Goal: Task Accomplishment & Management: Complete application form

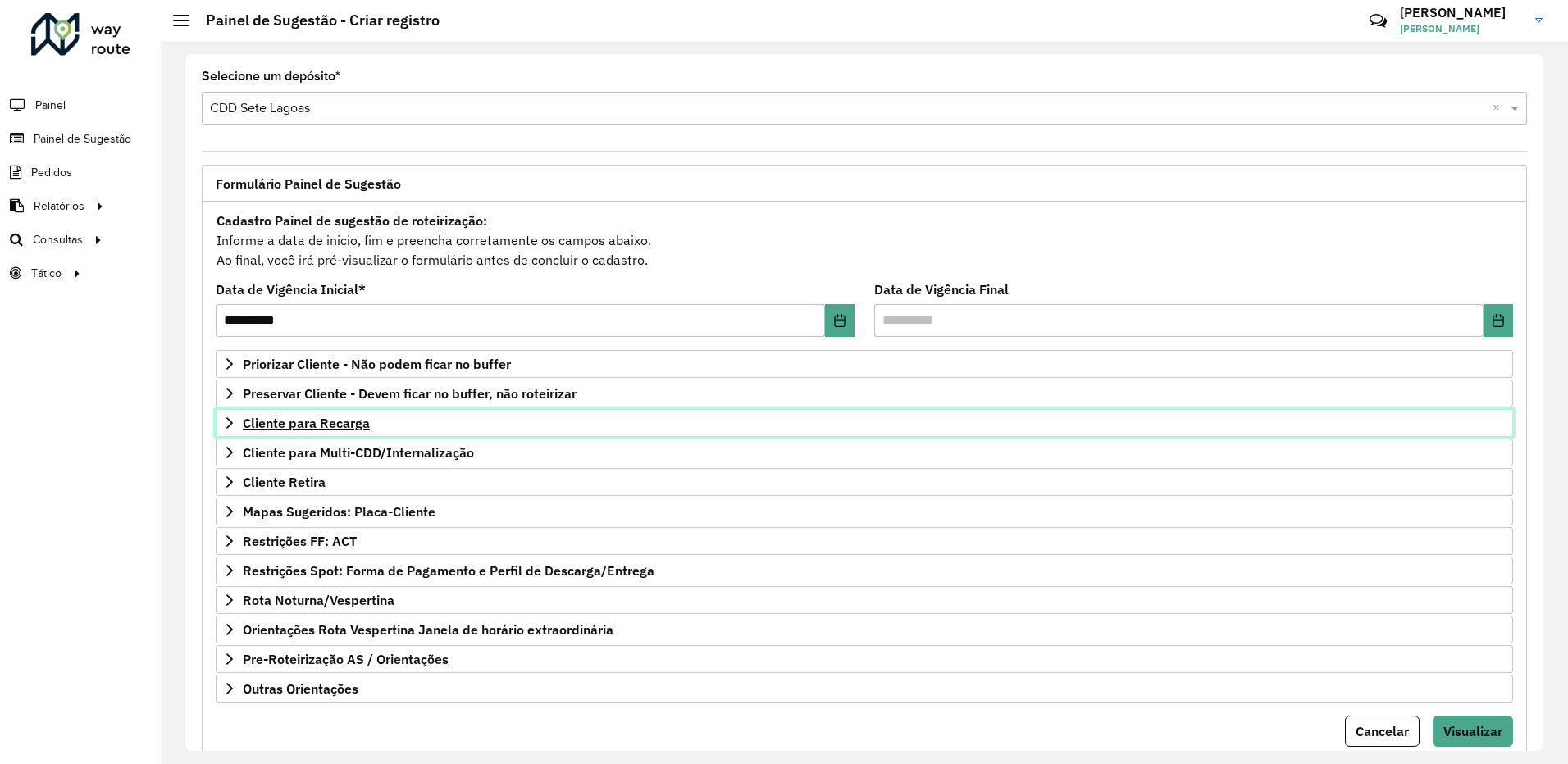
click at [231, 421] on icon at bounding box center [230, 423] width 7 height 12
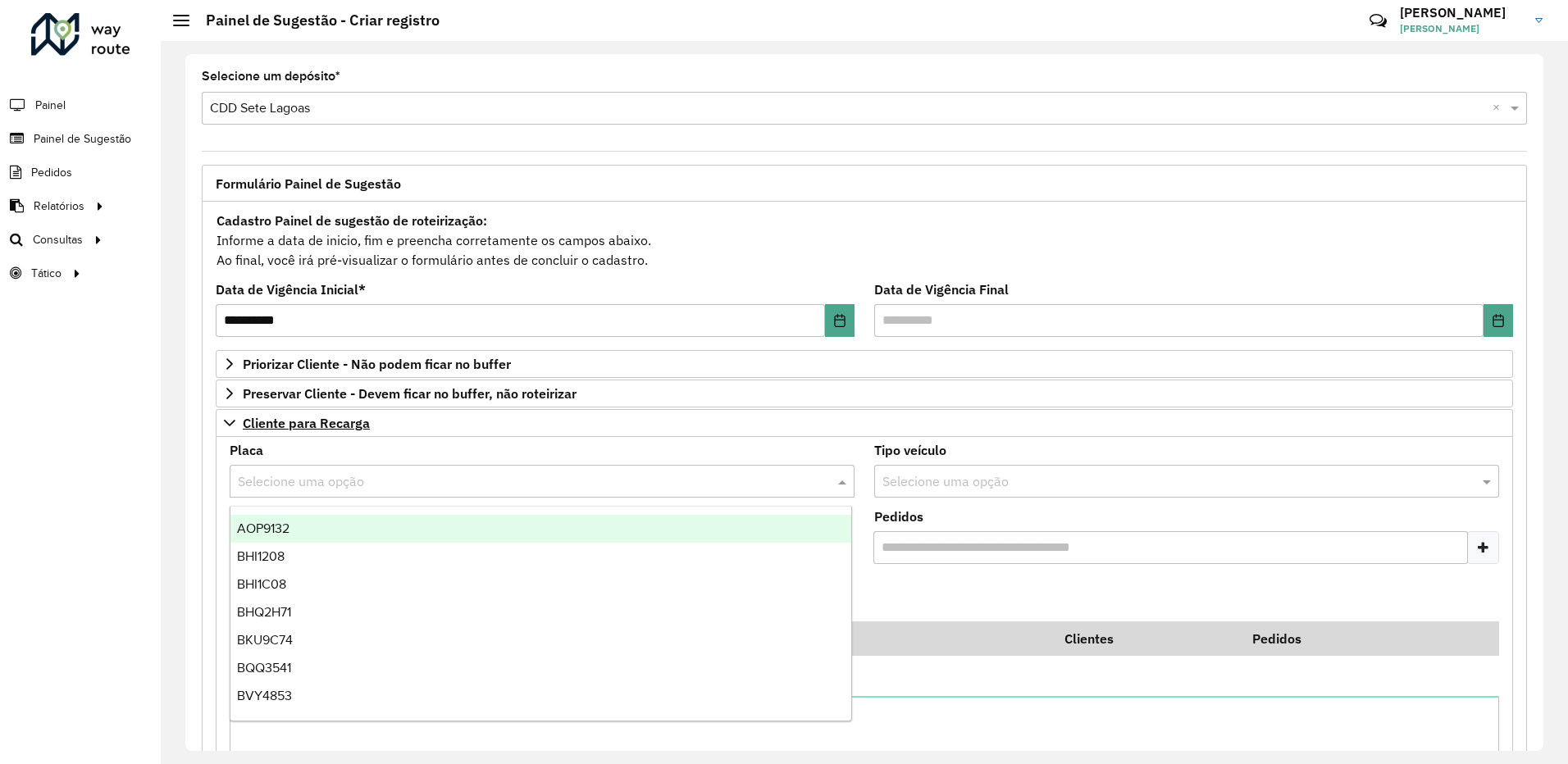
click at [321, 486] on input "text" at bounding box center [525, 482] width 576 height 20
type input "**"
click at [287, 532] on span "REC0001" at bounding box center [263, 528] width 53 height 14
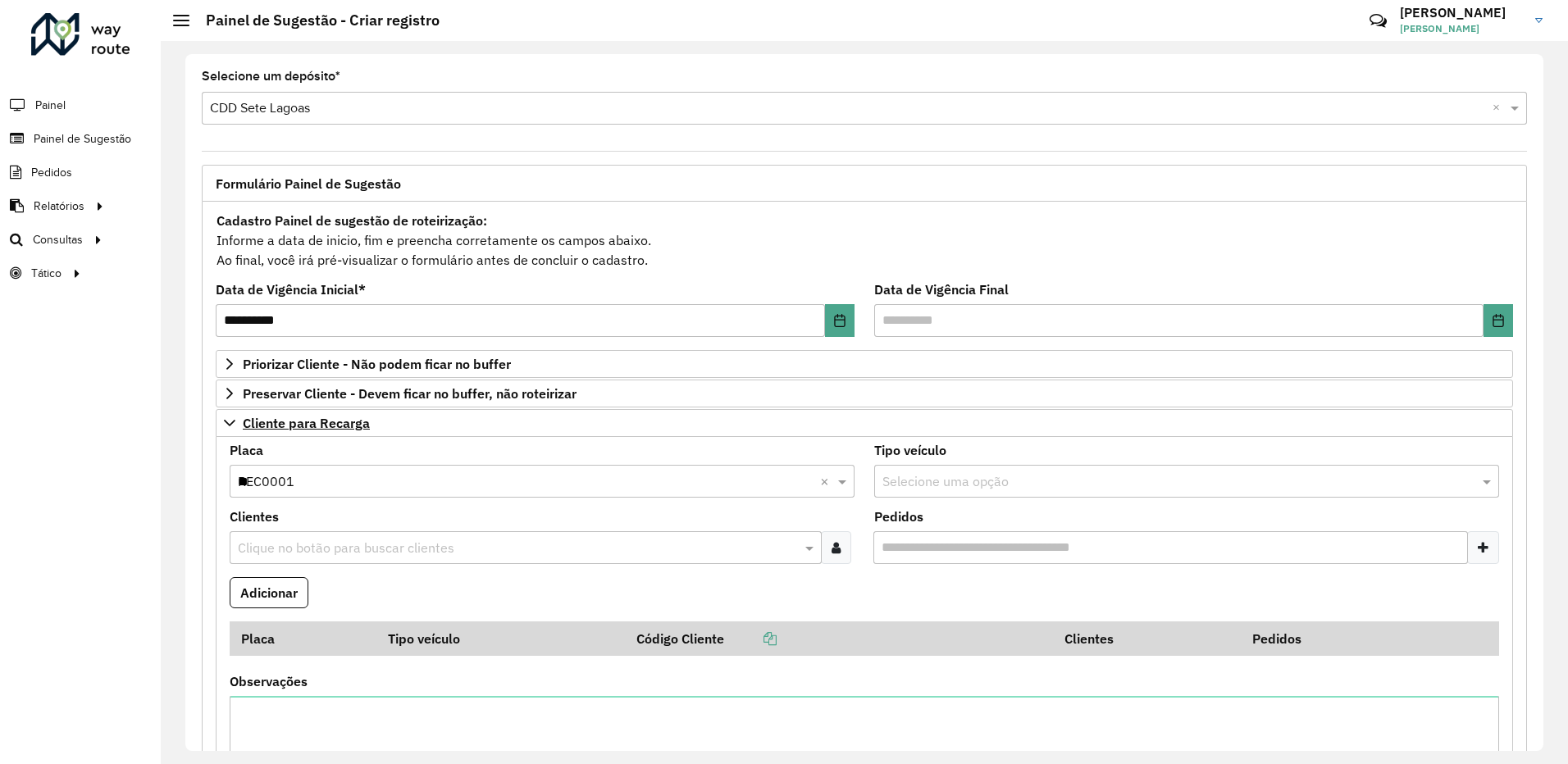
click at [281, 546] on input "text" at bounding box center [517, 548] width 567 height 20
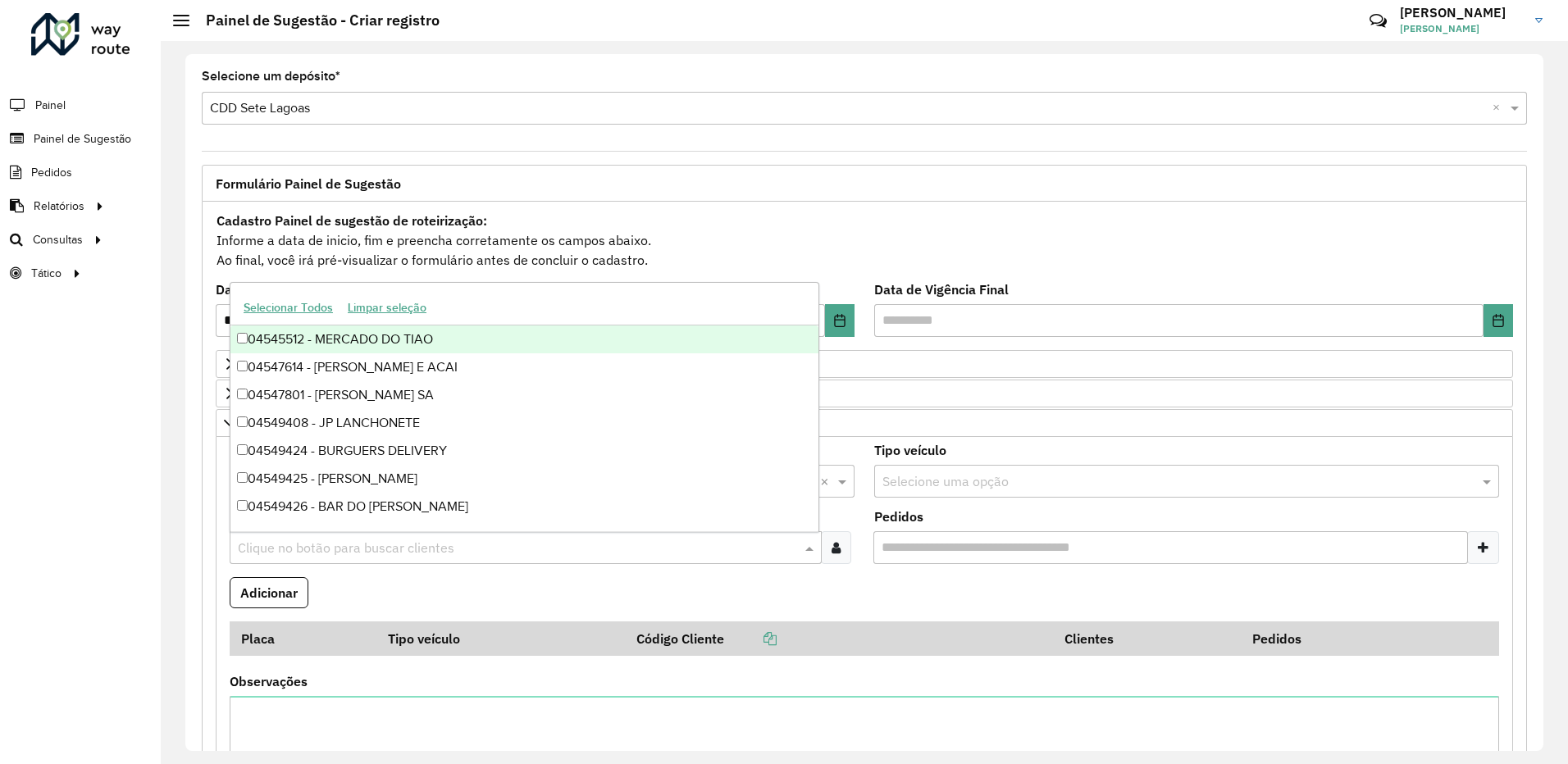
paste input "*********"
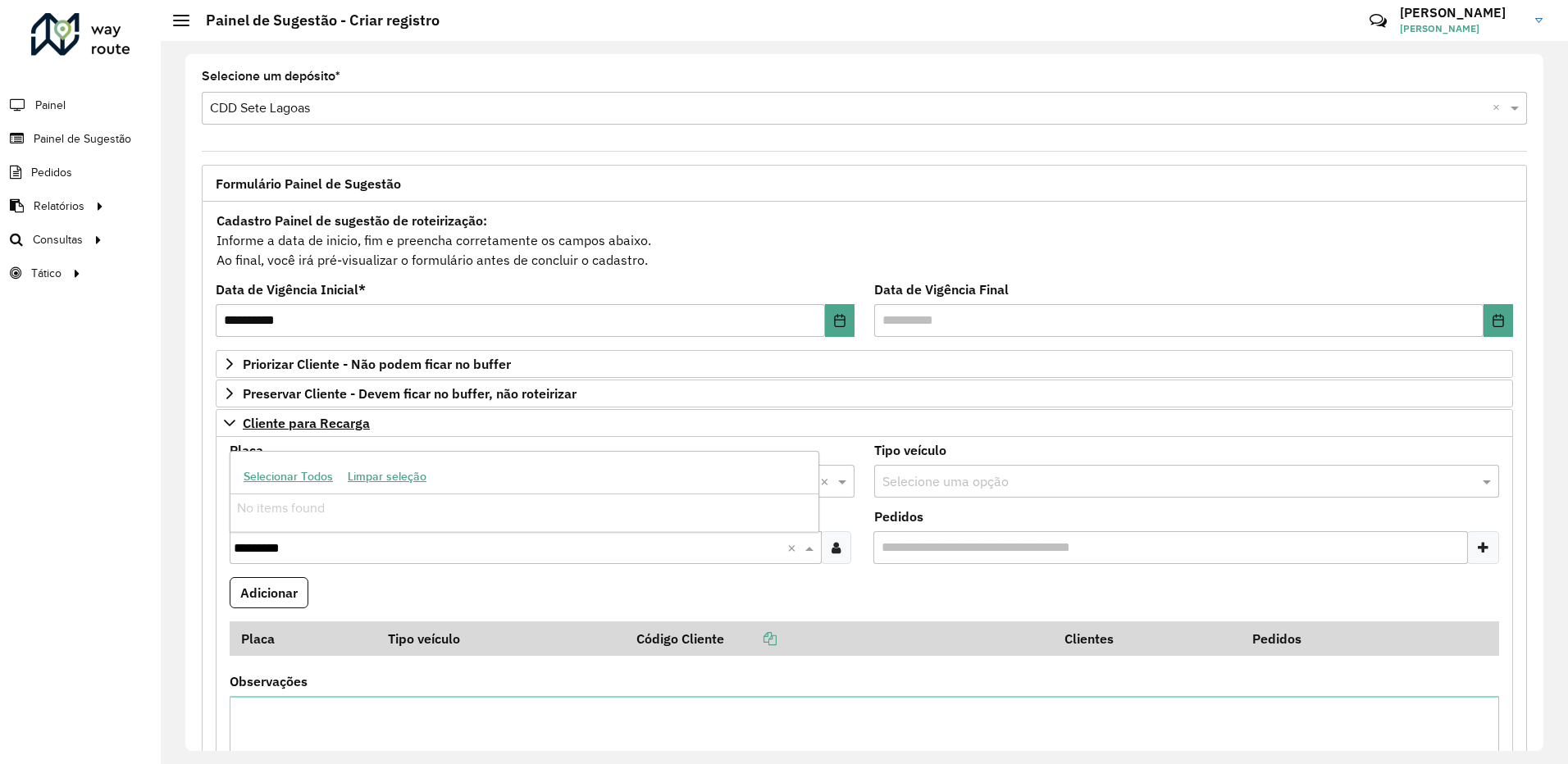
type input "*********"
click at [840, 543] on div at bounding box center [836, 548] width 31 height 33
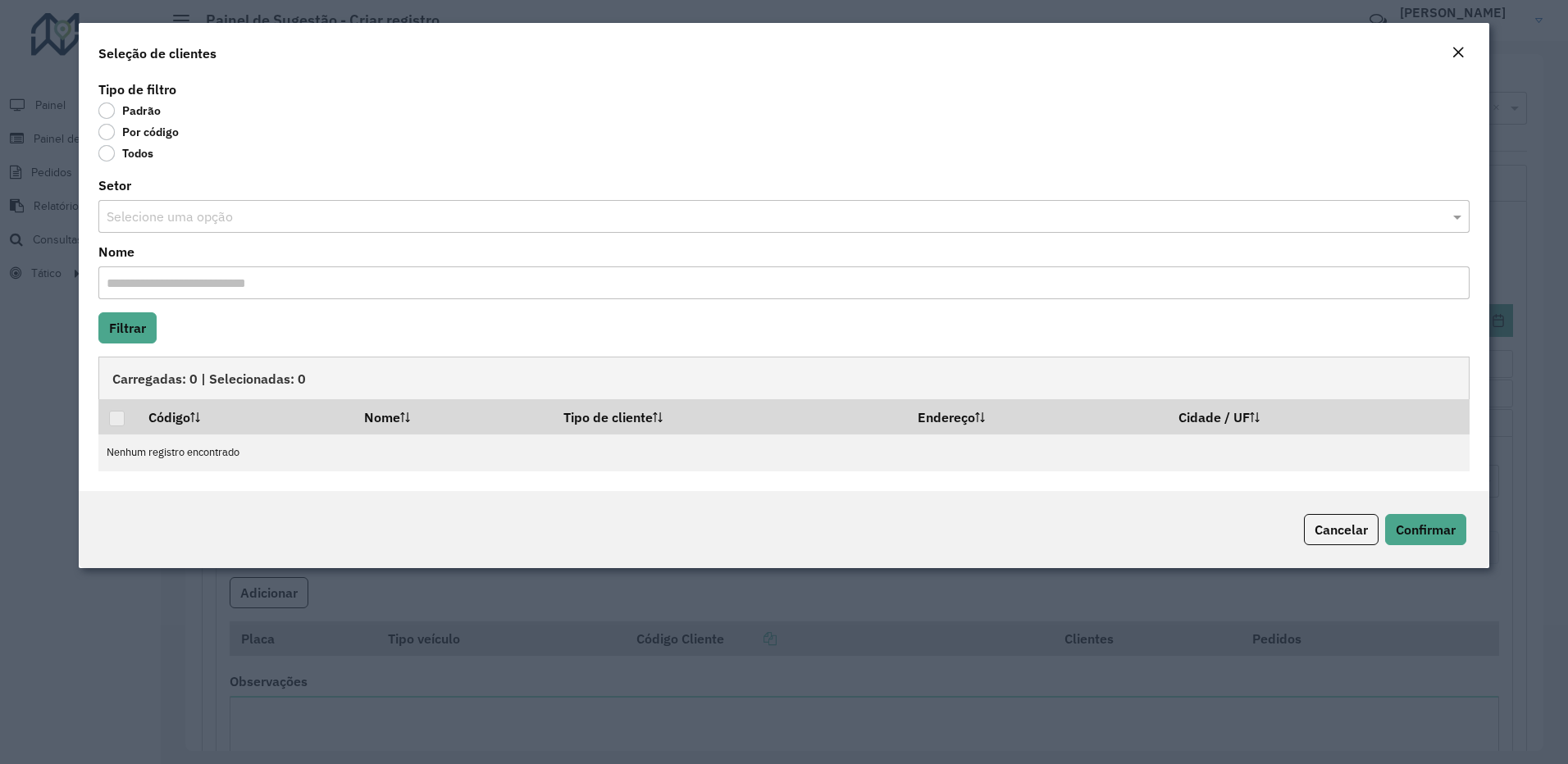
click at [114, 135] on label "Por código" at bounding box center [138, 131] width 81 height 16
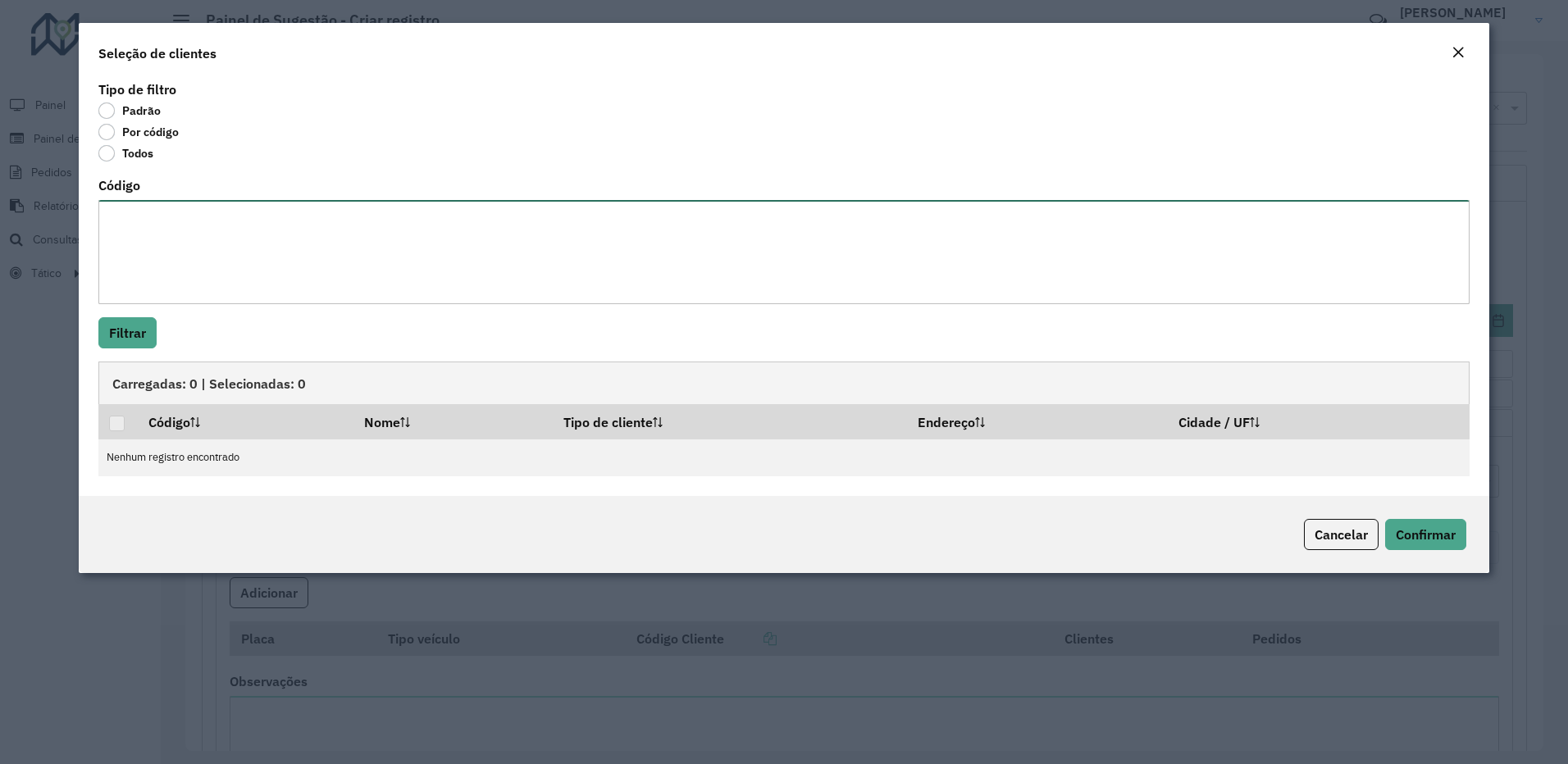
click at [176, 237] on textarea "Código" at bounding box center [784, 252] width 1372 height 104
paste textarea "**** ****"
type textarea "**** ****"
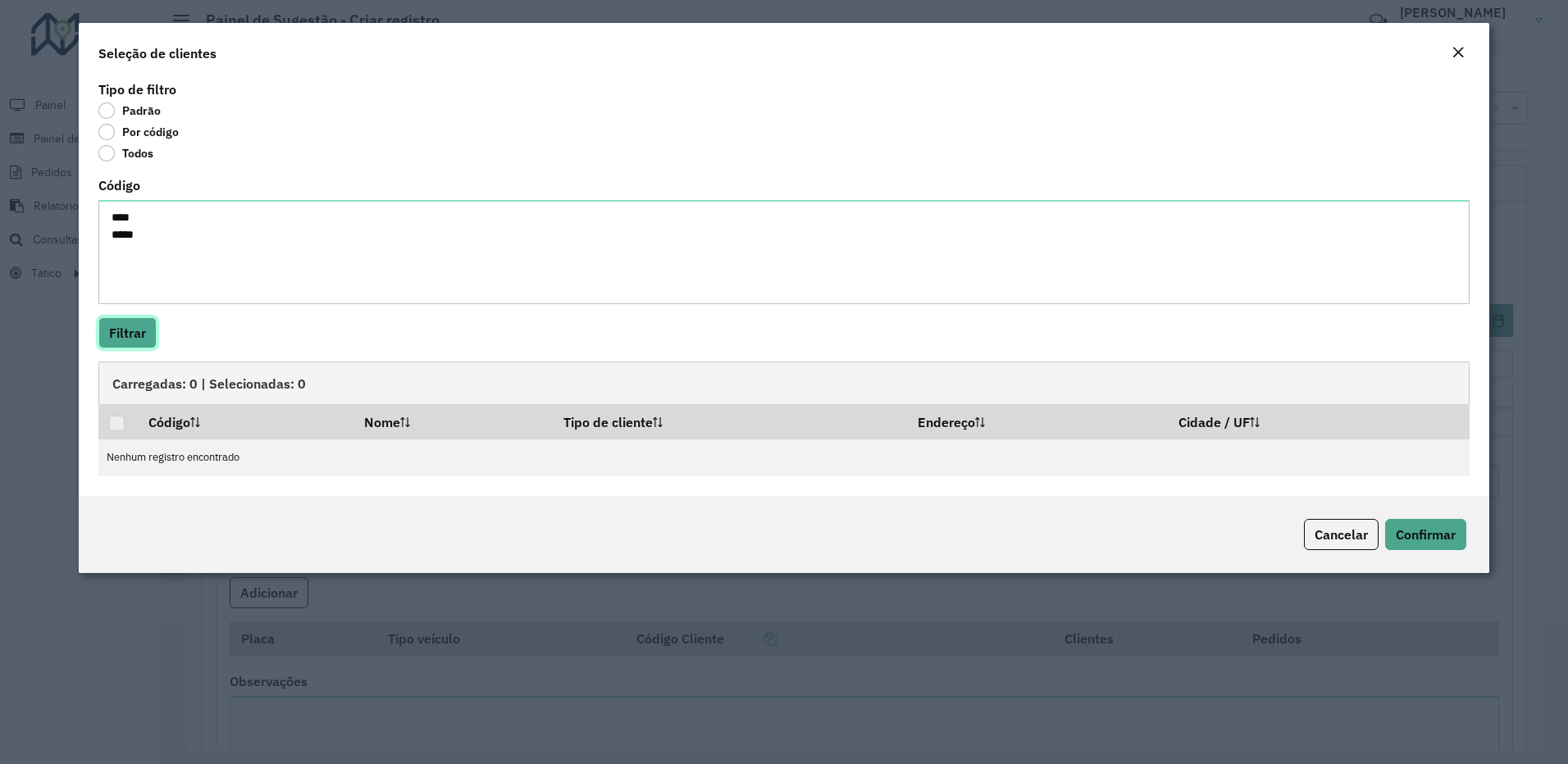
click at [143, 322] on button "Filtrar" at bounding box center [127, 332] width 59 height 31
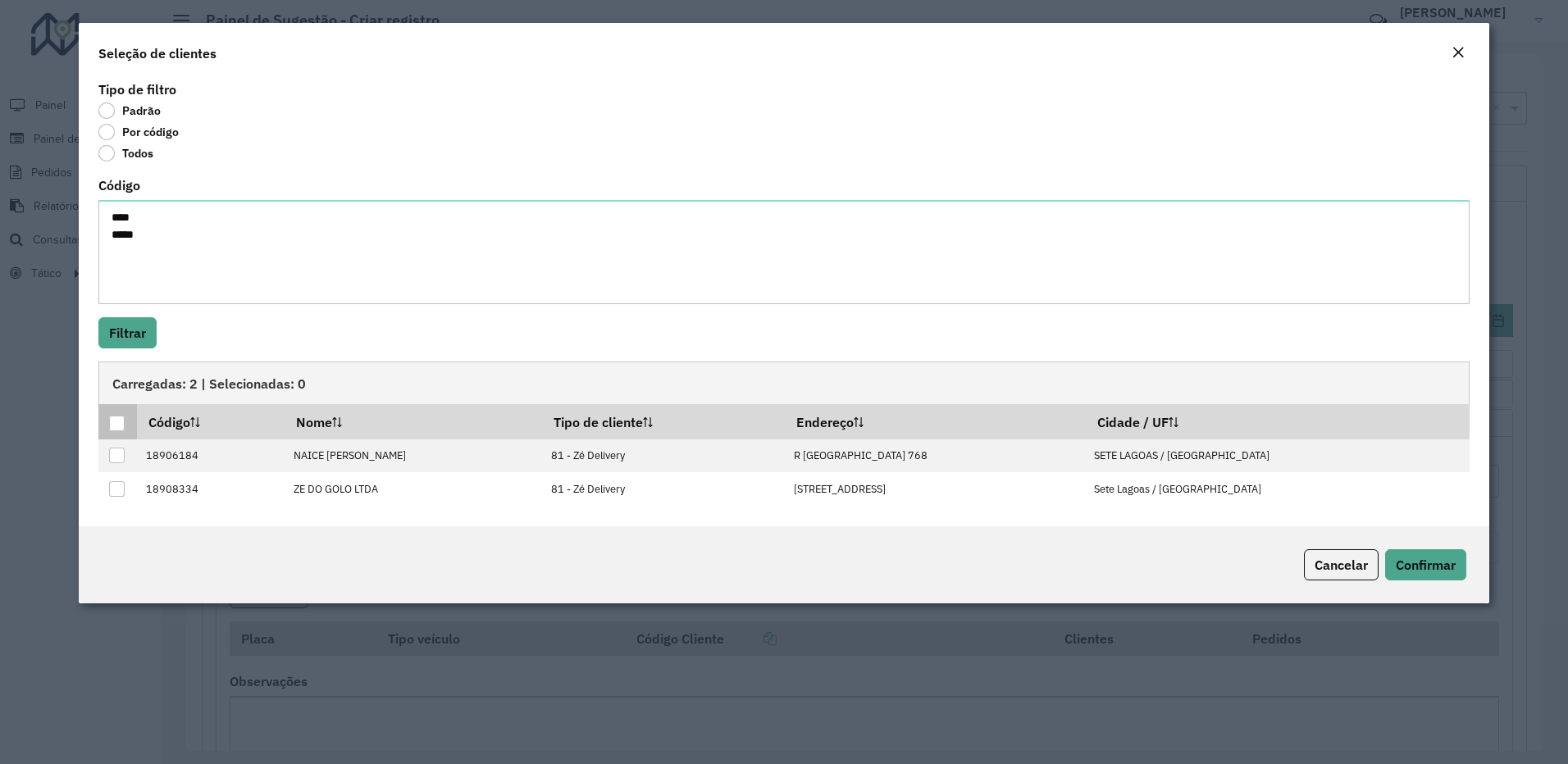
click at [121, 424] on div at bounding box center [117, 423] width 15 height 15
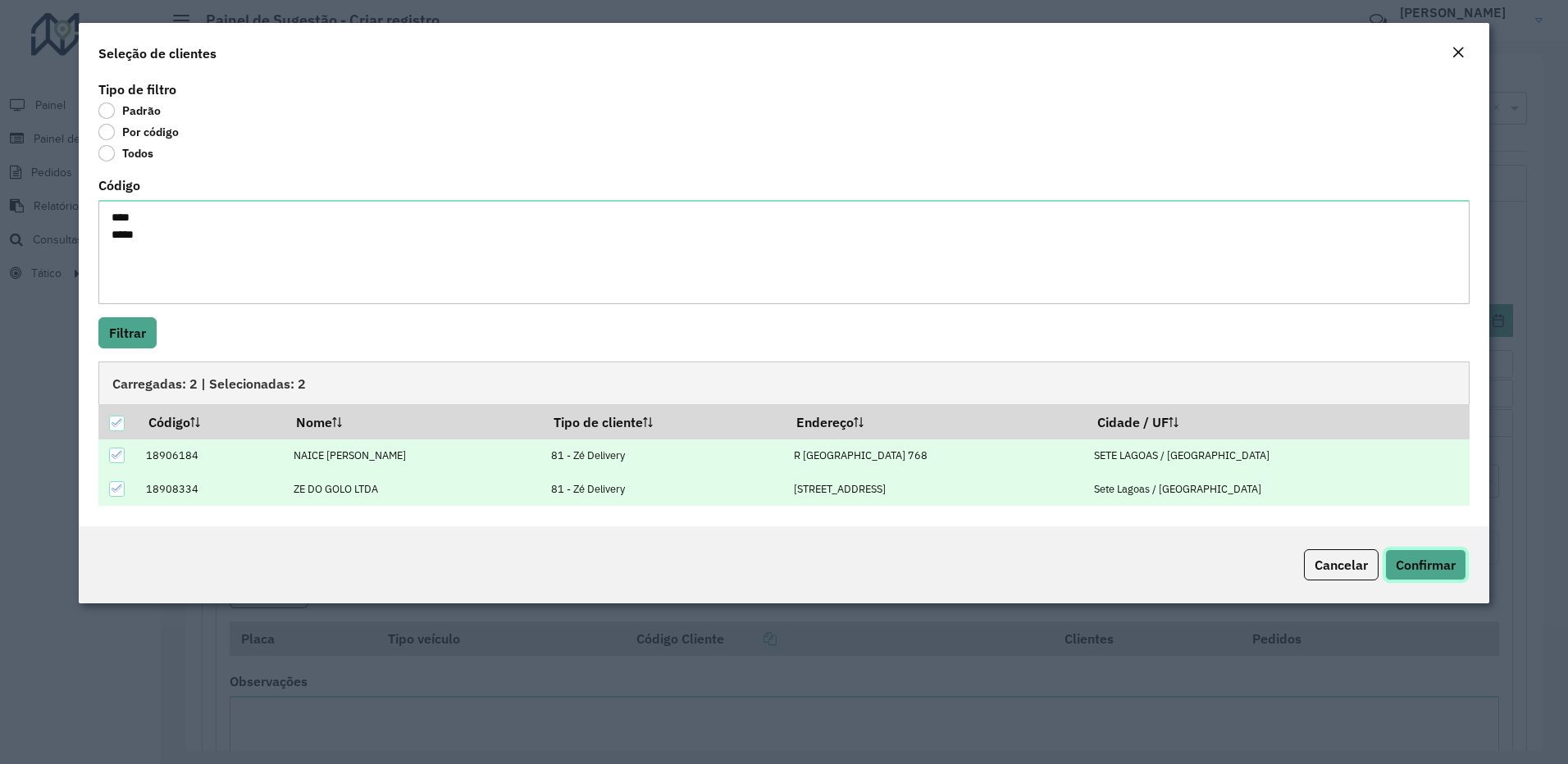
click at [1429, 553] on button "Confirmar" at bounding box center [1426, 565] width 81 height 31
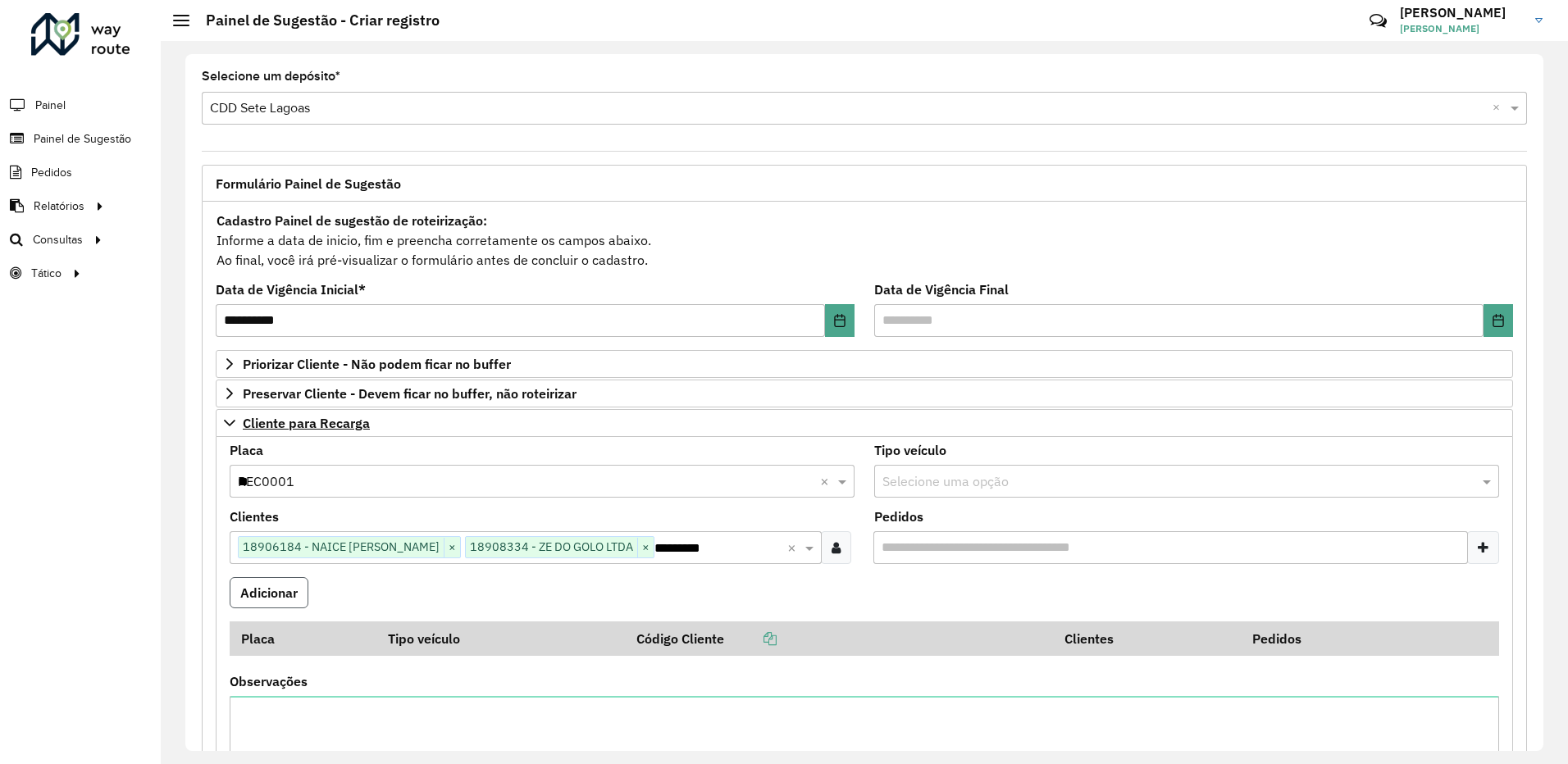
click at [301, 592] on button "Adicionar" at bounding box center [269, 593] width 79 height 31
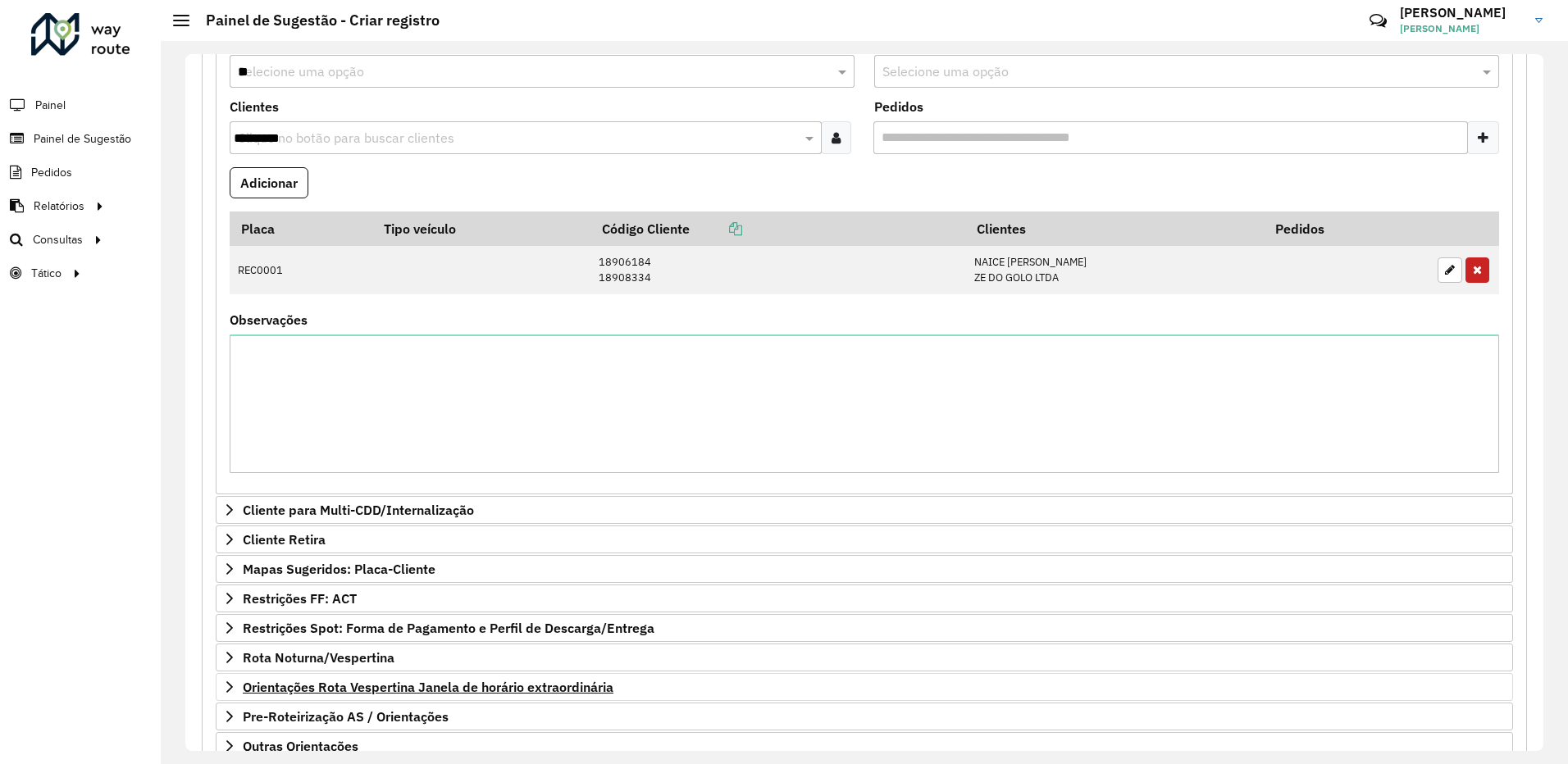
scroll to position [521, 0]
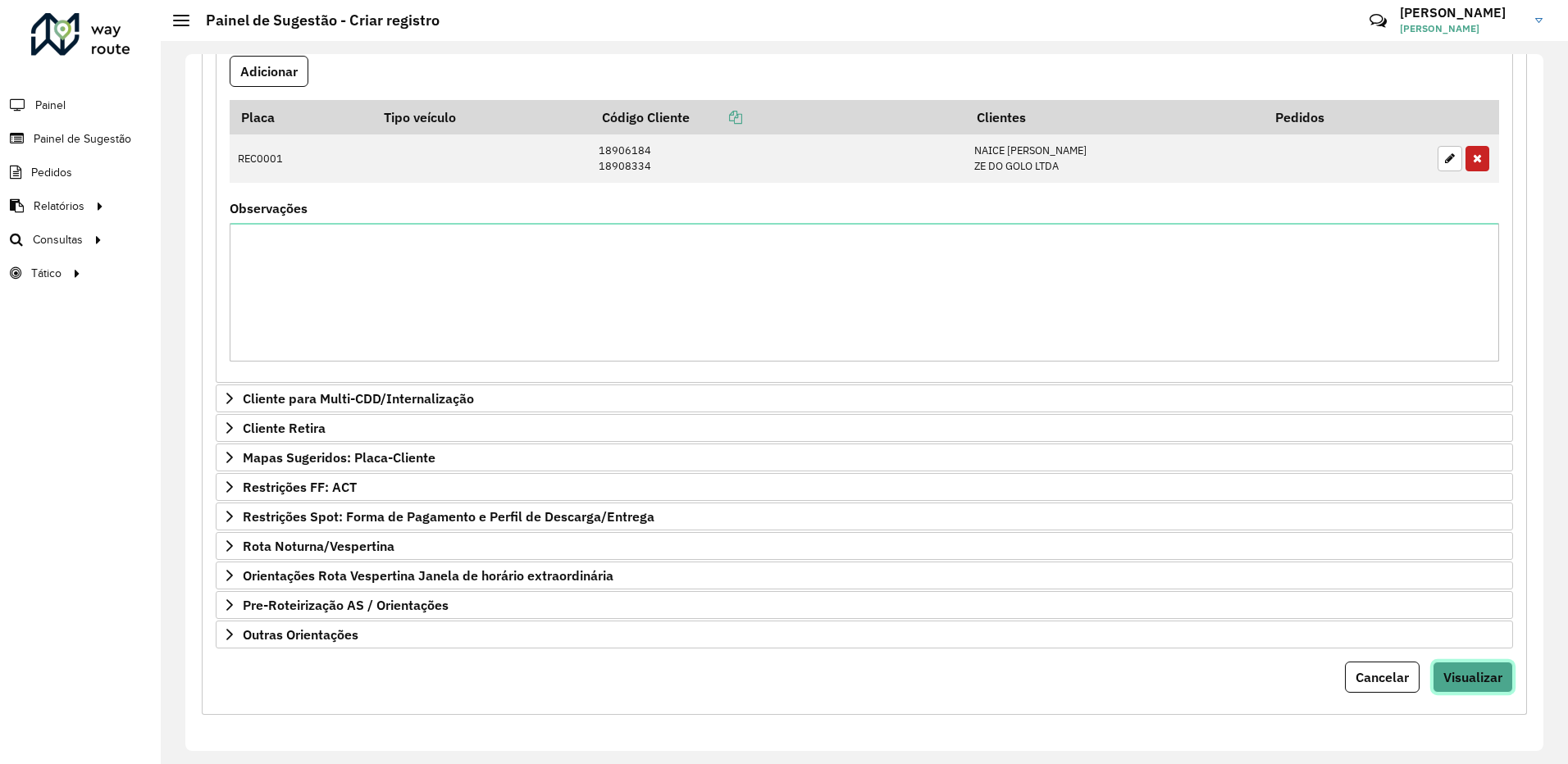
click at [1448, 669] on span "Visualizar" at bounding box center [1473, 677] width 59 height 16
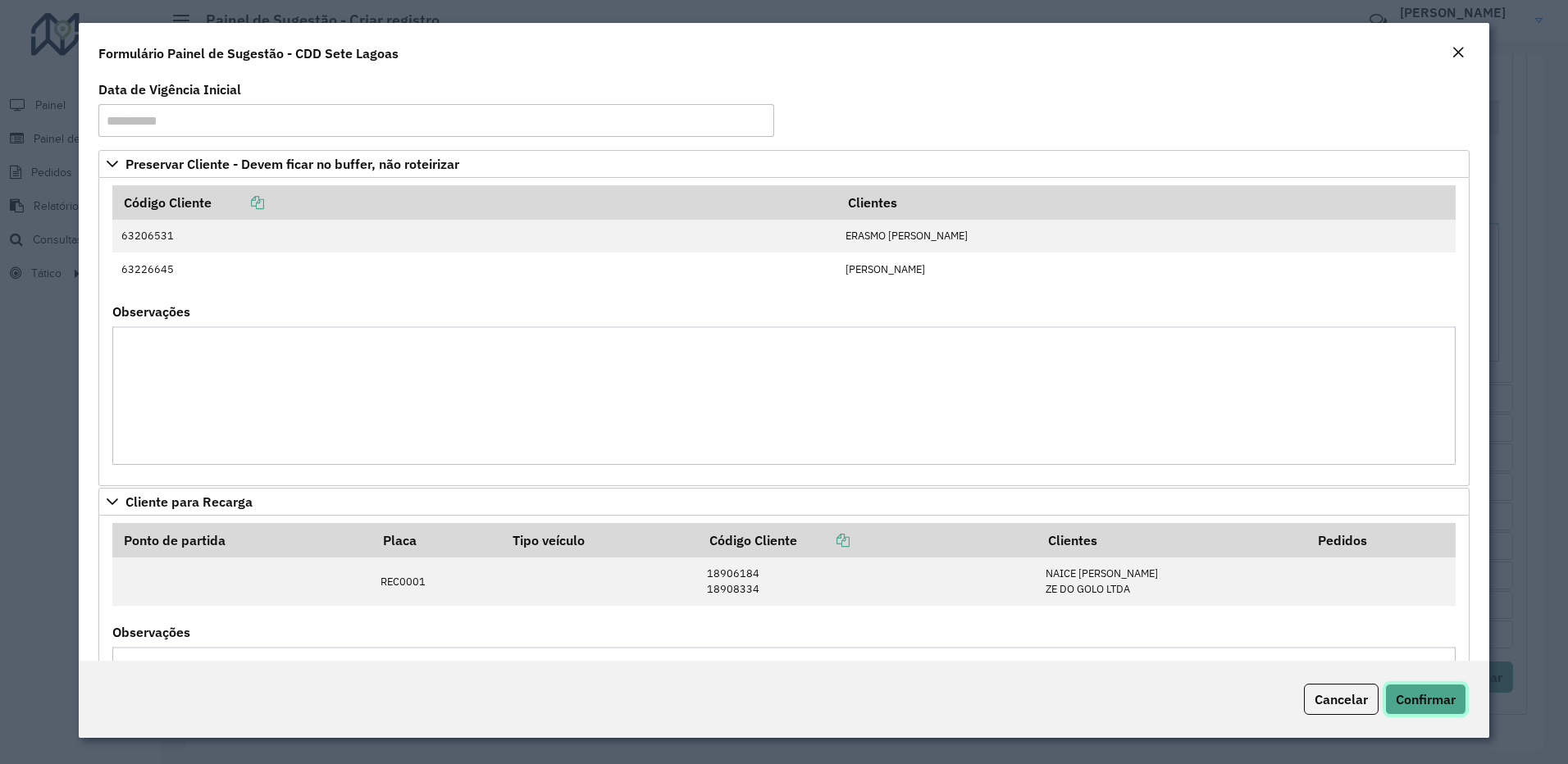
click at [1427, 691] on span "Confirmar" at bounding box center [1426, 699] width 60 height 16
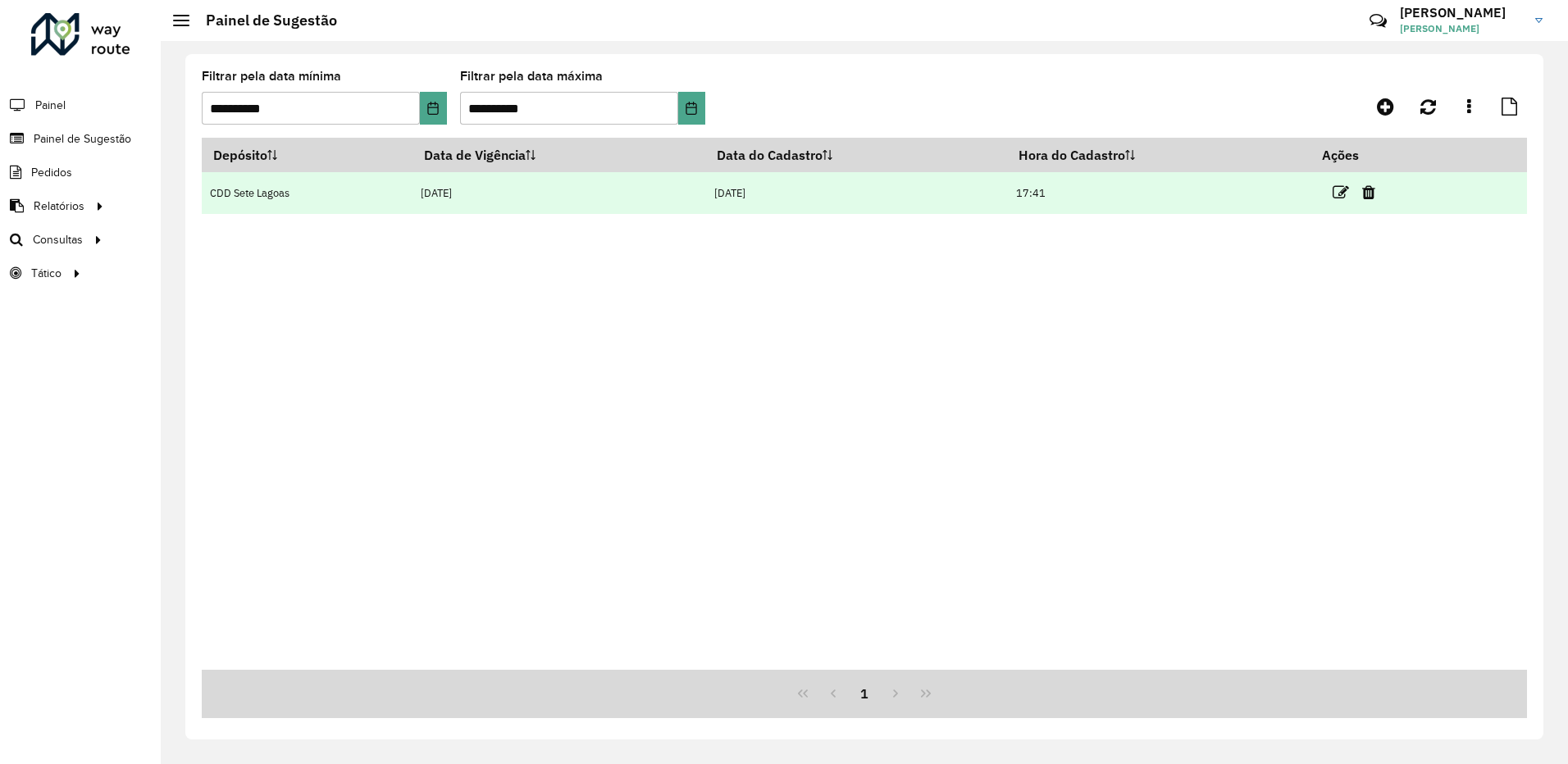
click at [1353, 186] on td at bounding box center [1360, 192] width 98 height 41
click at [1344, 186] on icon at bounding box center [1340, 192] width 16 height 16
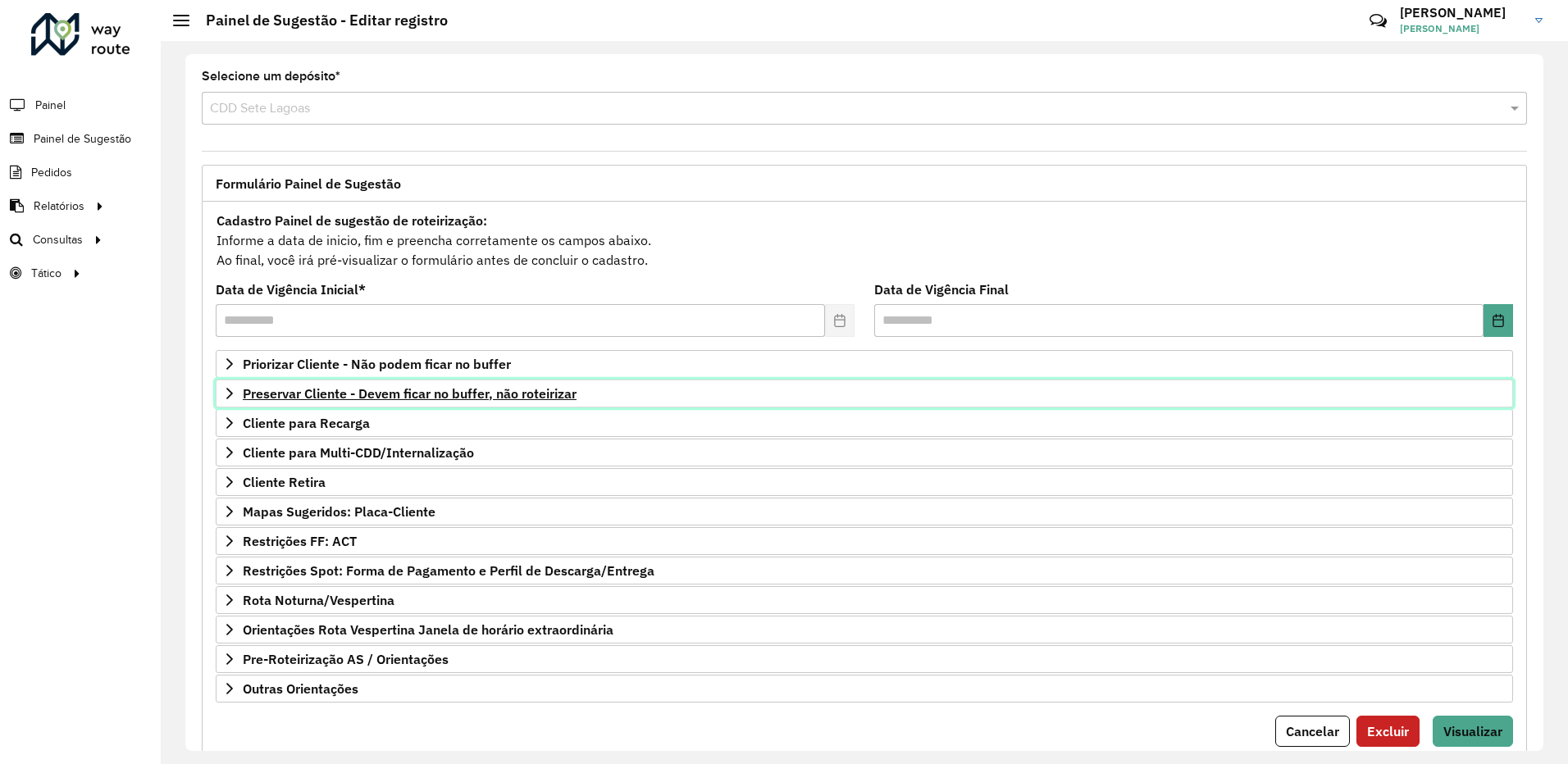
click at [233, 395] on icon at bounding box center [229, 393] width 13 height 13
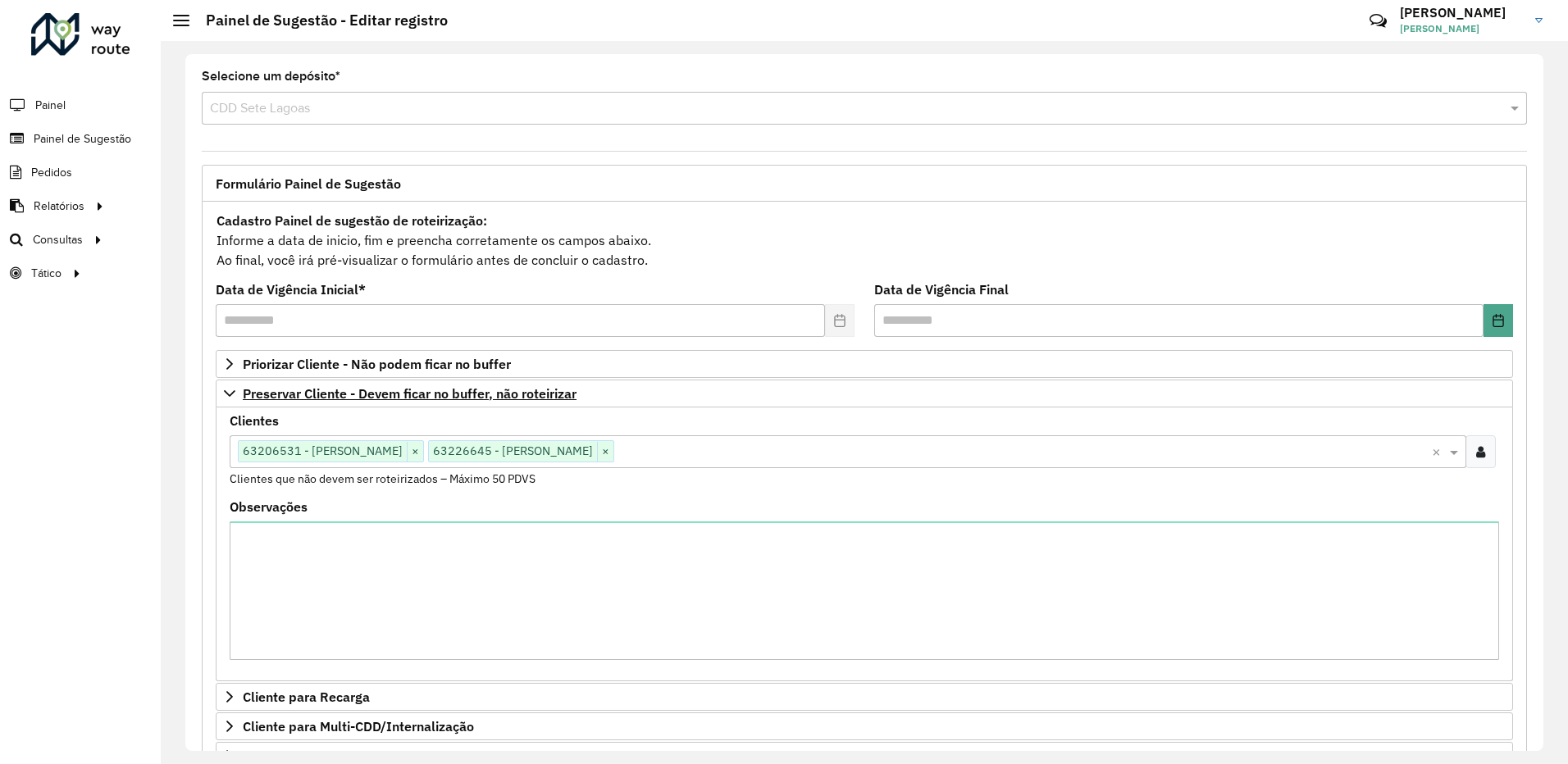
click at [782, 452] on input "text" at bounding box center [1023, 452] width 817 height 20
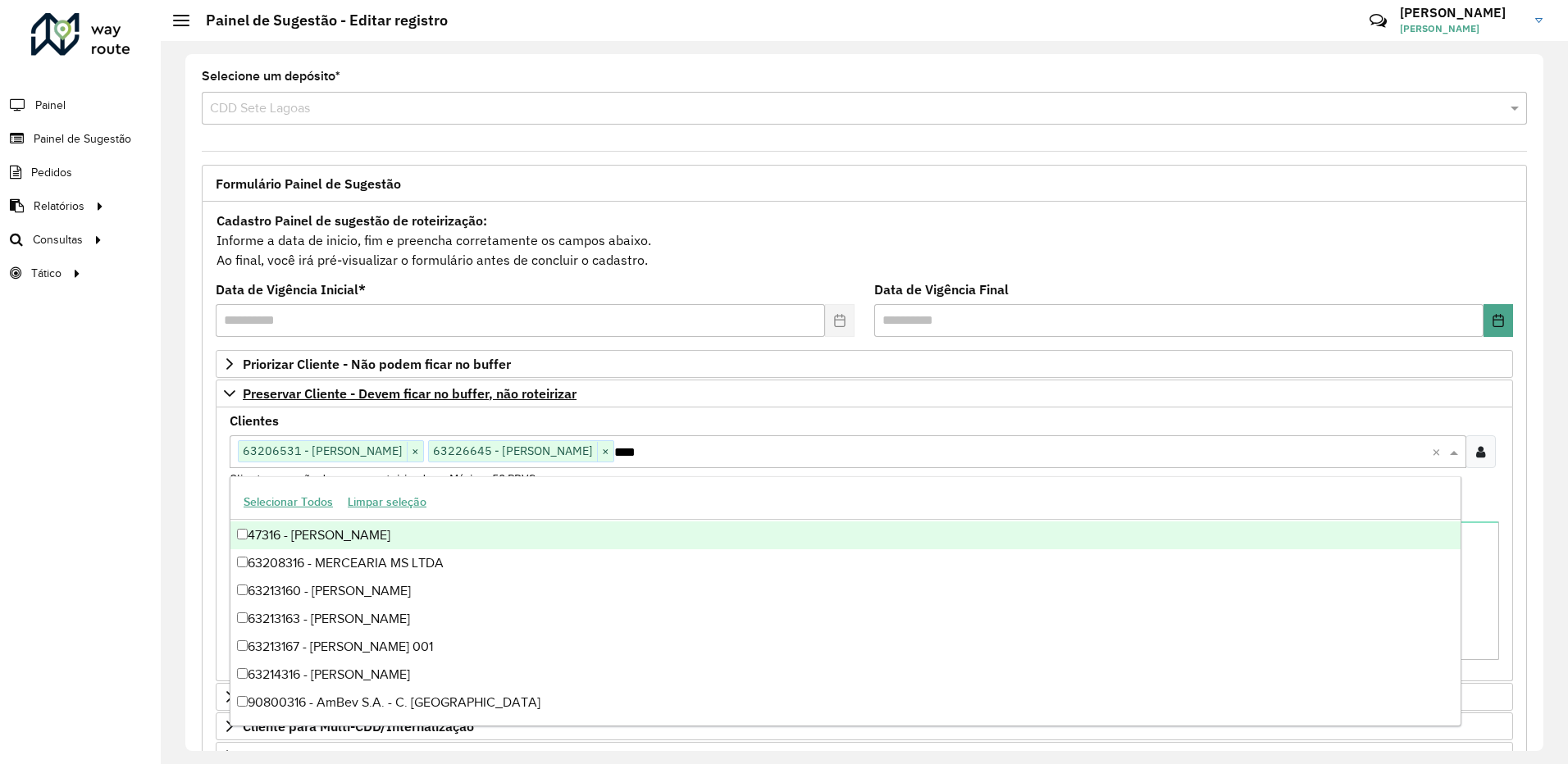
scroll to position [110, 0]
drag, startPoint x: 797, startPoint y: 447, endPoint x: 754, endPoint y: 446, distance: 43.0
click at [754, 446] on input "***" at bounding box center [1023, 452] width 817 height 20
type input "*"
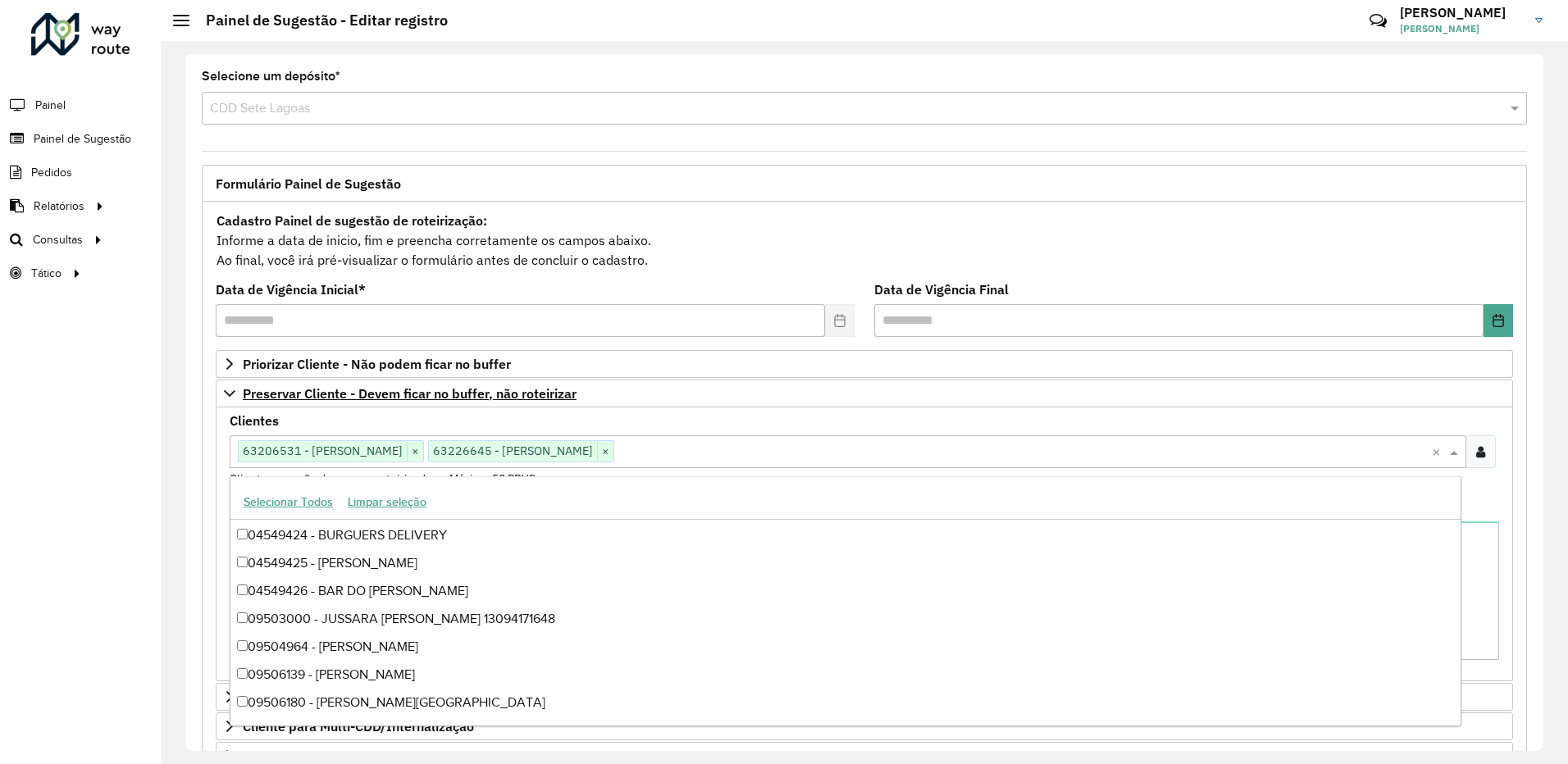
click at [1470, 443] on div at bounding box center [1481, 451] width 31 height 33
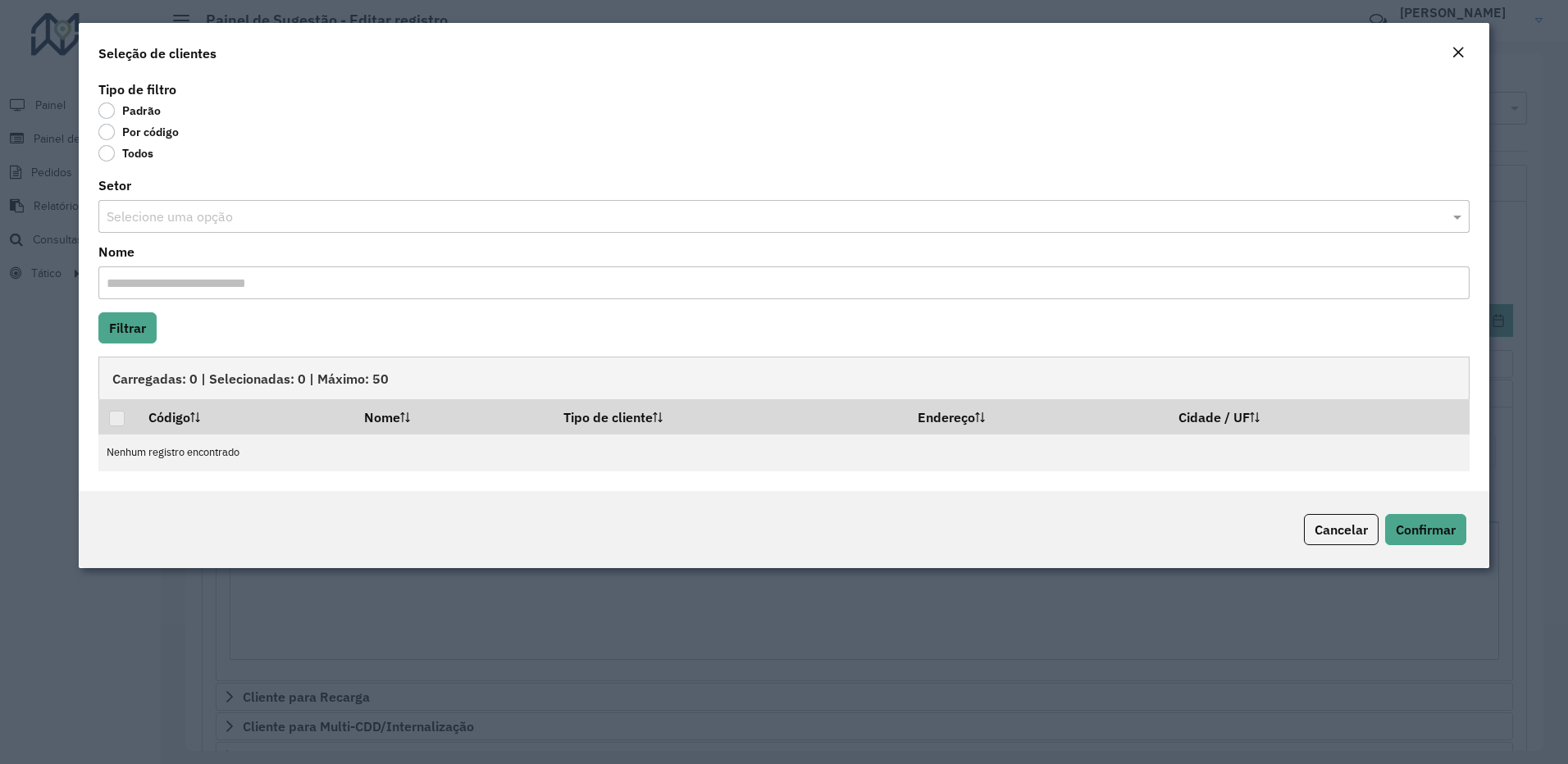
click at [114, 137] on label "Por código" at bounding box center [138, 131] width 81 height 16
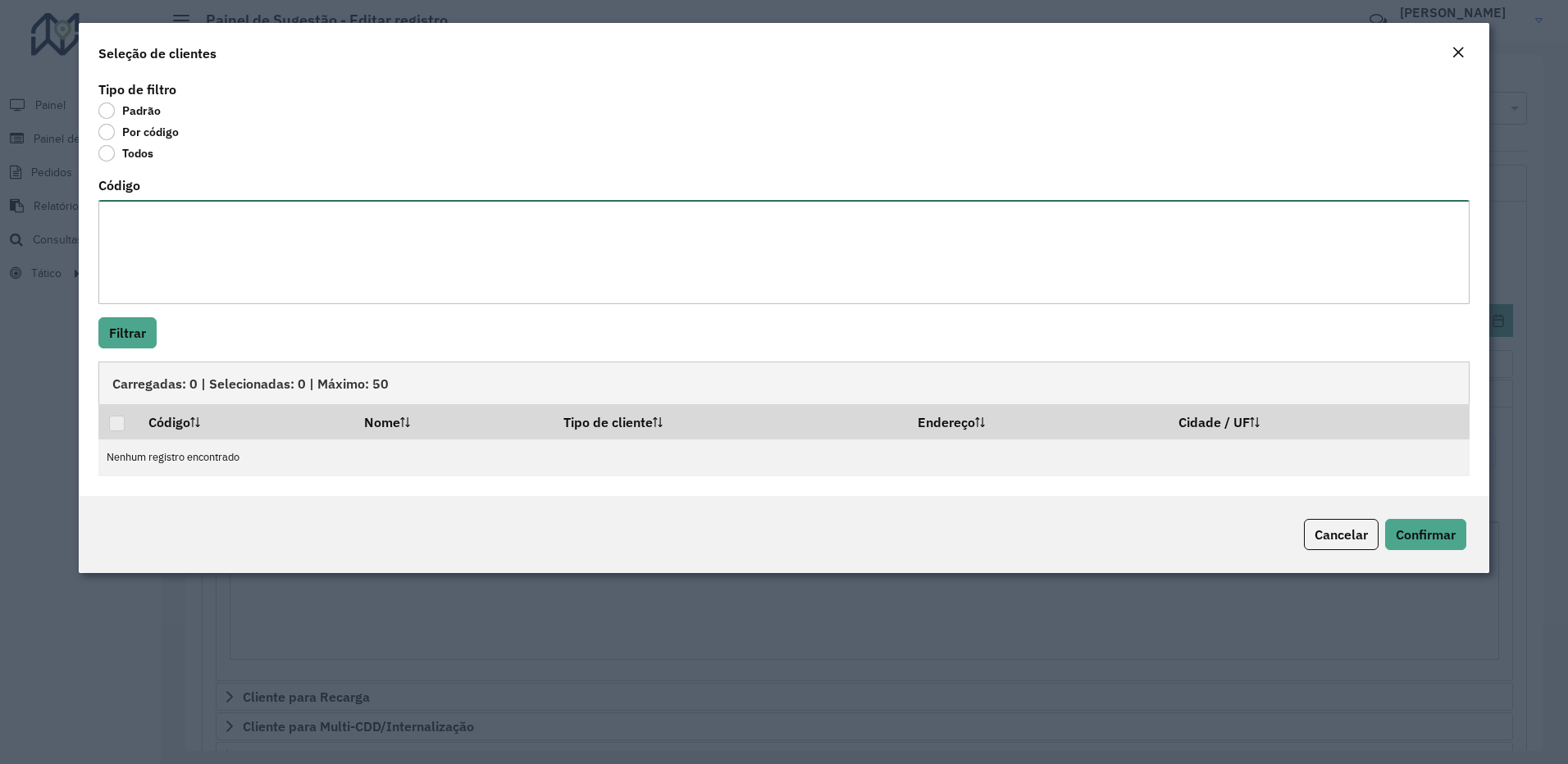
click at [148, 215] on textarea "Código" at bounding box center [784, 252] width 1372 height 104
type textarea "***"
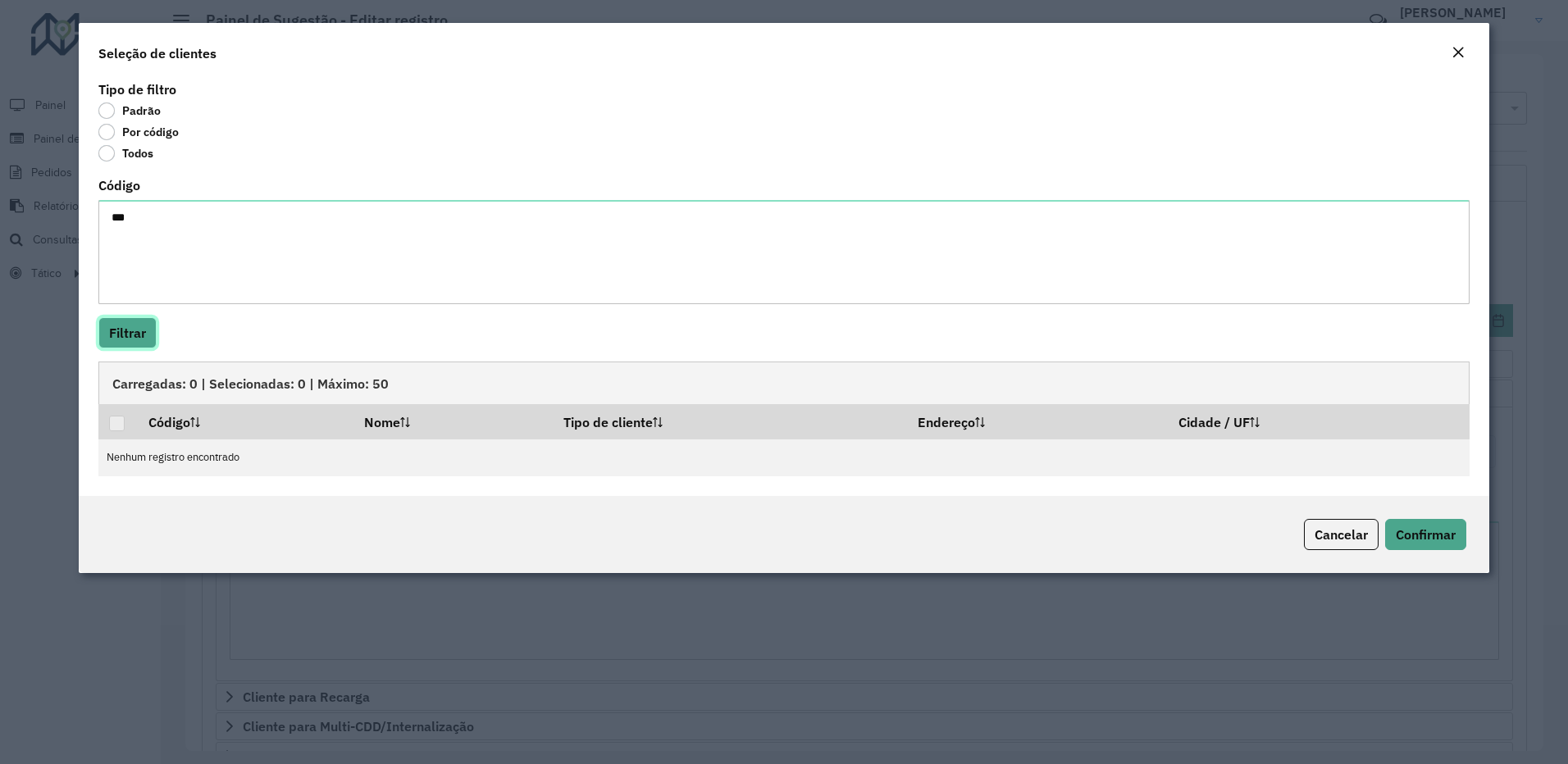
click at [145, 334] on button "Filtrar" at bounding box center [127, 332] width 59 height 31
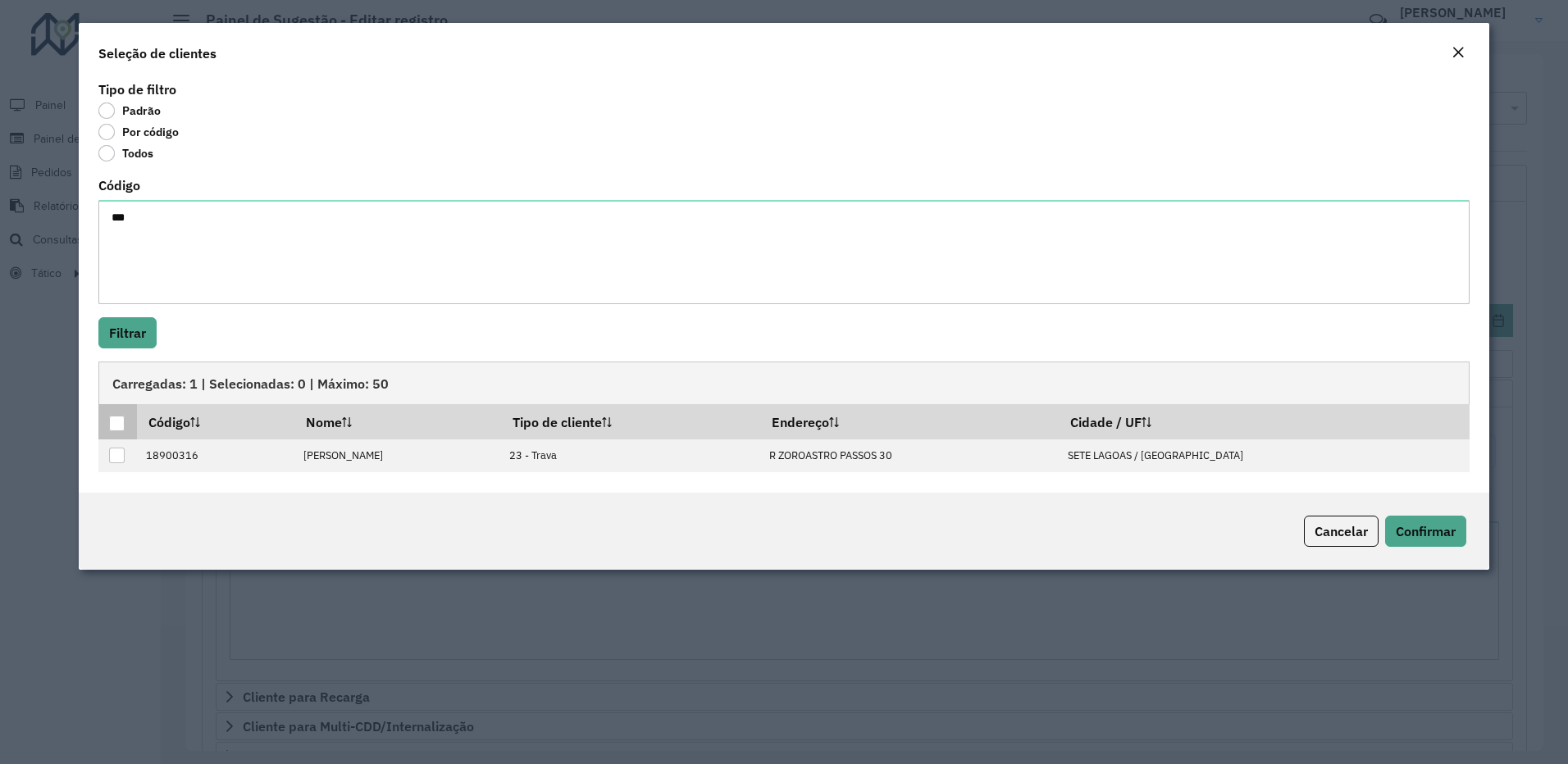
click at [109, 421] on div at bounding box center [117, 423] width 15 height 15
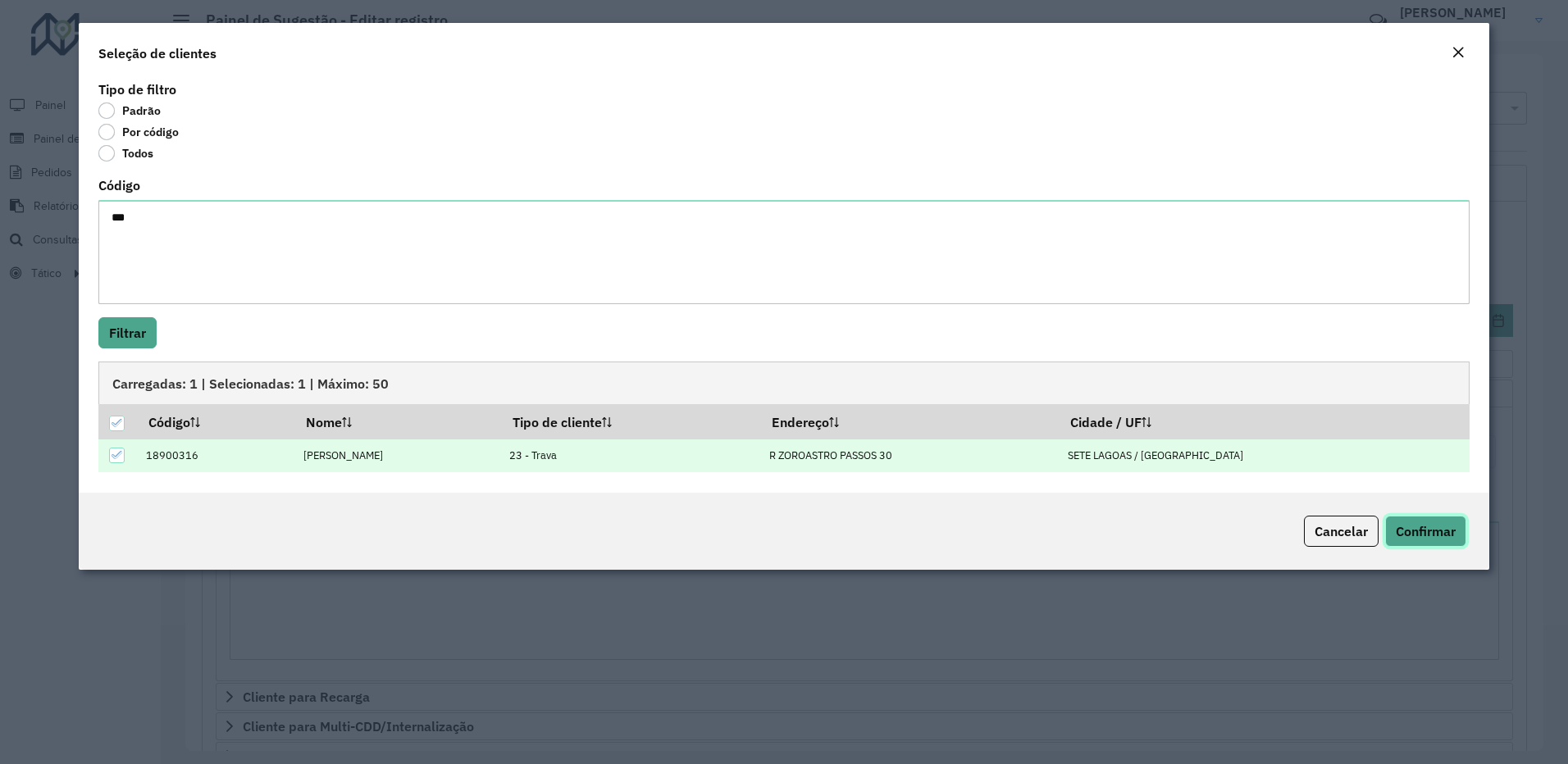
click at [1426, 516] on button "Confirmar" at bounding box center [1426, 531] width 81 height 31
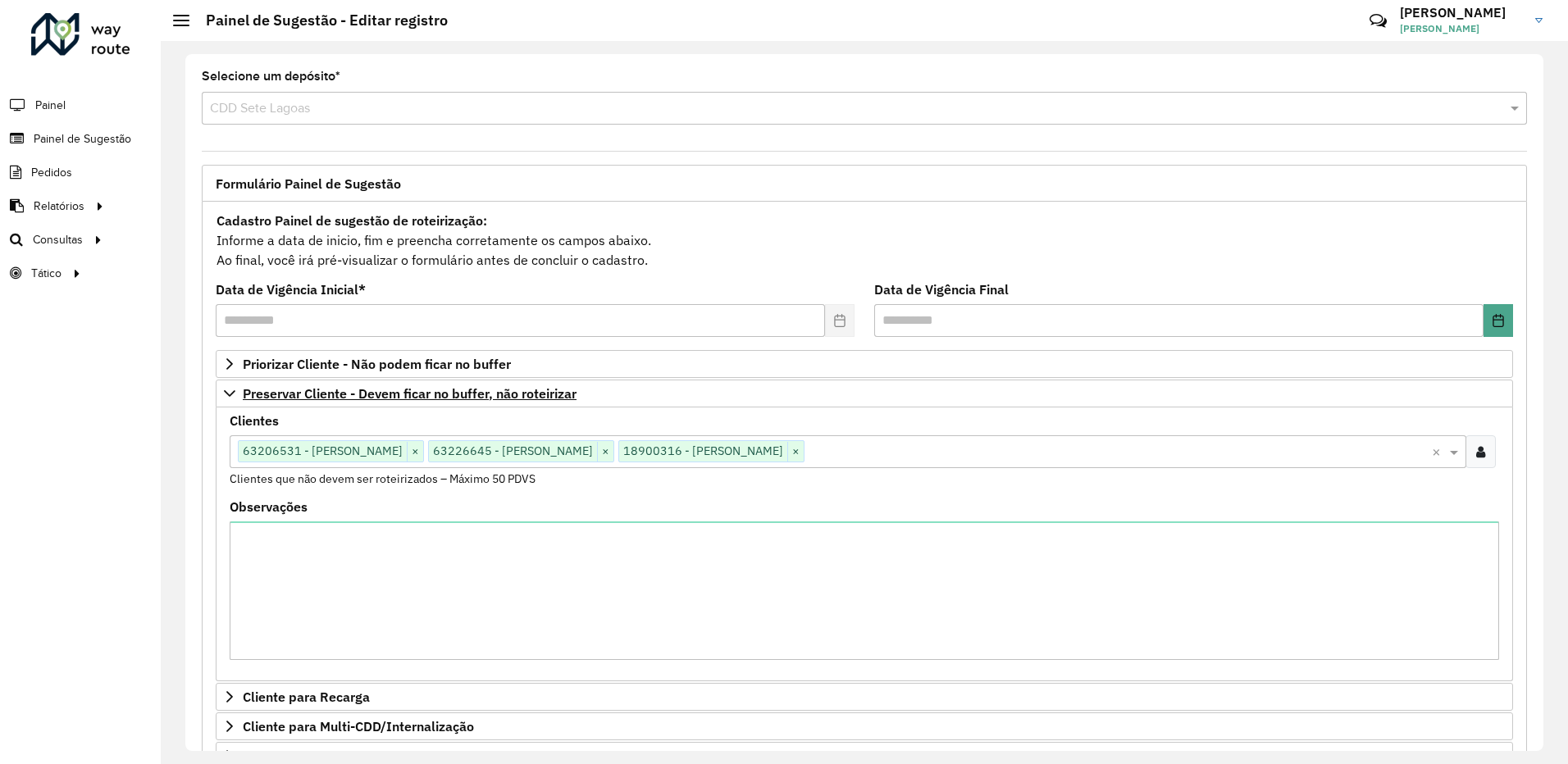
scroll to position [327, 0]
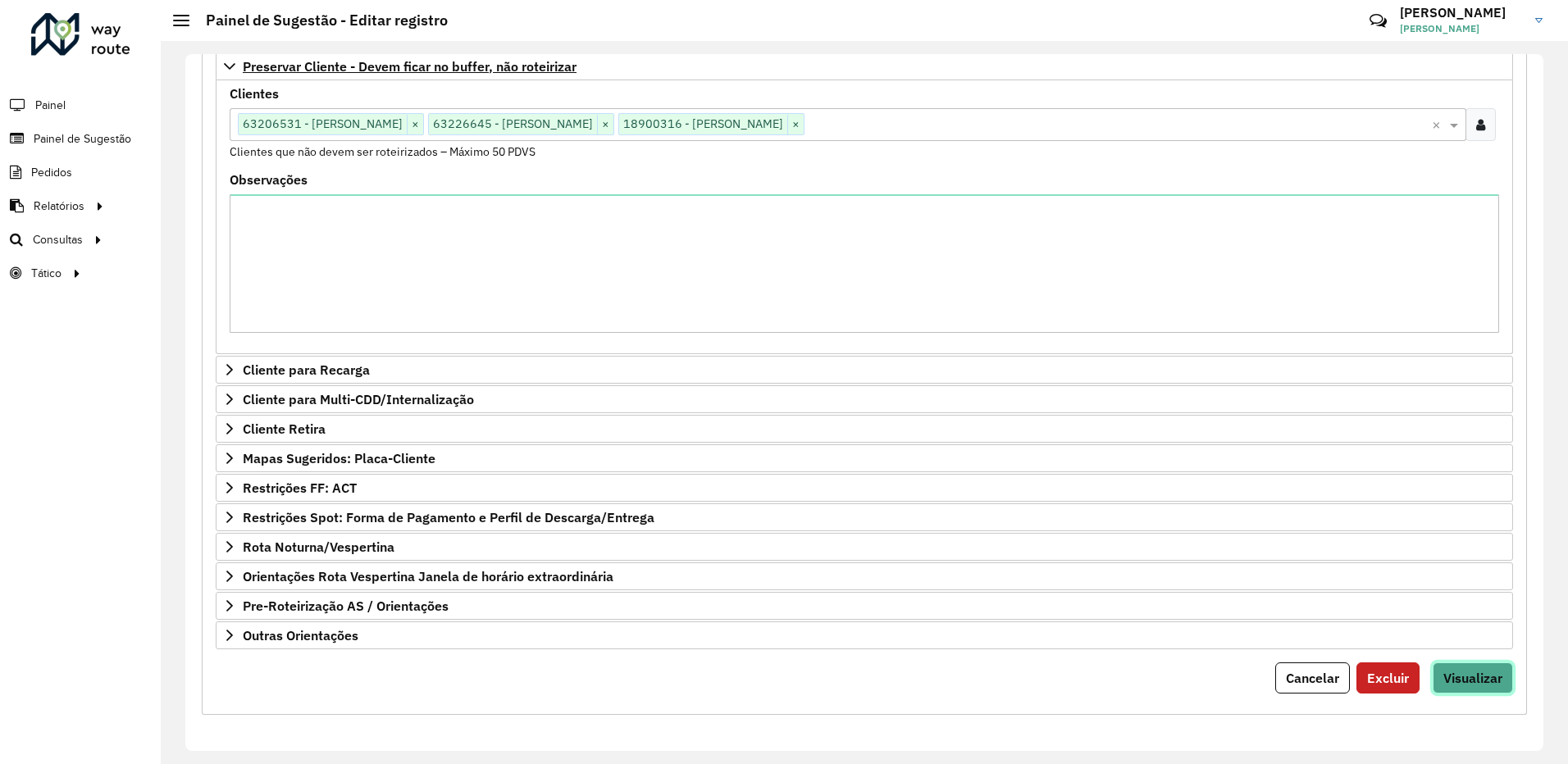
click at [1475, 682] on span "Visualizar" at bounding box center [1473, 678] width 59 height 16
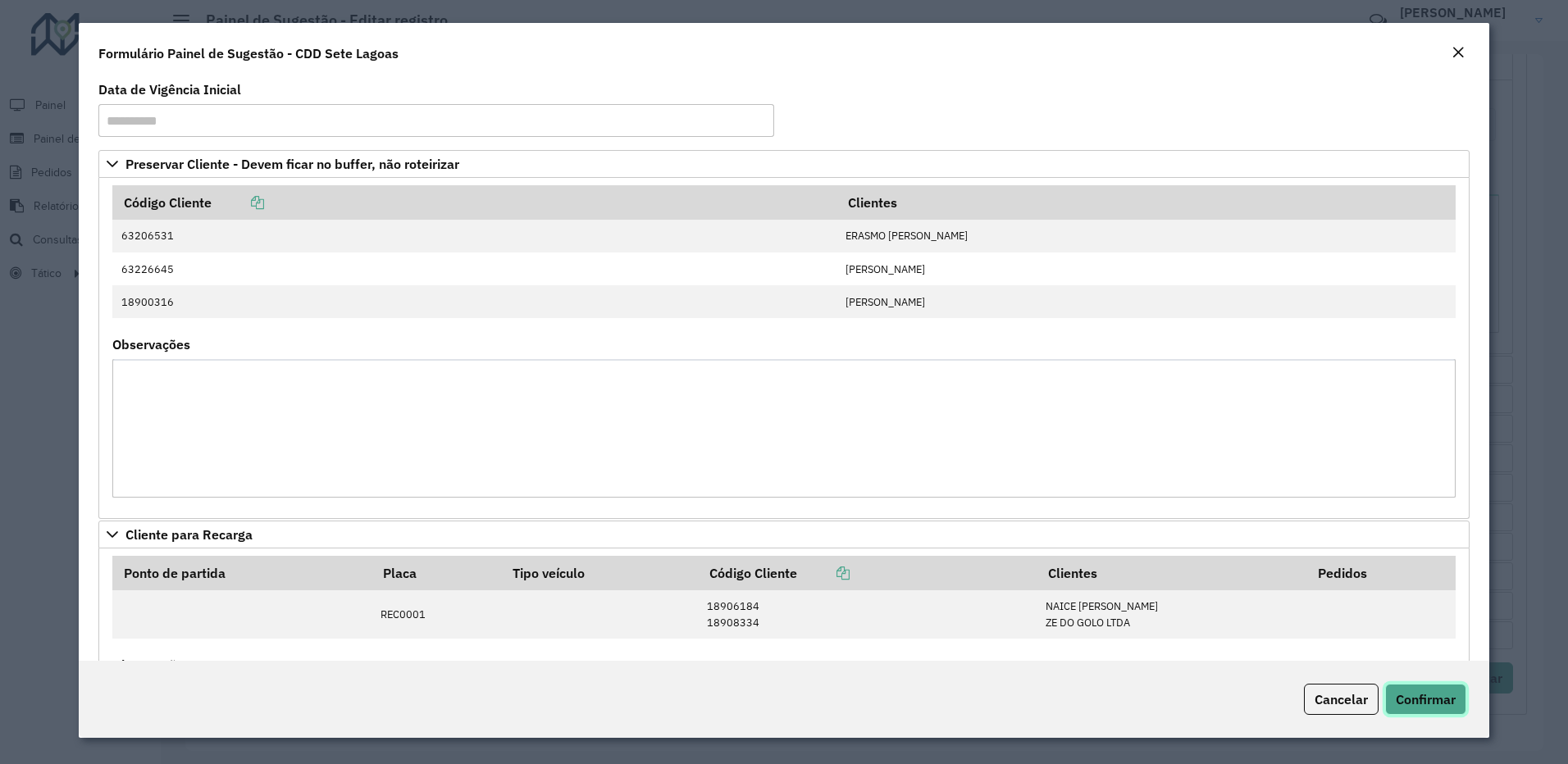
click at [1422, 710] on button "Confirmar" at bounding box center [1426, 699] width 81 height 31
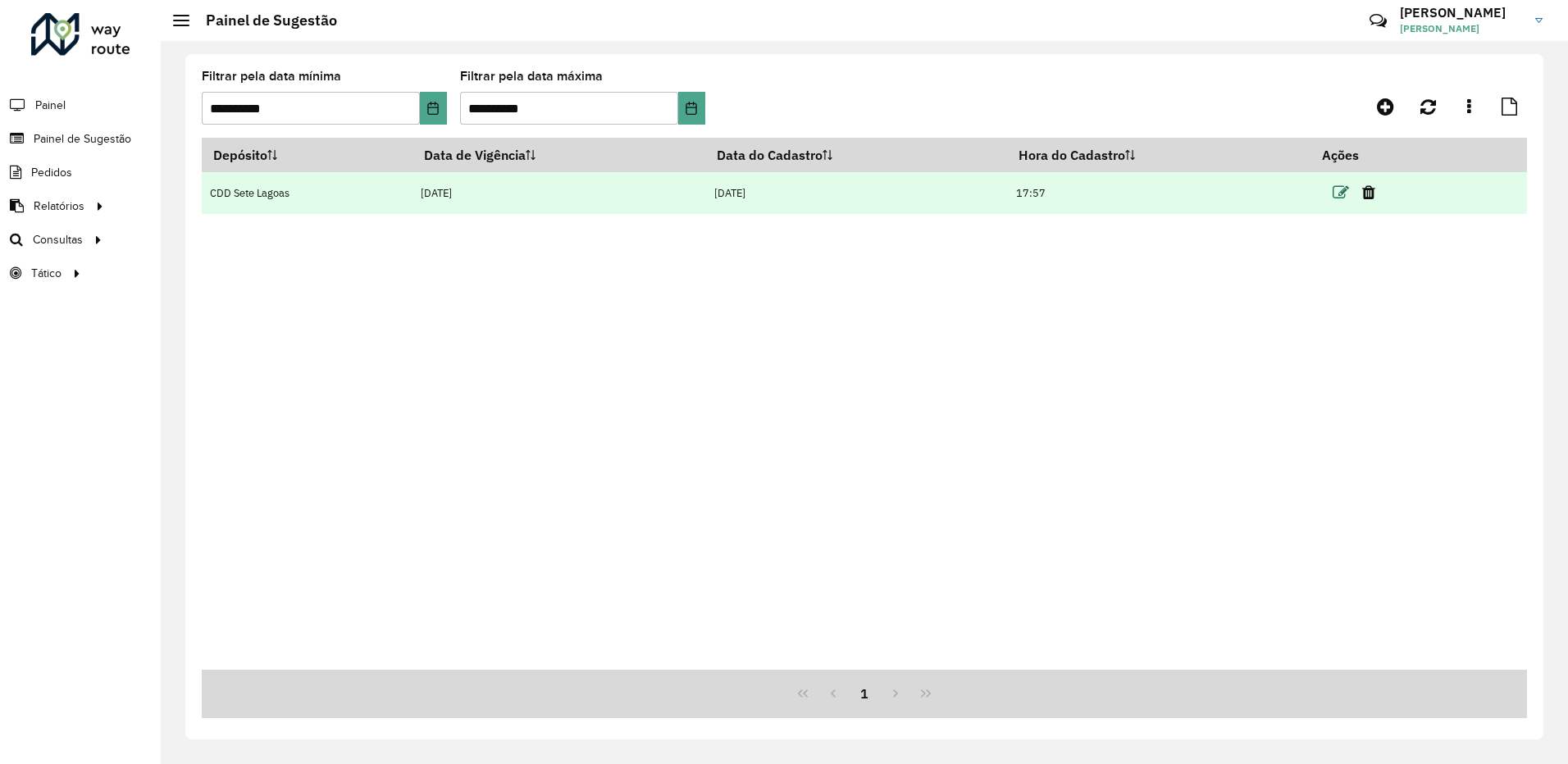
click at [1339, 192] on icon at bounding box center [1340, 192] width 16 height 16
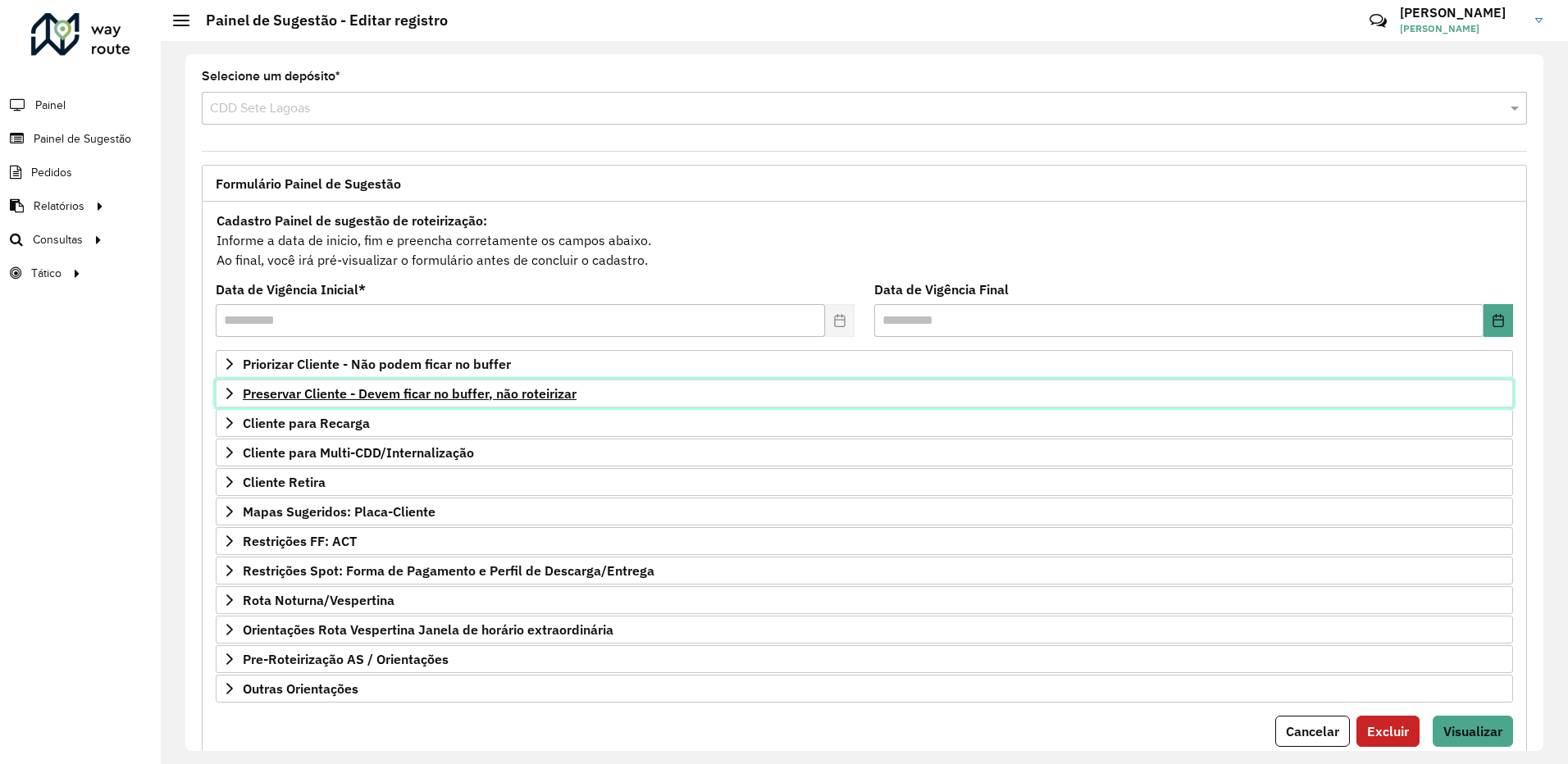
click at [227, 388] on icon at bounding box center [230, 393] width 7 height 12
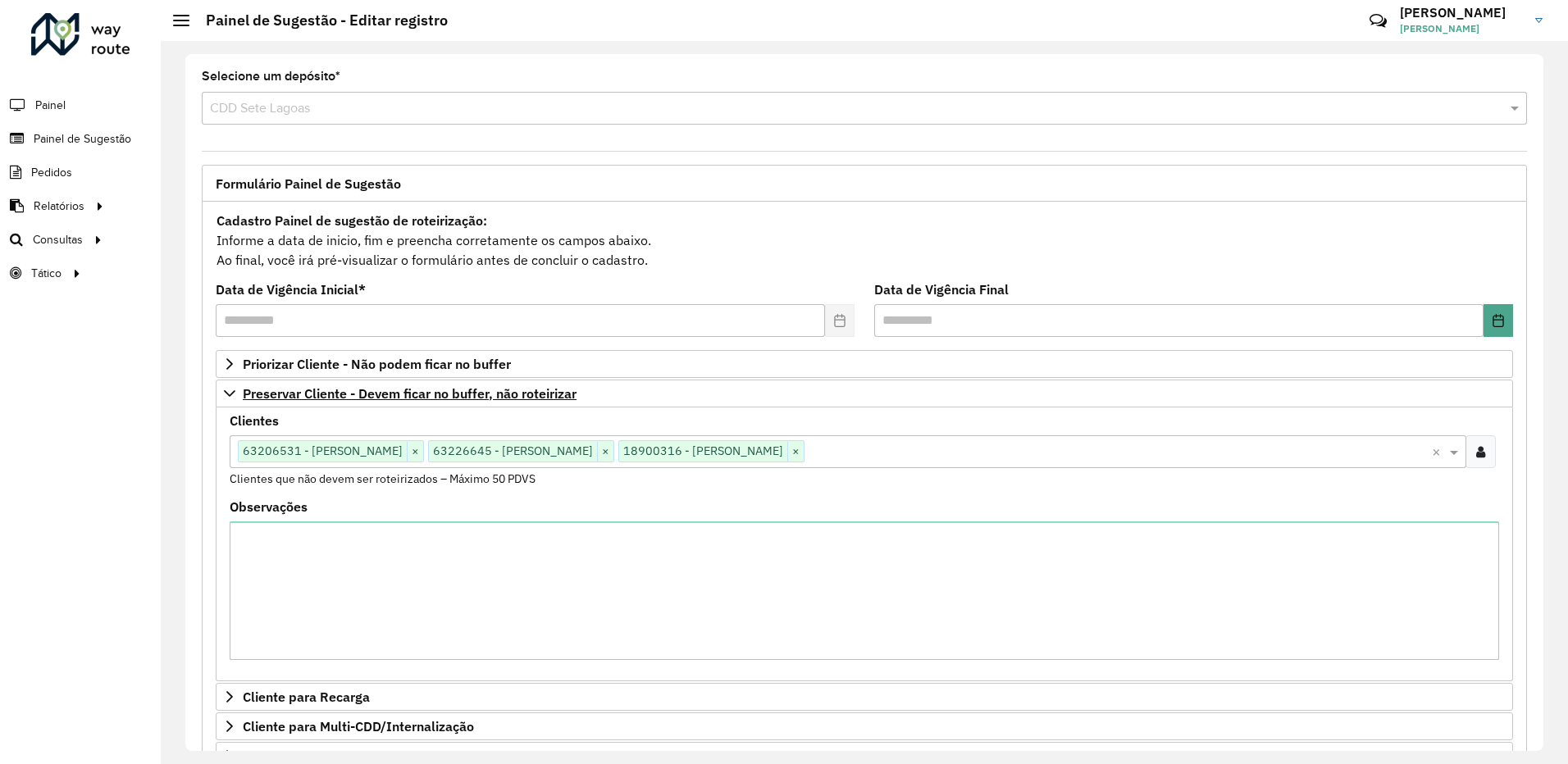
click at [1477, 457] on icon at bounding box center [1480, 451] width 9 height 13
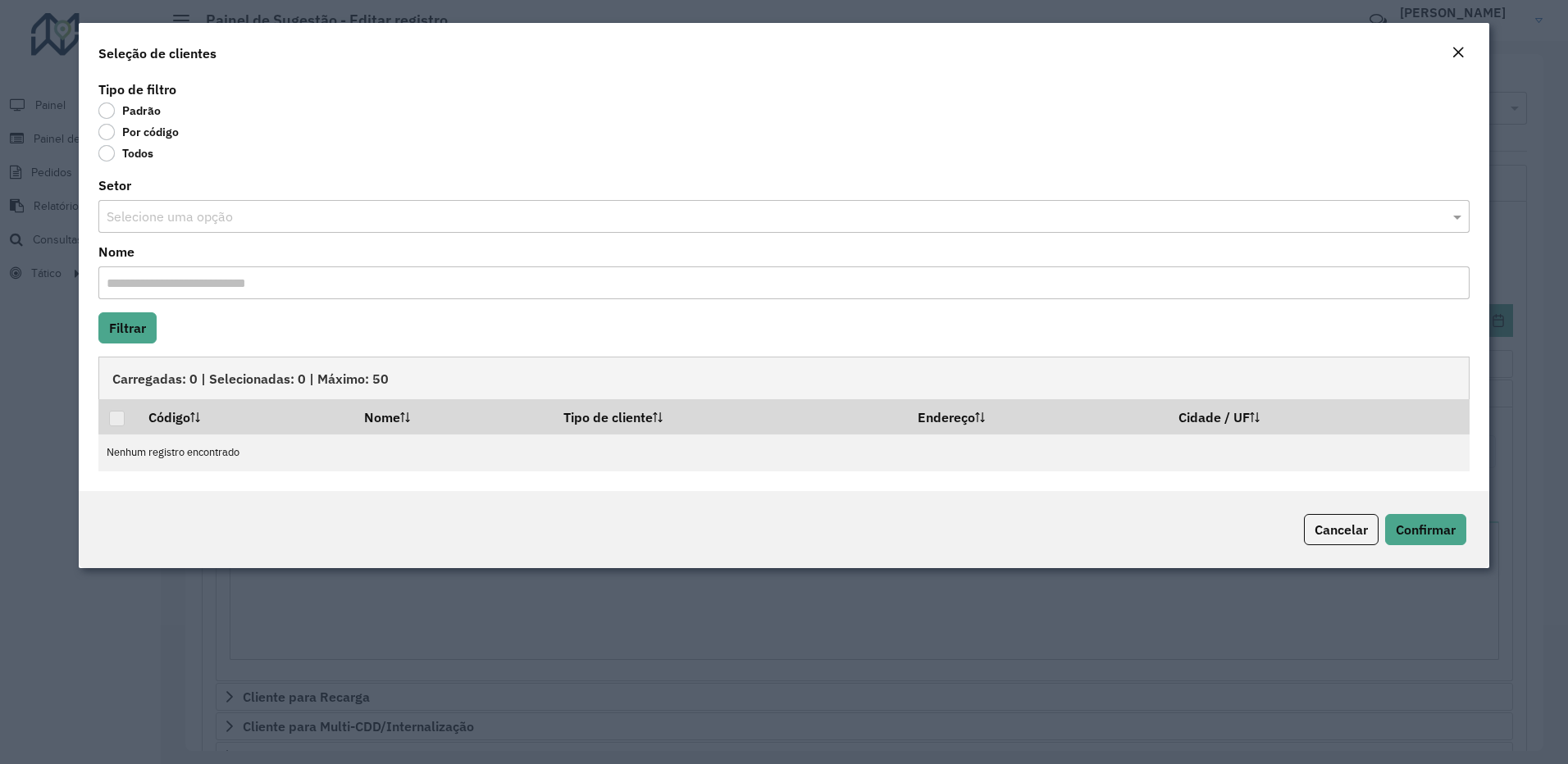
click at [118, 125] on label "Por código" at bounding box center [138, 131] width 81 height 16
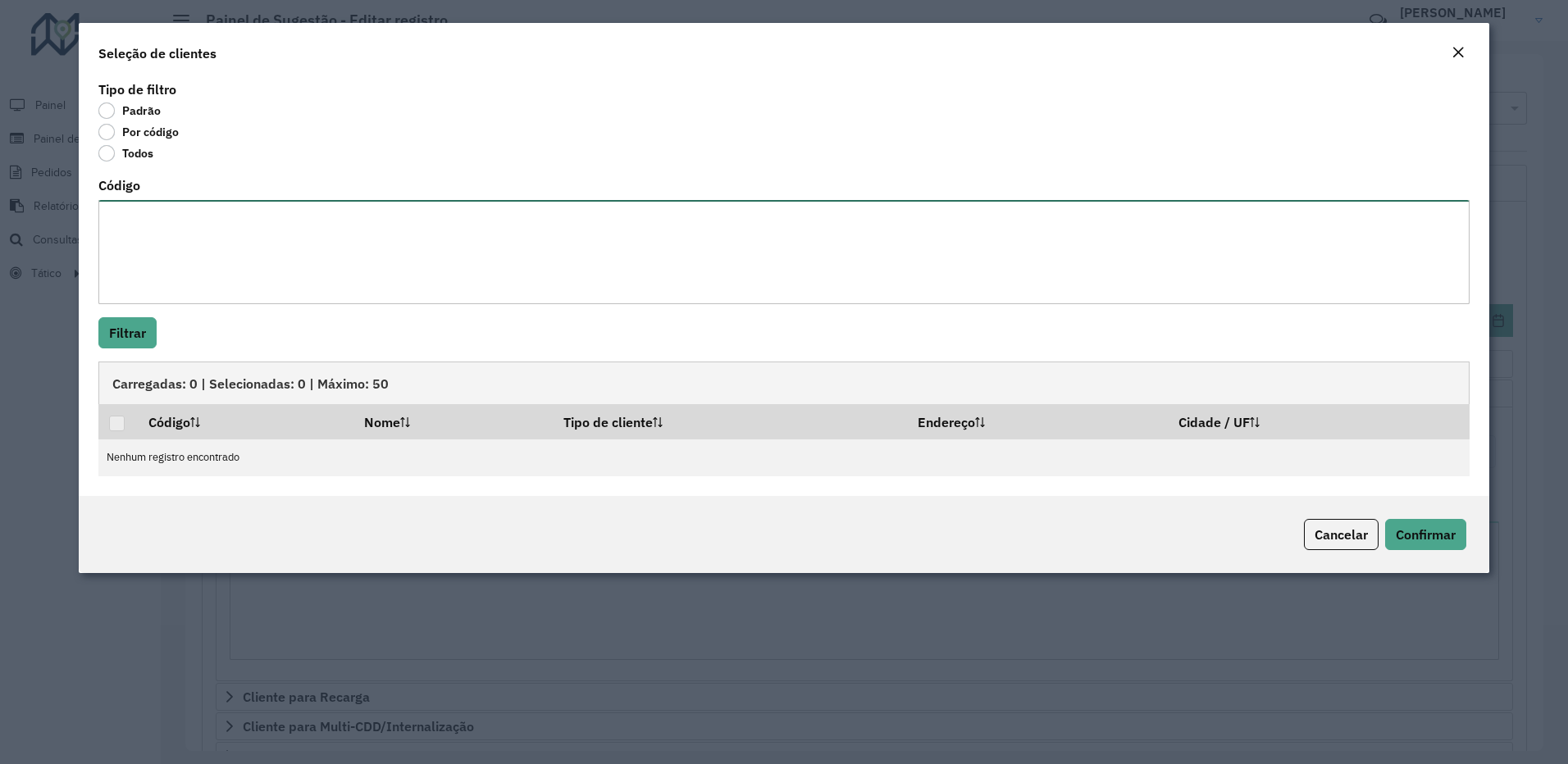
click at [167, 241] on textarea "Código" at bounding box center [784, 252] width 1372 height 104
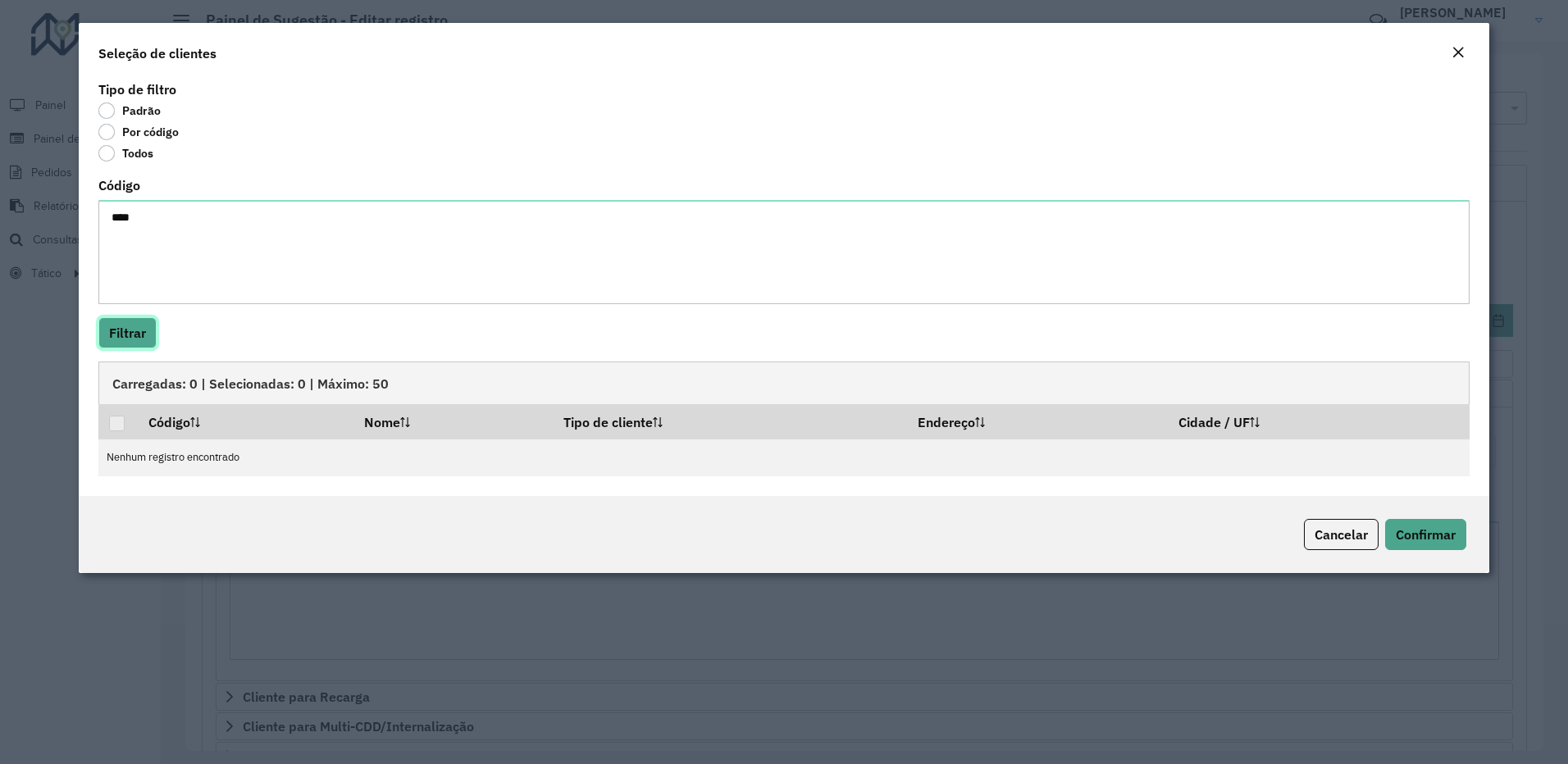
click at [106, 345] on button "Filtrar" at bounding box center [127, 332] width 59 height 31
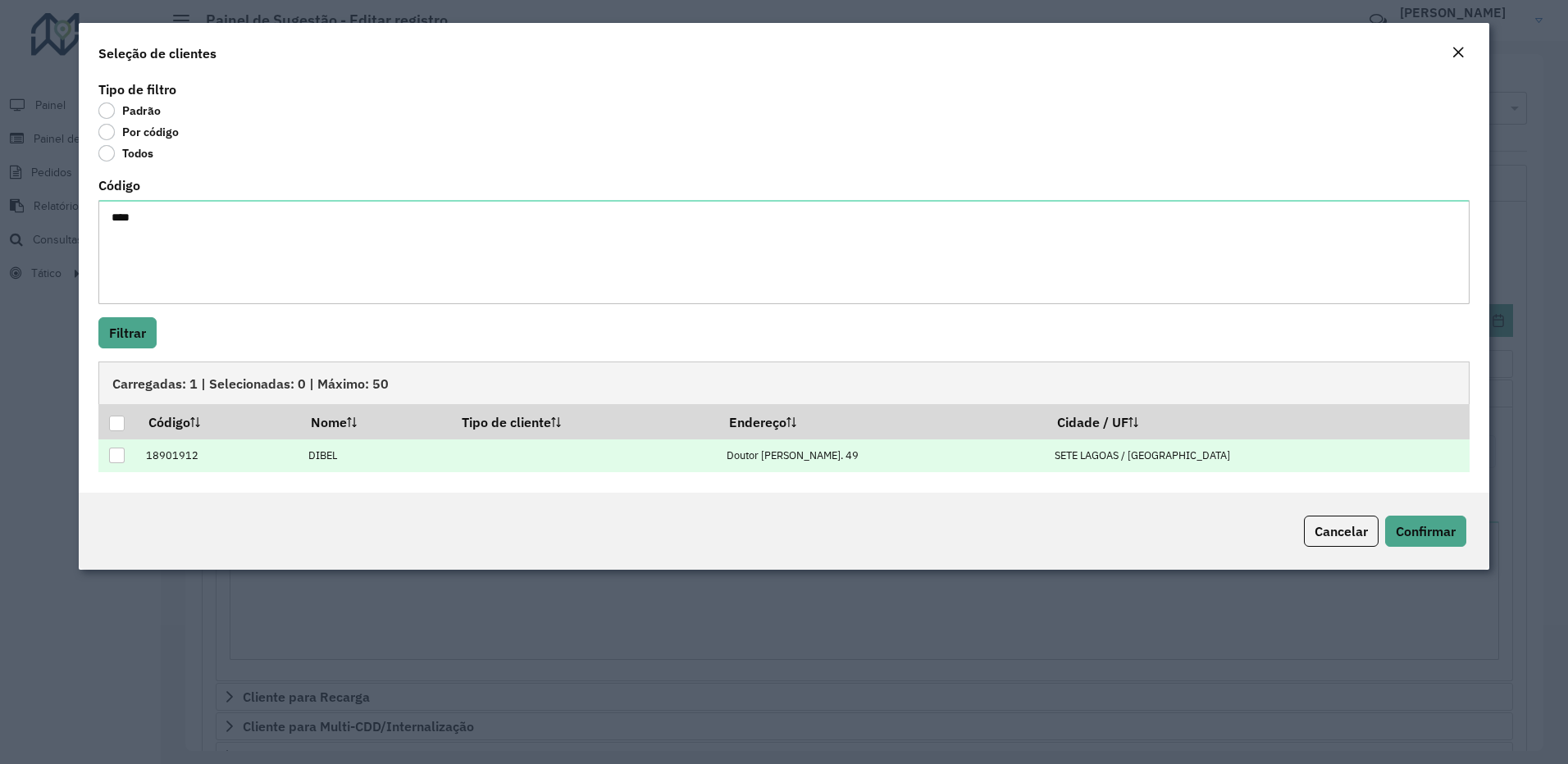
click at [116, 461] on div at bounding box center [117, 455] width 15 height 15
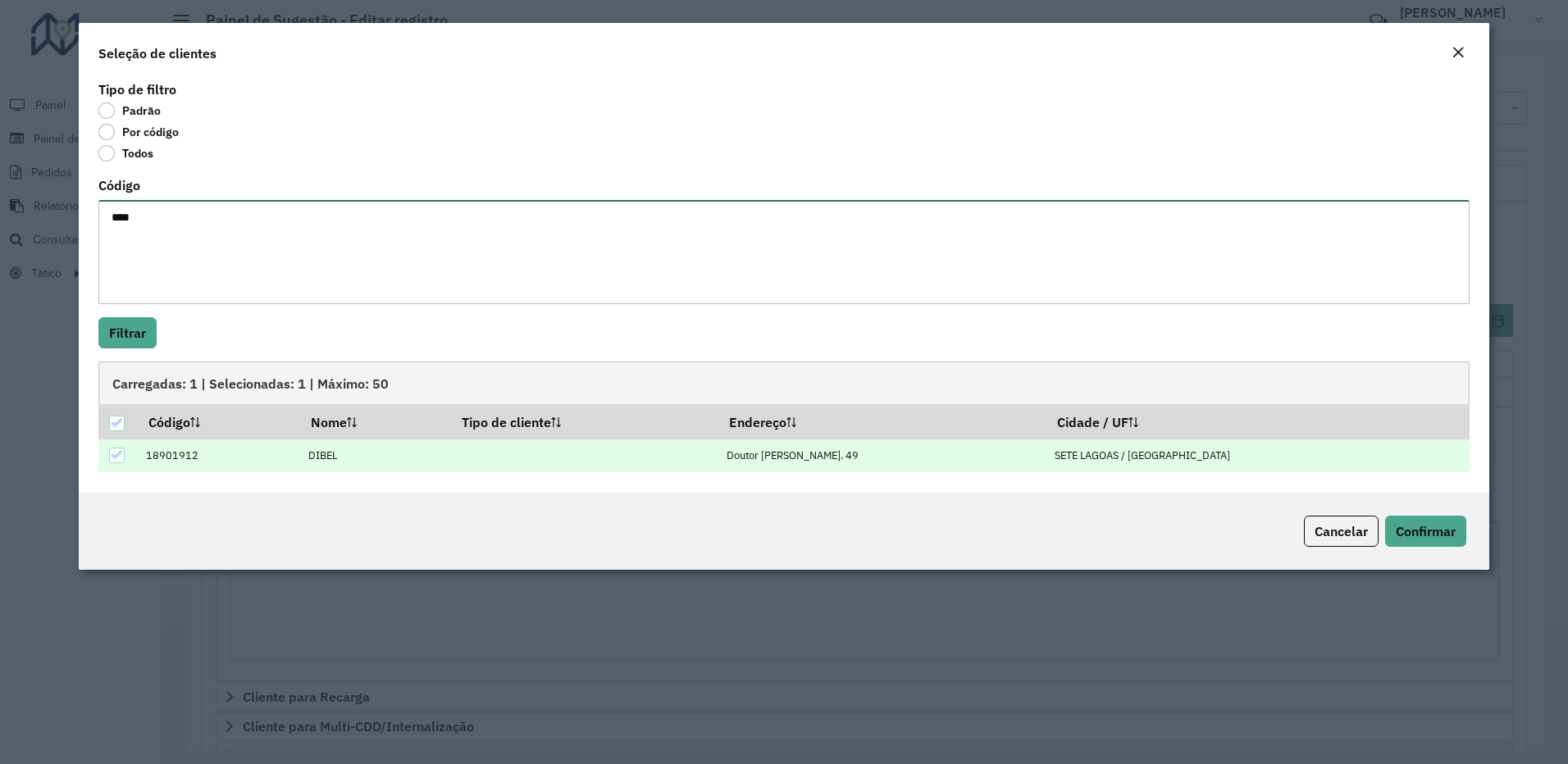
drag, startPoint x: 160, startPoint y: 213, endPoint x: 59, endPoint y: 225, distance: 101.7
click at [59, 225] on modal-container "Seleção de clientes Tipo de filtro Padrão Por código Todos Código **** Filtrar …" at bounding box center [784, 382] width 1568 height 764
type textarea "****"
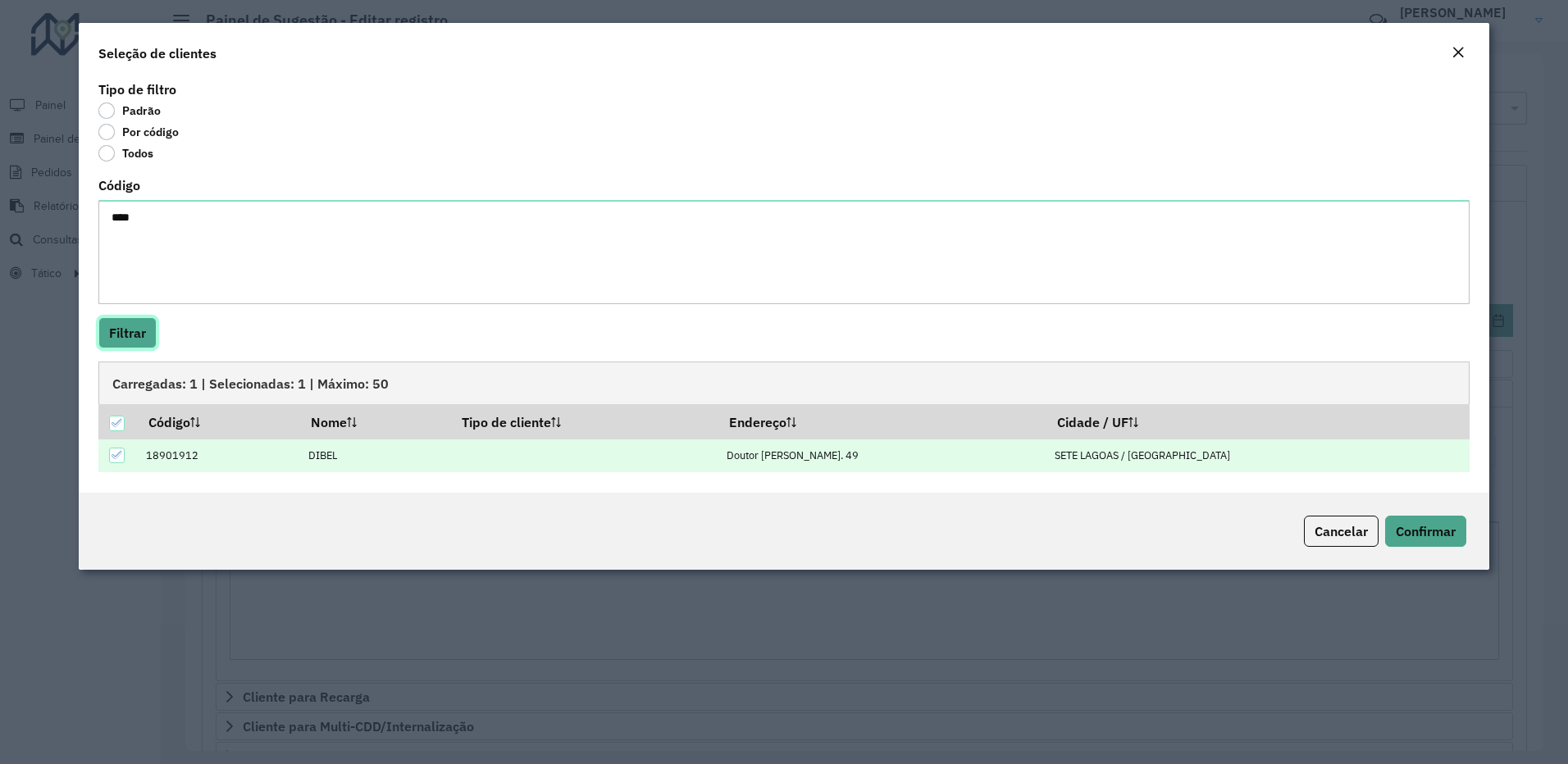
click at [115, 332] on button "Filtrar" at bounding box center [127, 332] width 59 height 31
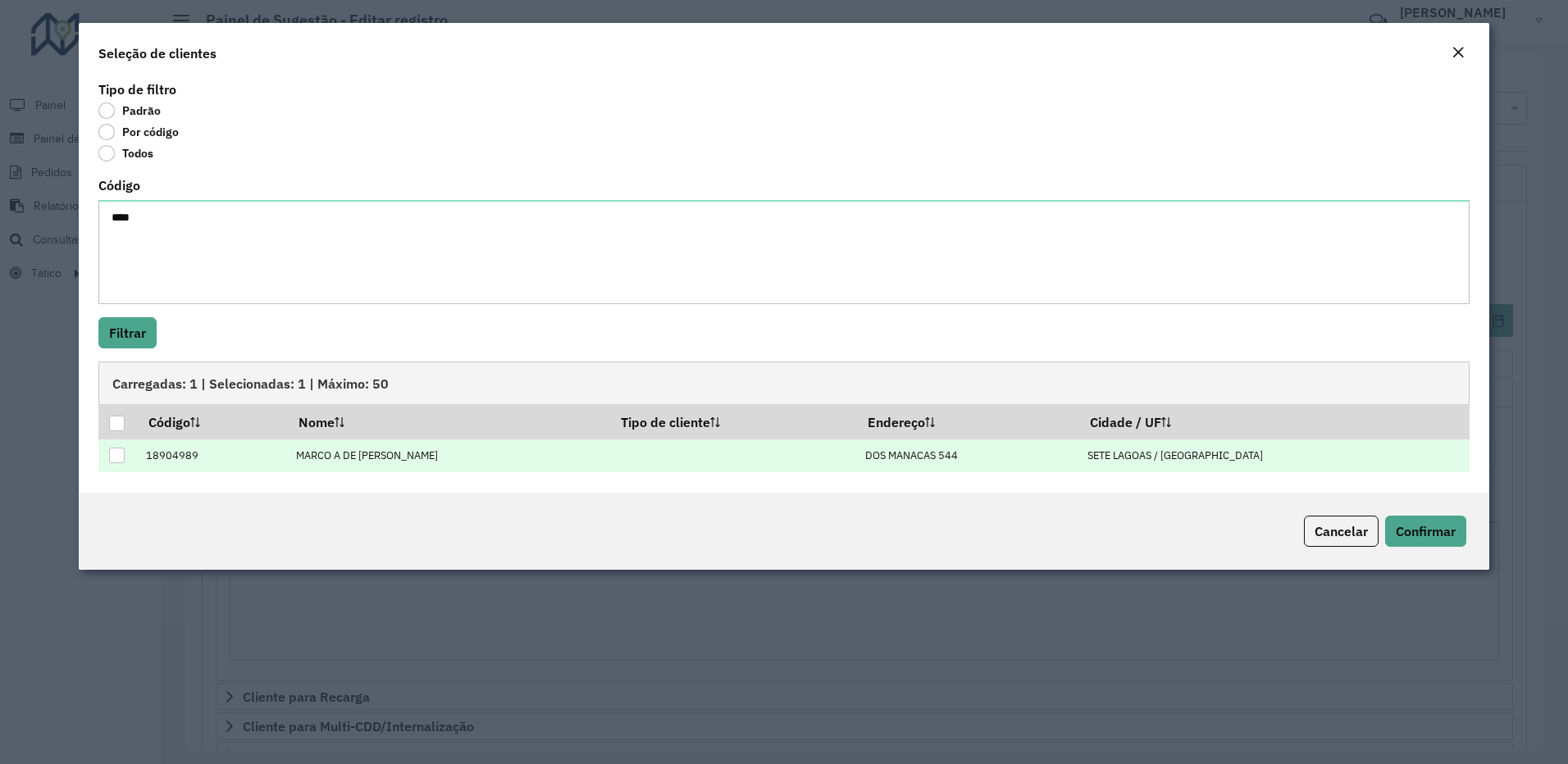
click at [121, 449] on div at bounding box center [117, 455] width 15 height 15
click at [1448, 533] on span "Confirmar" at bounding box center [1426, 531] width 60 height 16
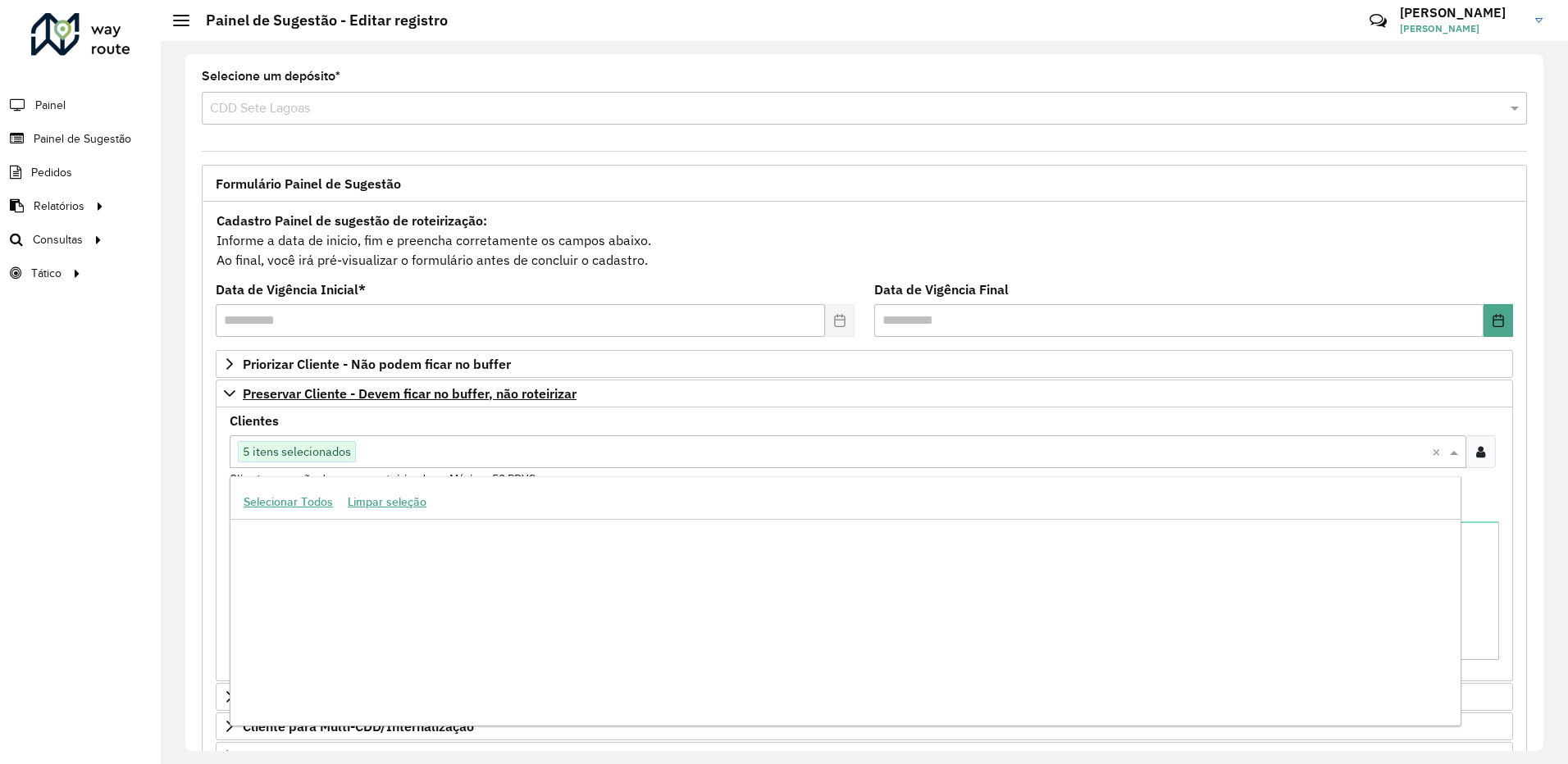
click at [1452, 454] on span at bounding box center [1456, 451] width 20 height 20
click at [1479, 446] on icon at bounding box center [1480, 451] width 9 height 13
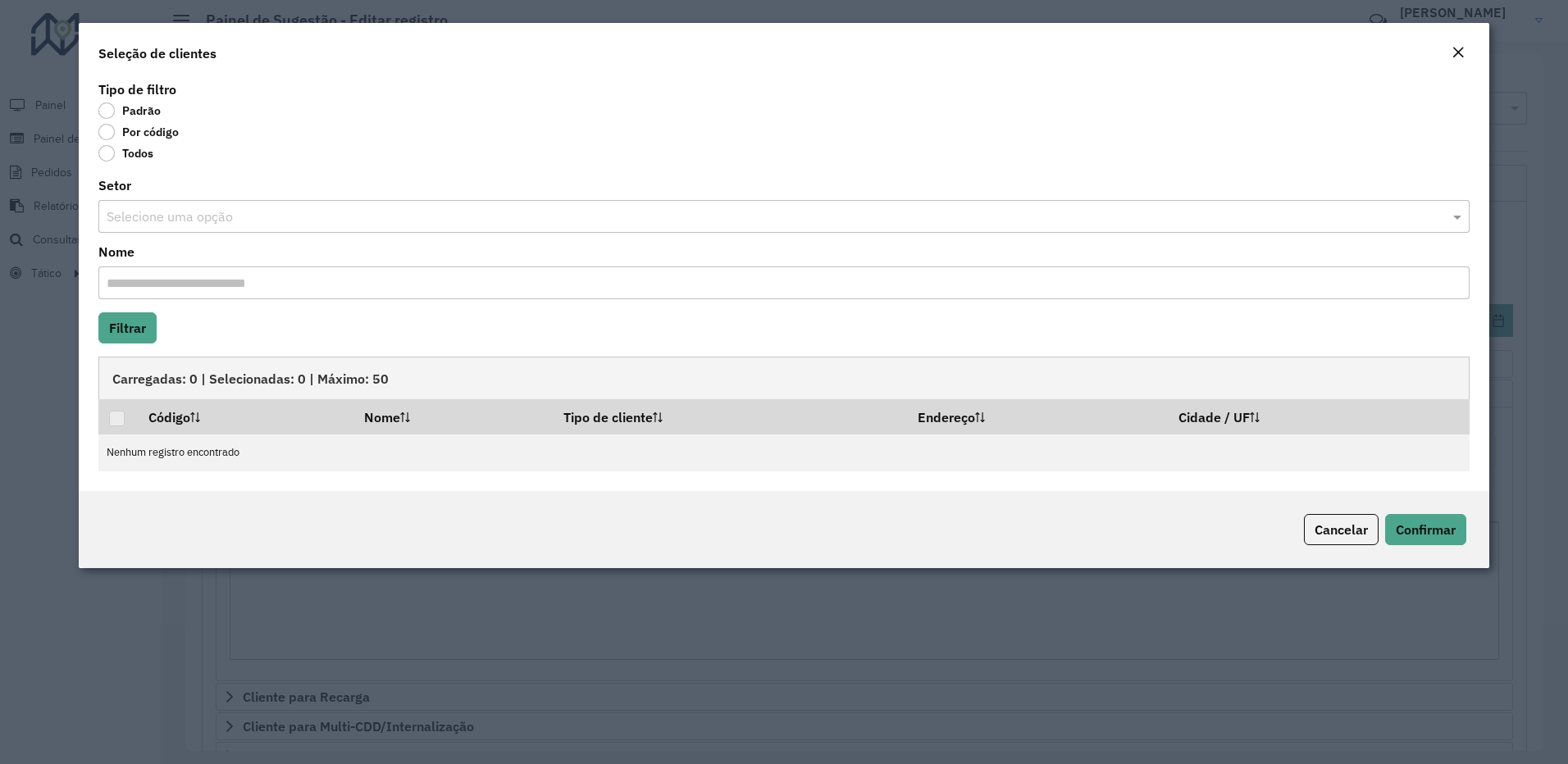
click at [1451, 48] on em "Close" at bounding box center [1457, 52] width 13 height 13
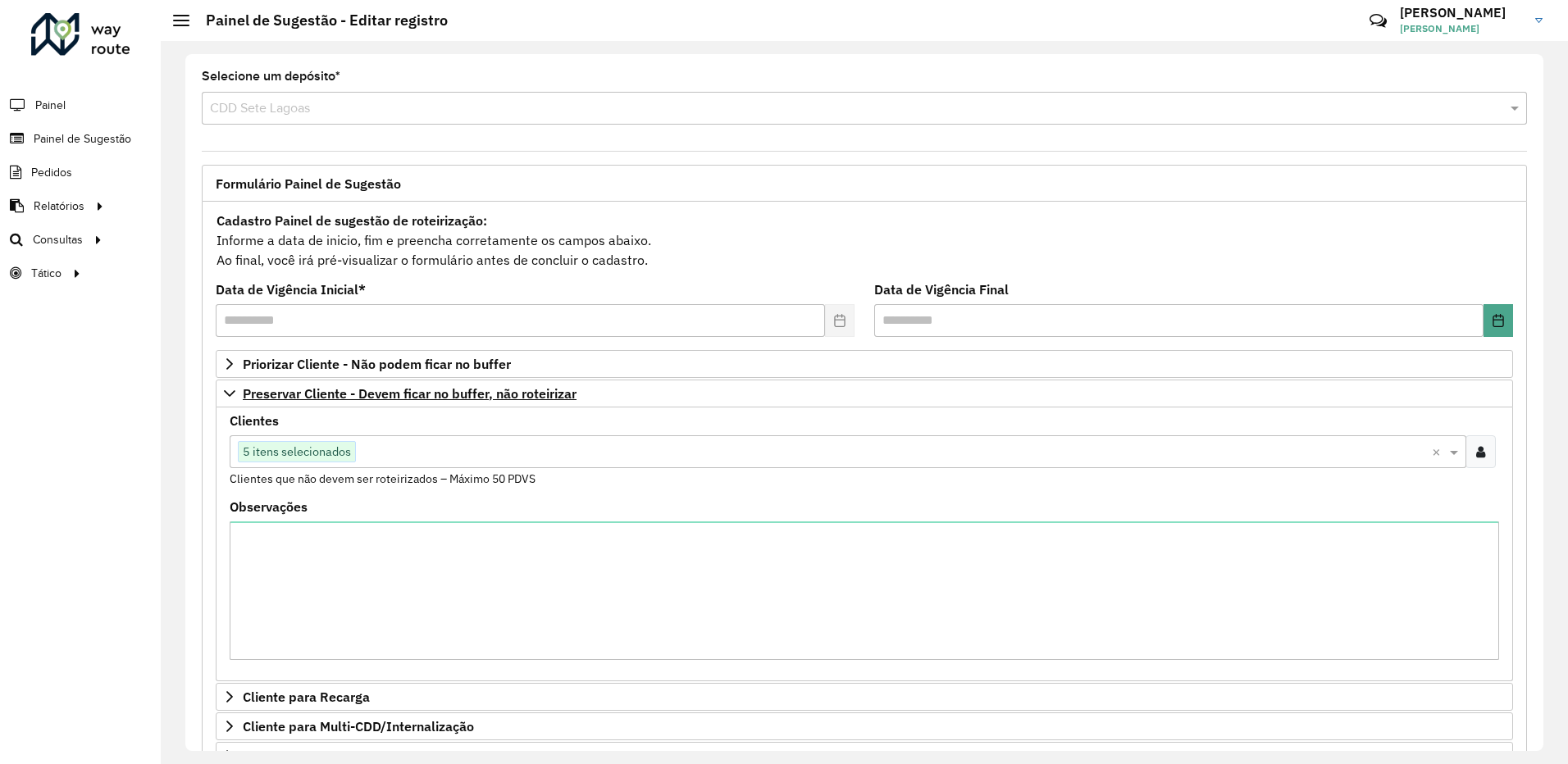
scroll to position [327, 0]
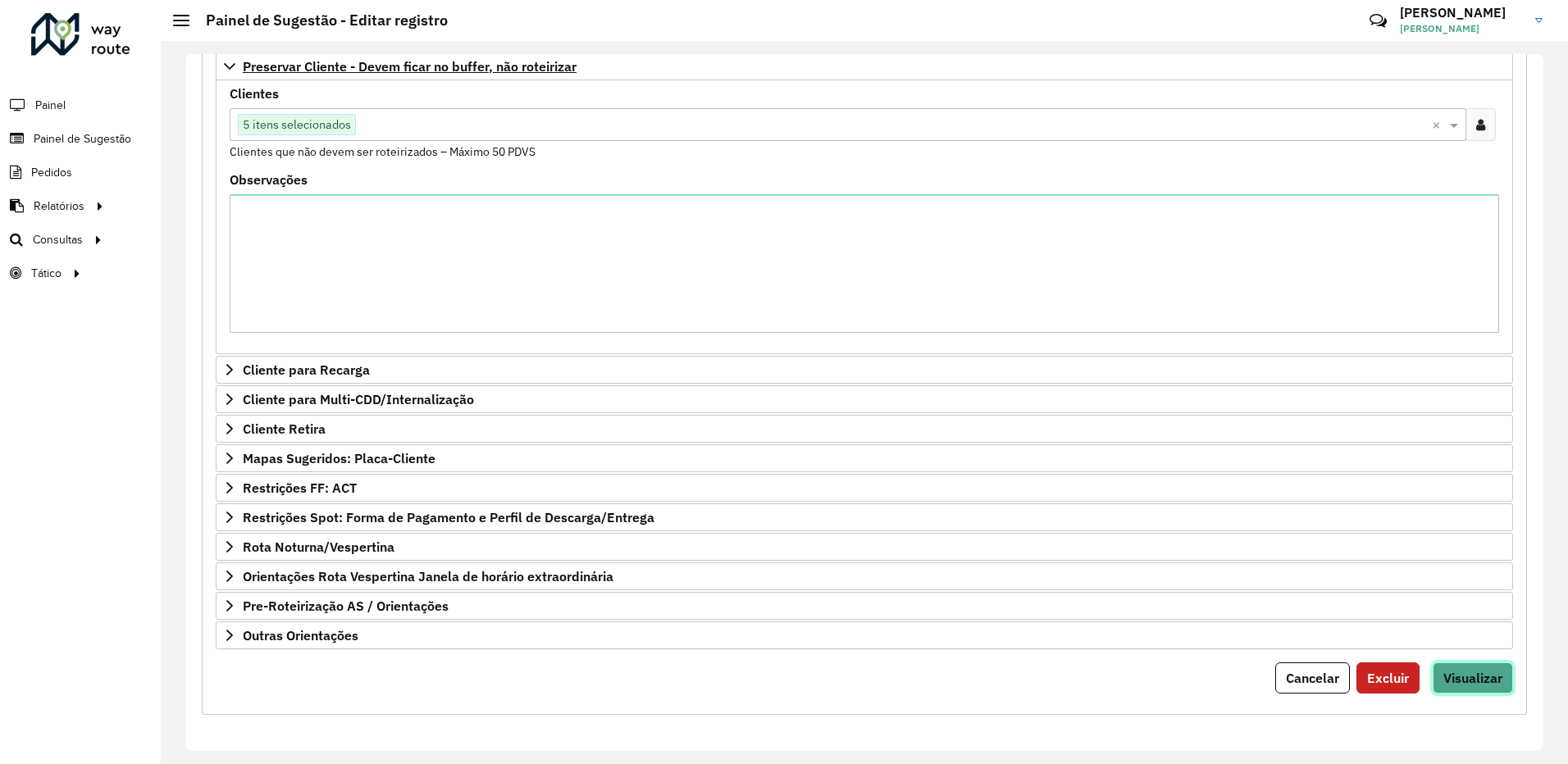
click at [1467, 666] on button "Visualizar" at bounding box center [1472, 678] width 81 height 31
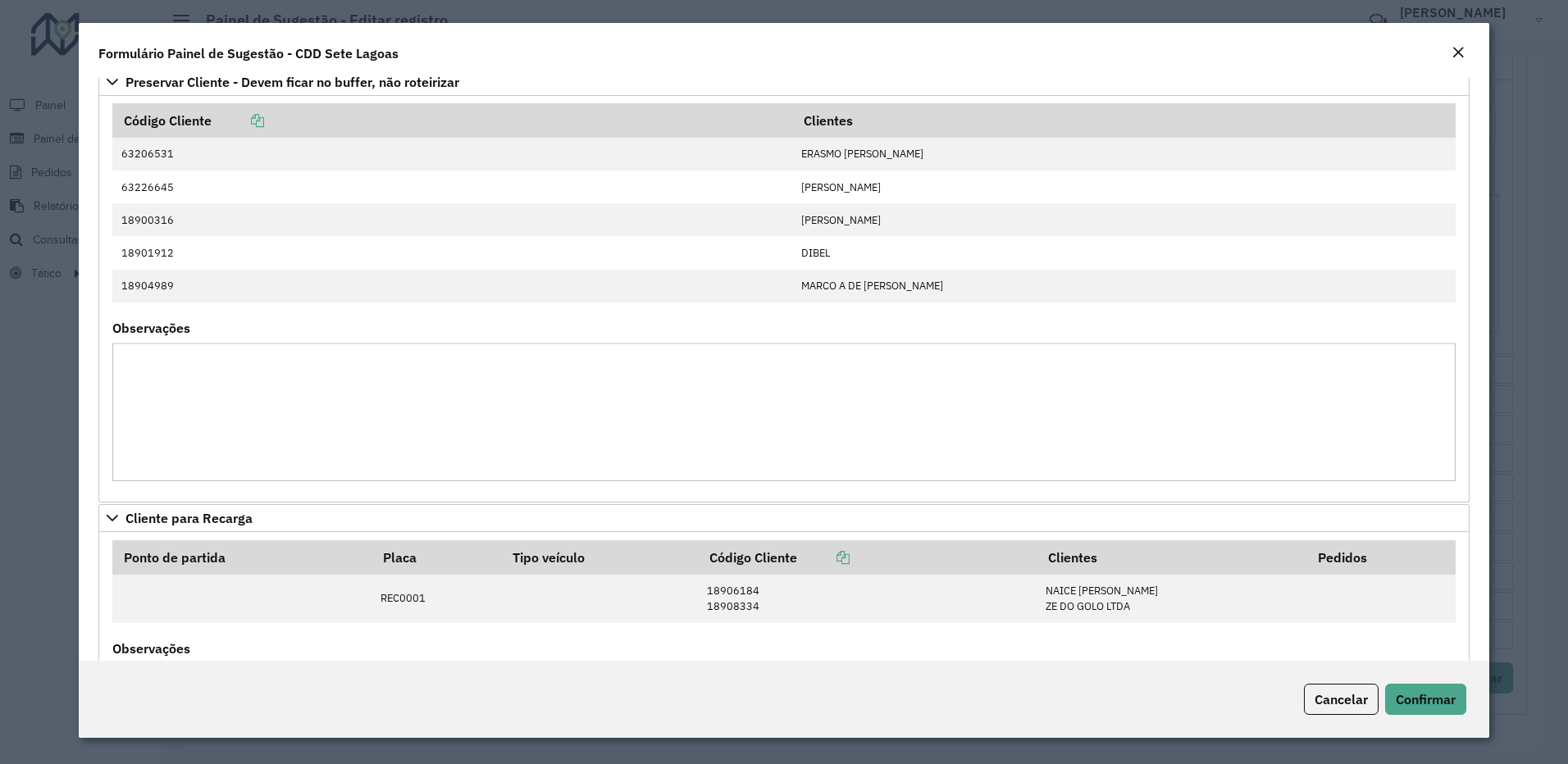
scroll to position [0, 0]
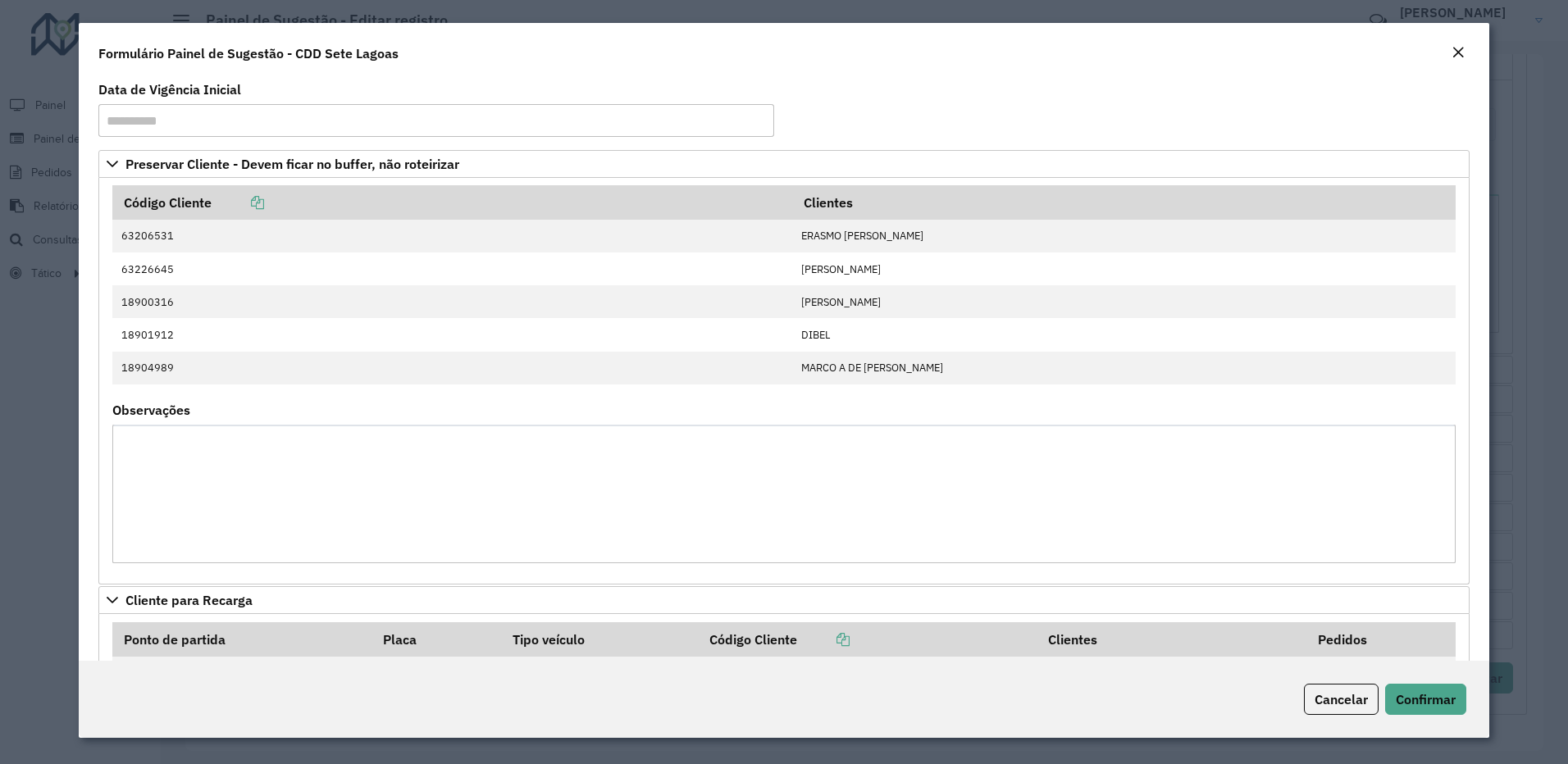
click at [1459, 47] on em "Close" at bounding box center [1457, 52] width 13 height 13
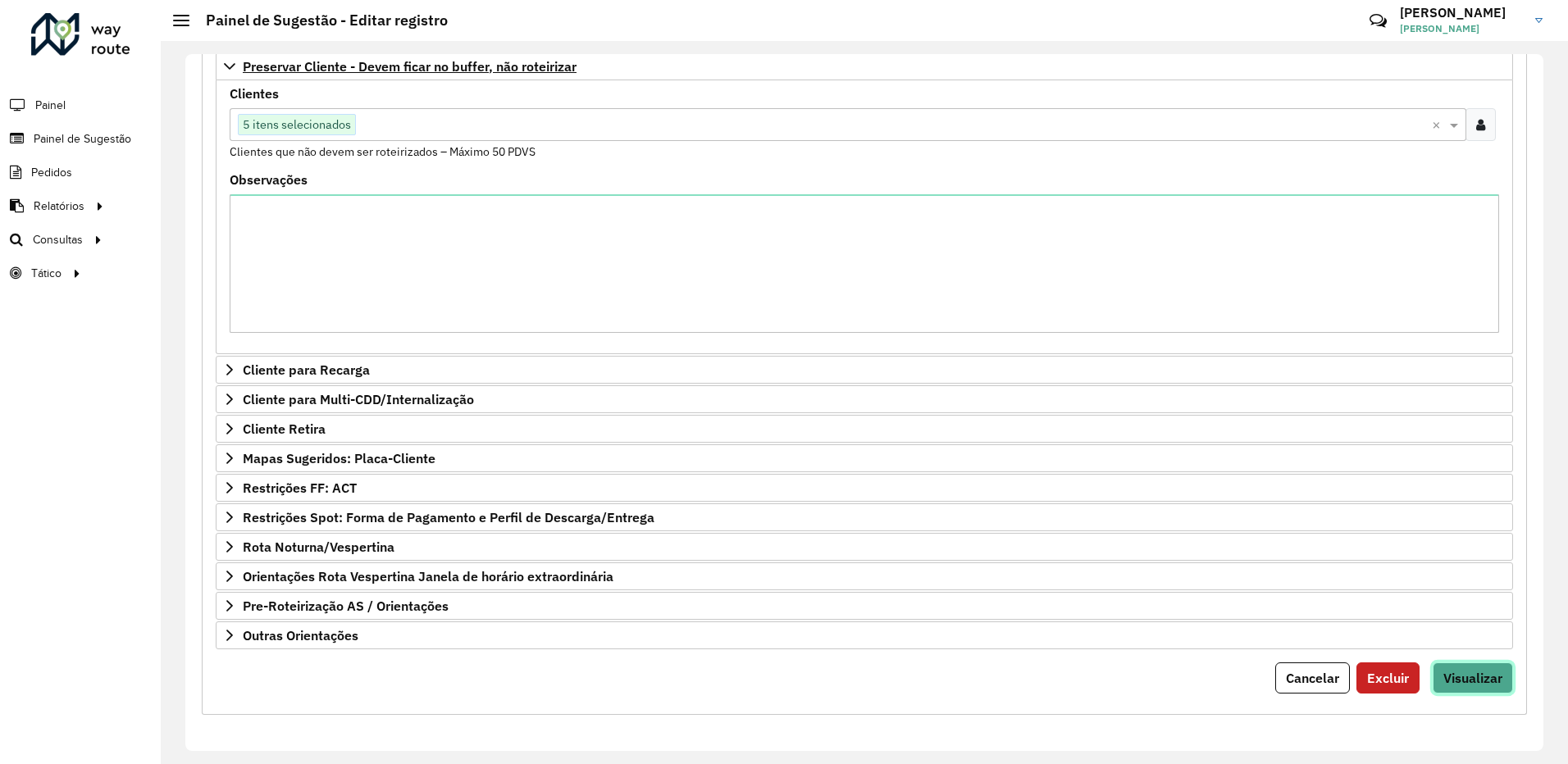
scroll to position [81, 0]
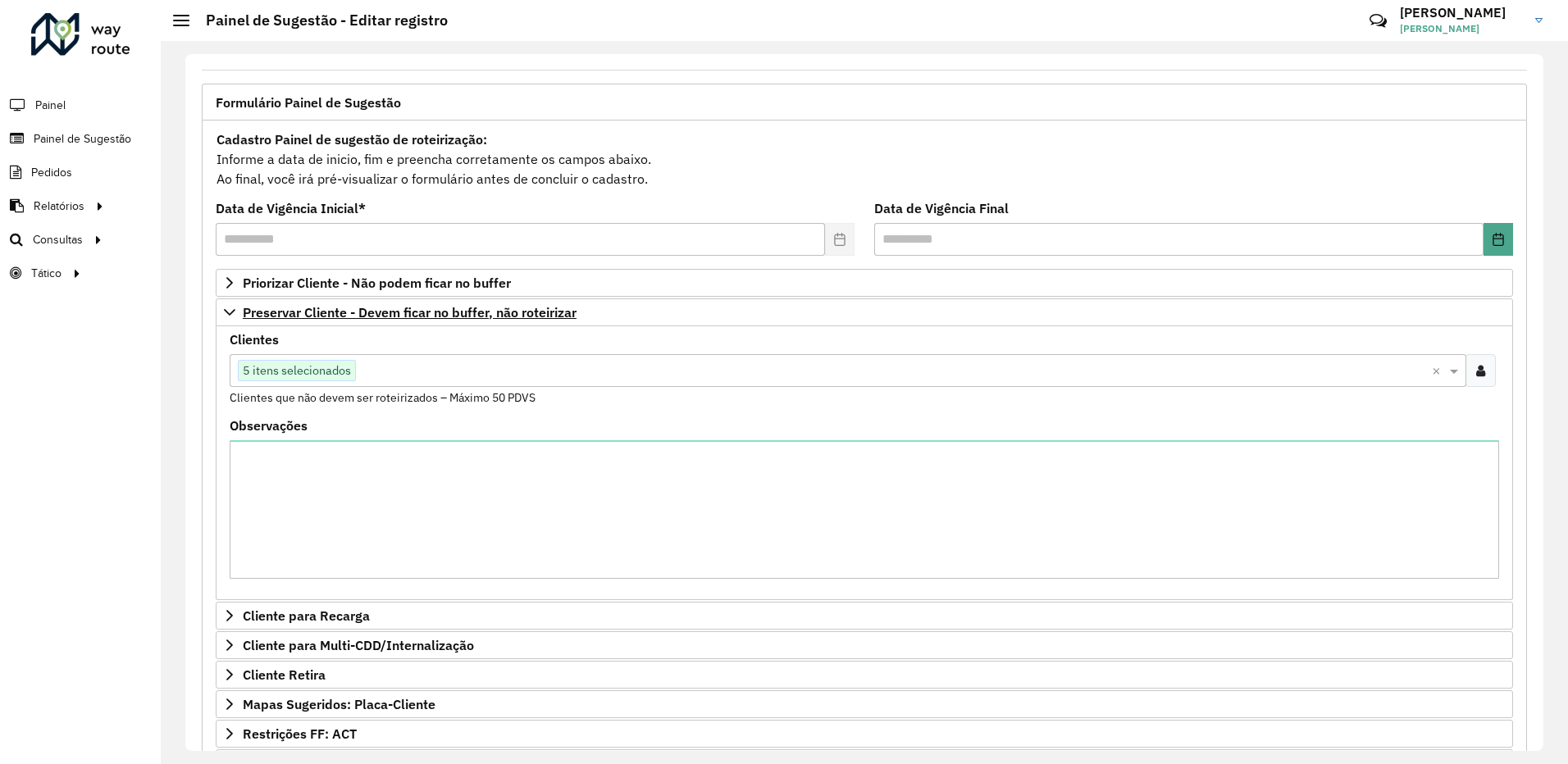
click at [1476, 372] on icon at bounding box center [1480, 370] width 9 height 13
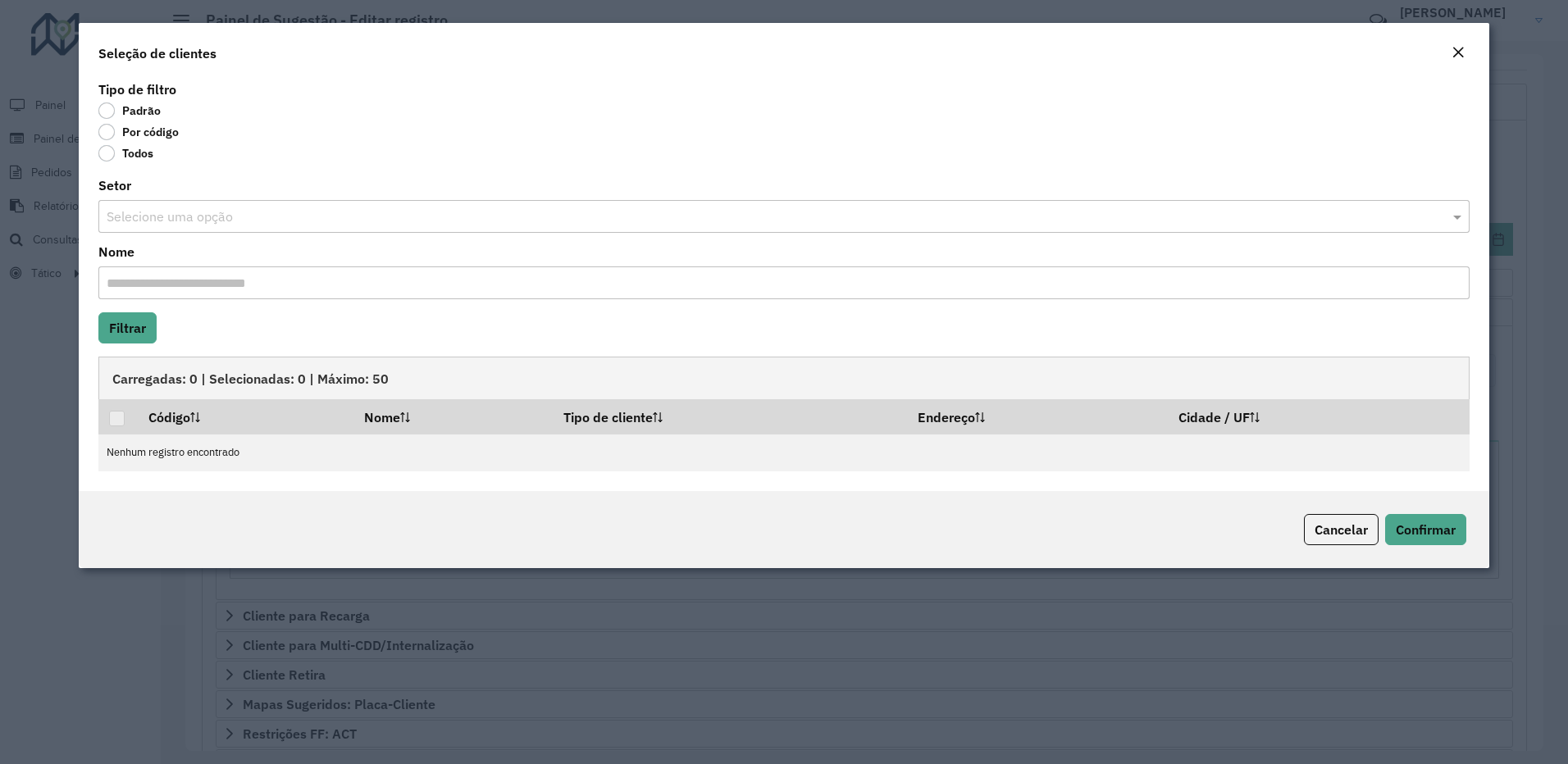
click at [106, 131] on label "Por código" at bounding box center [138, 131] width 81 height 16
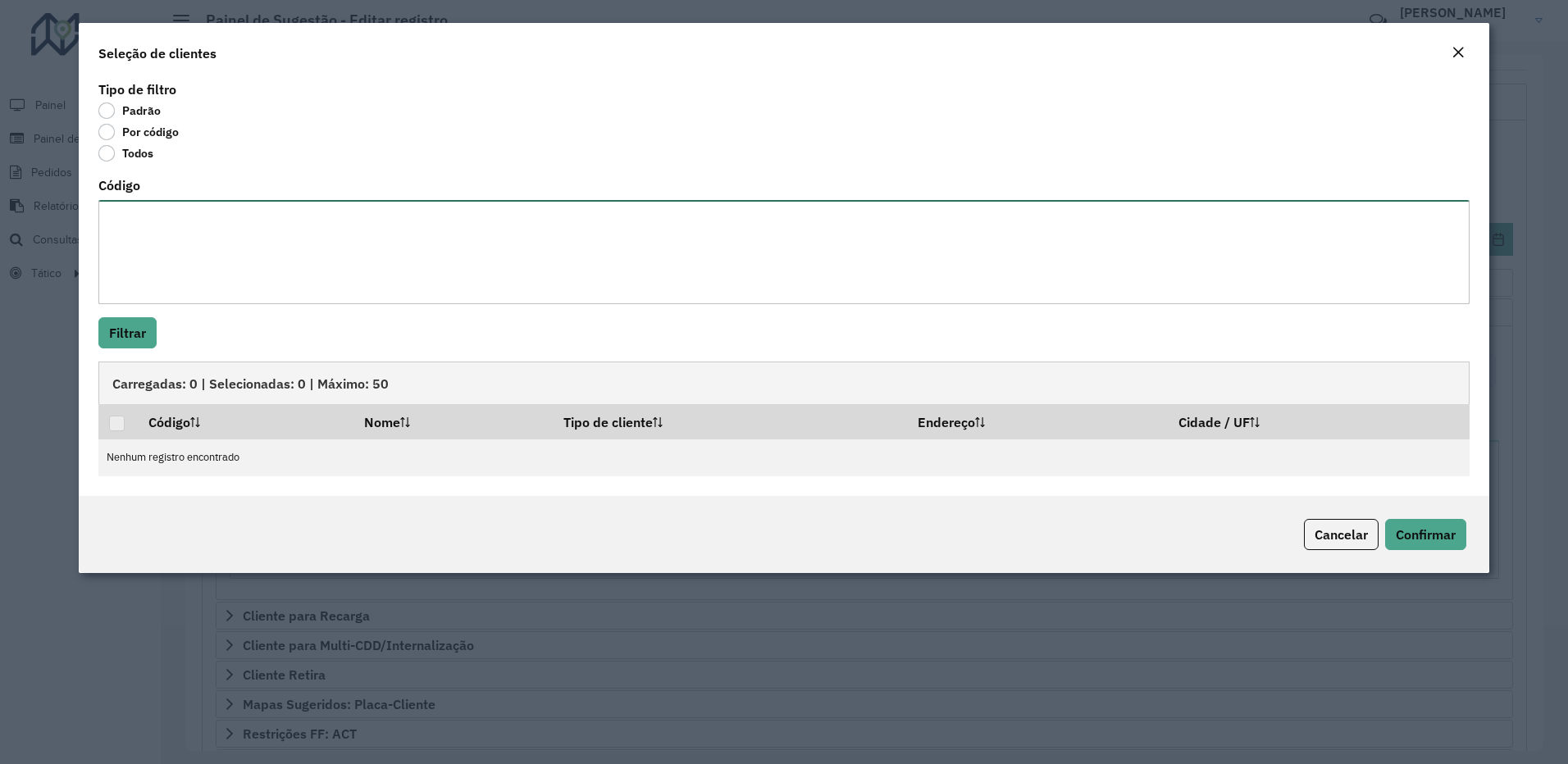
click at [137, 220] on textarea "Código" at bounding box center [784, 252] width 1372 height 104
type textarea "****"
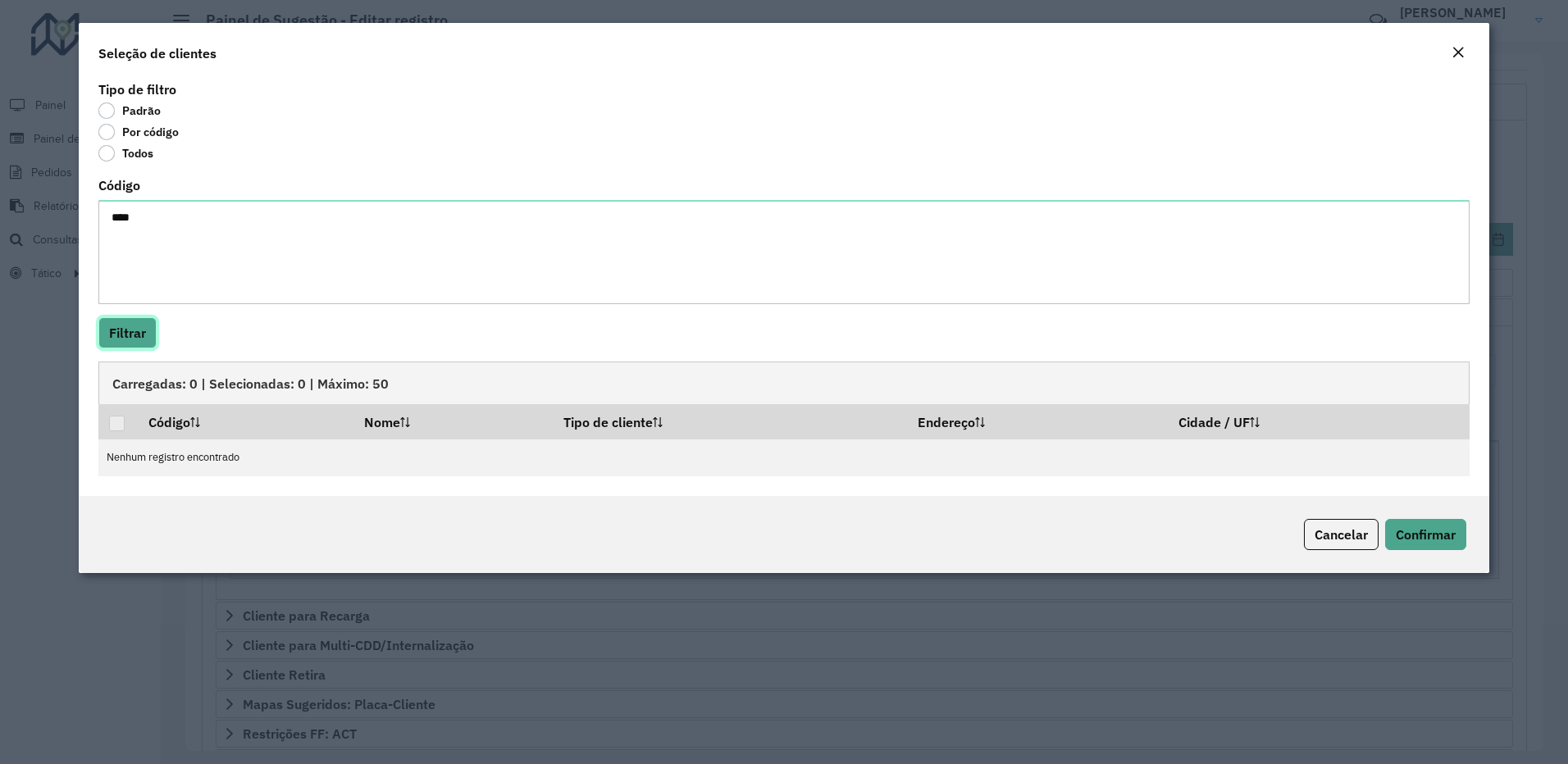
click at [137, 336] on button "Filtrar" at bounding box center [127, 332] width 59 height 31
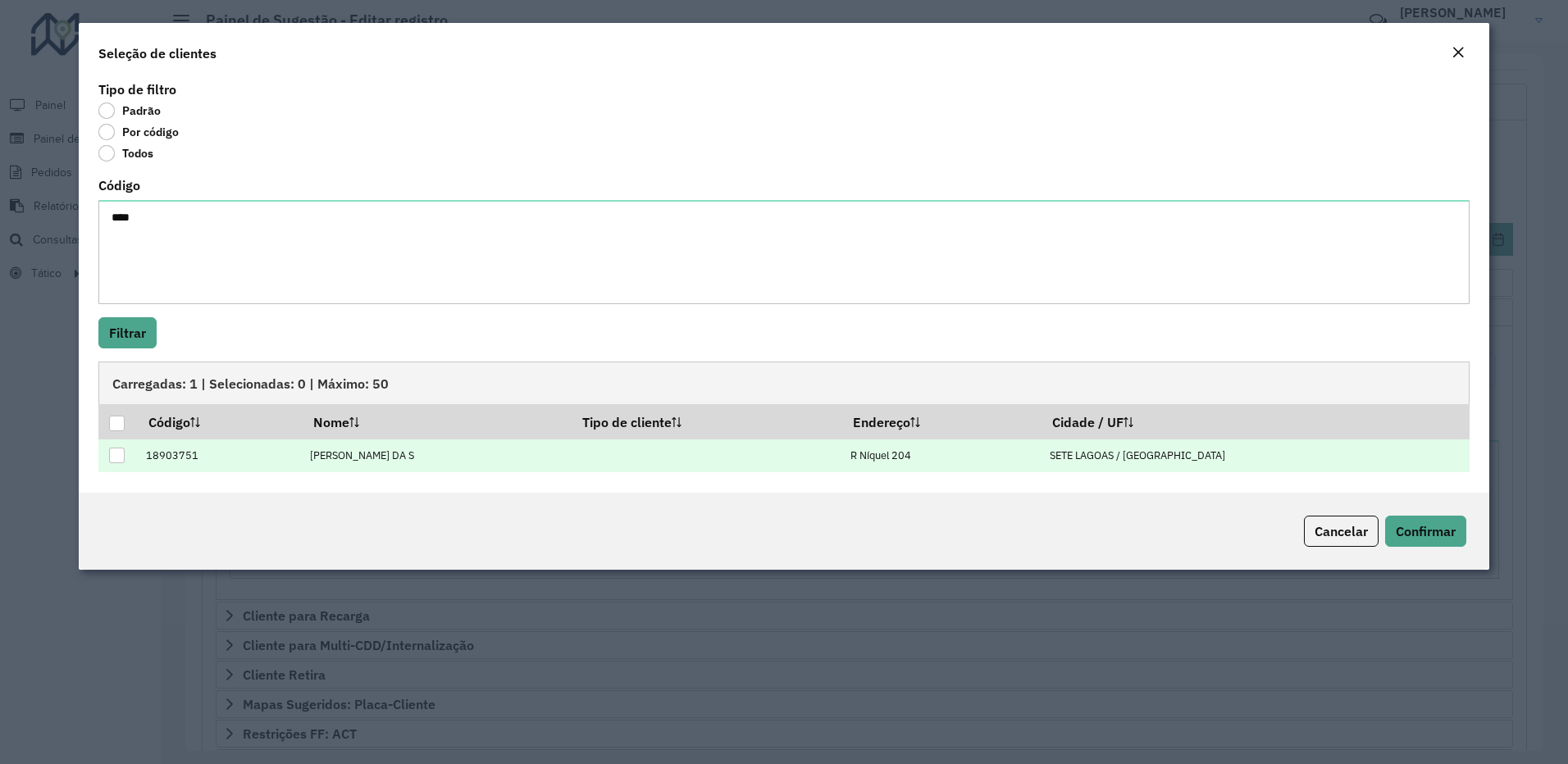
click at [113, 439] on td at bounding box center [117, 456] width 38 height 34
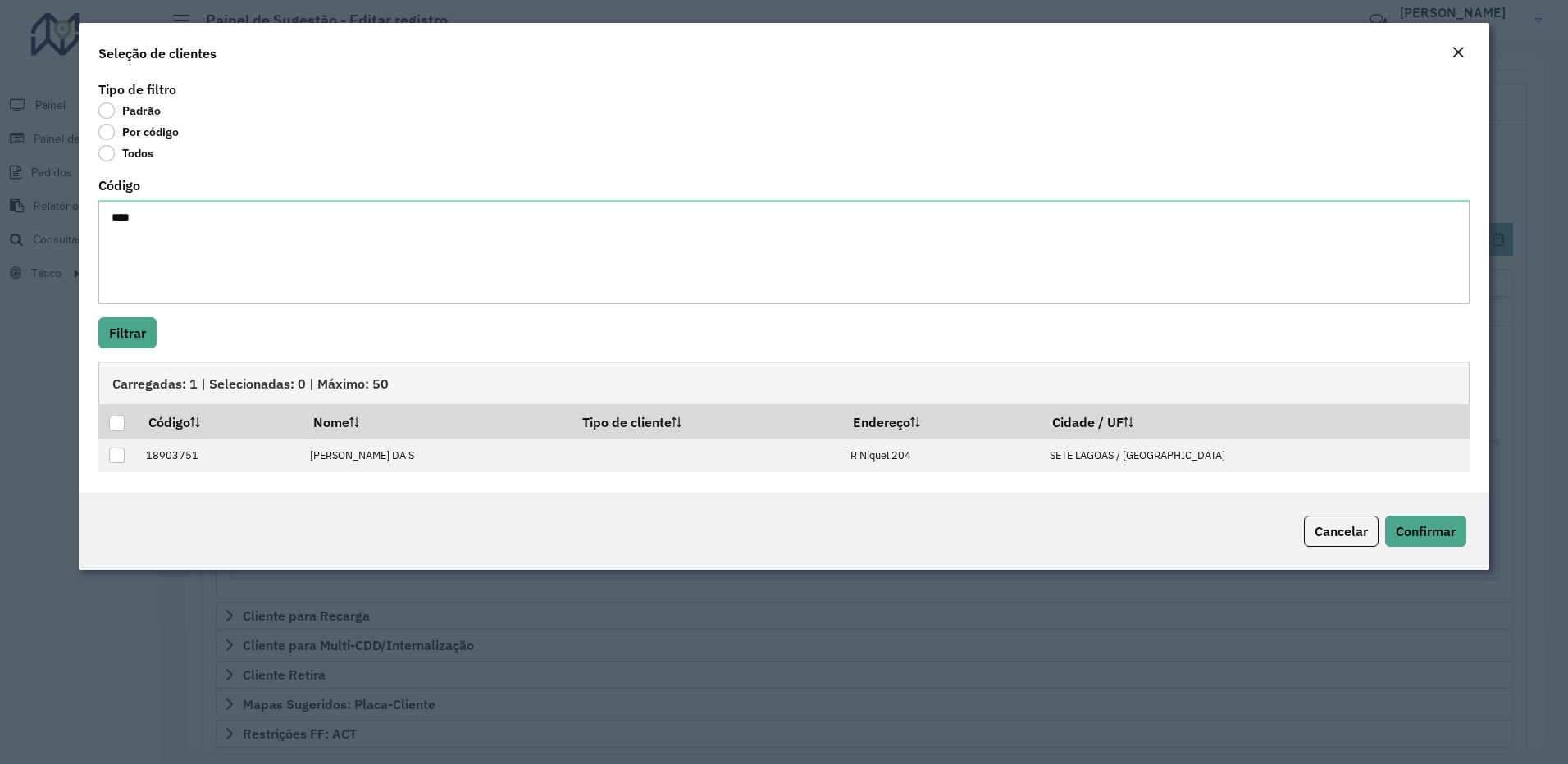
click at [1463, 51] on em "Close" at bounding box center [1457, 52] width 13 height 13
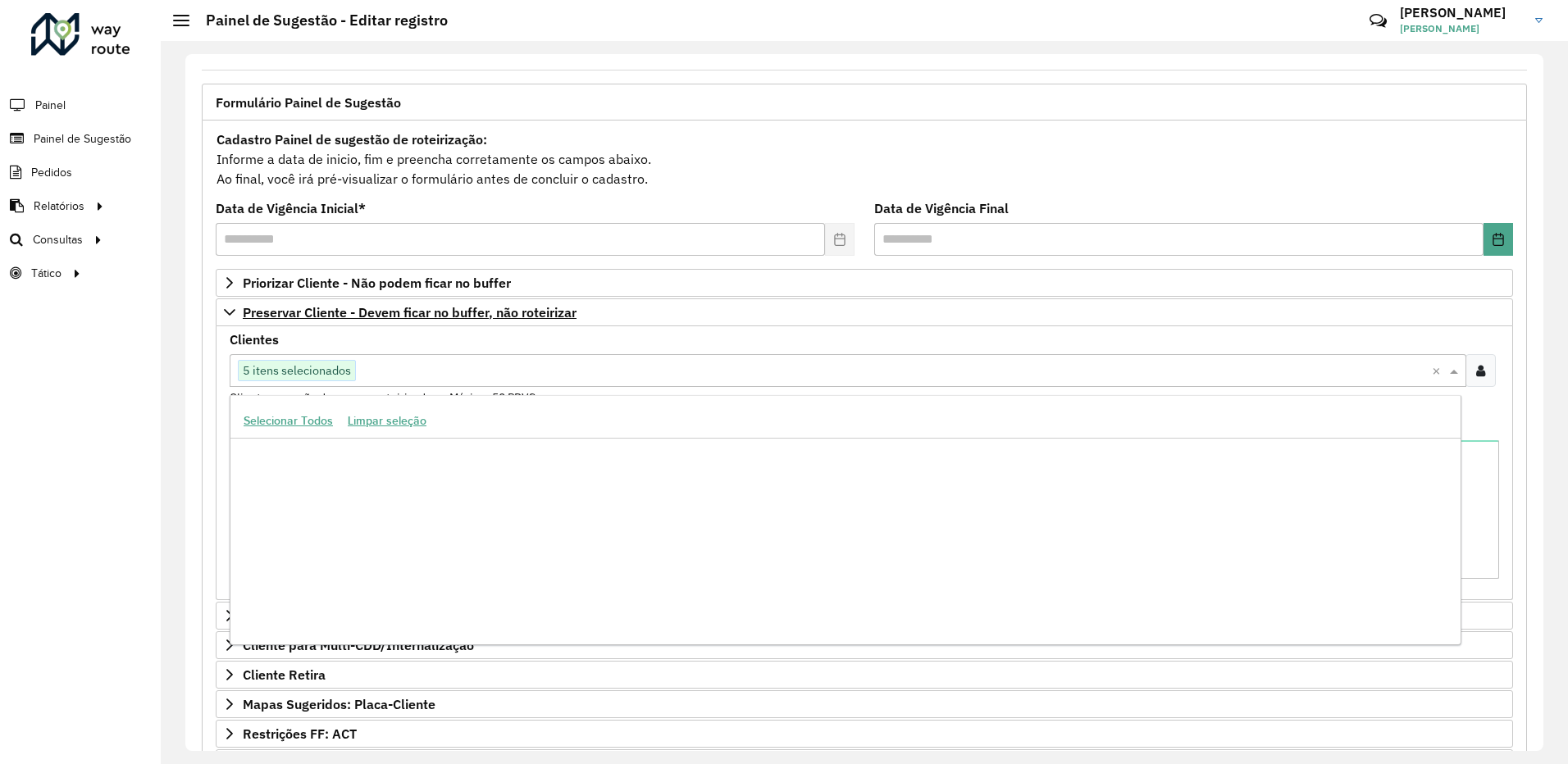
click at [377, 376] on input "text" at bounding box center [894, 371] width 1076 height 20
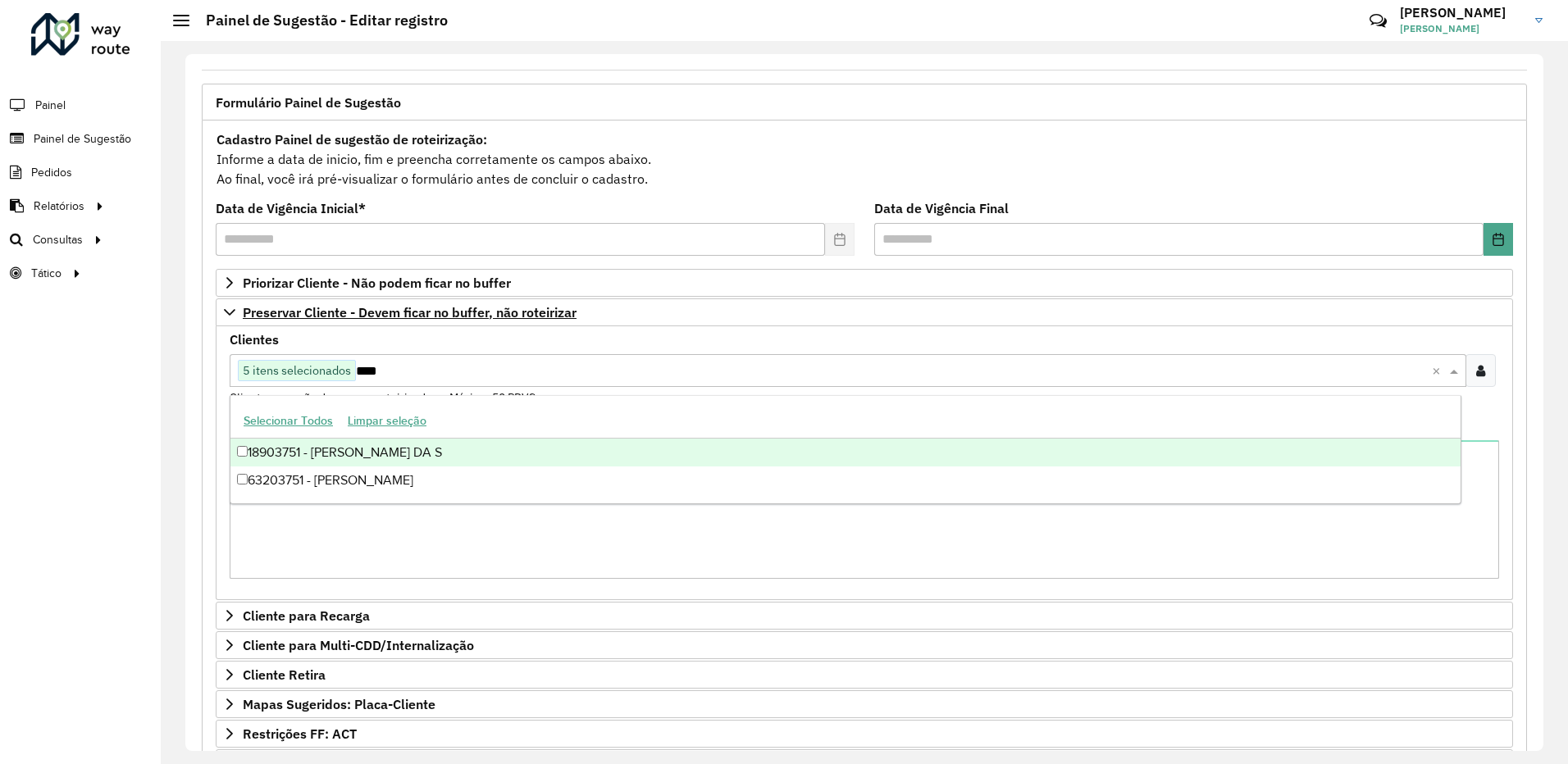
scroll to position [0, 0]
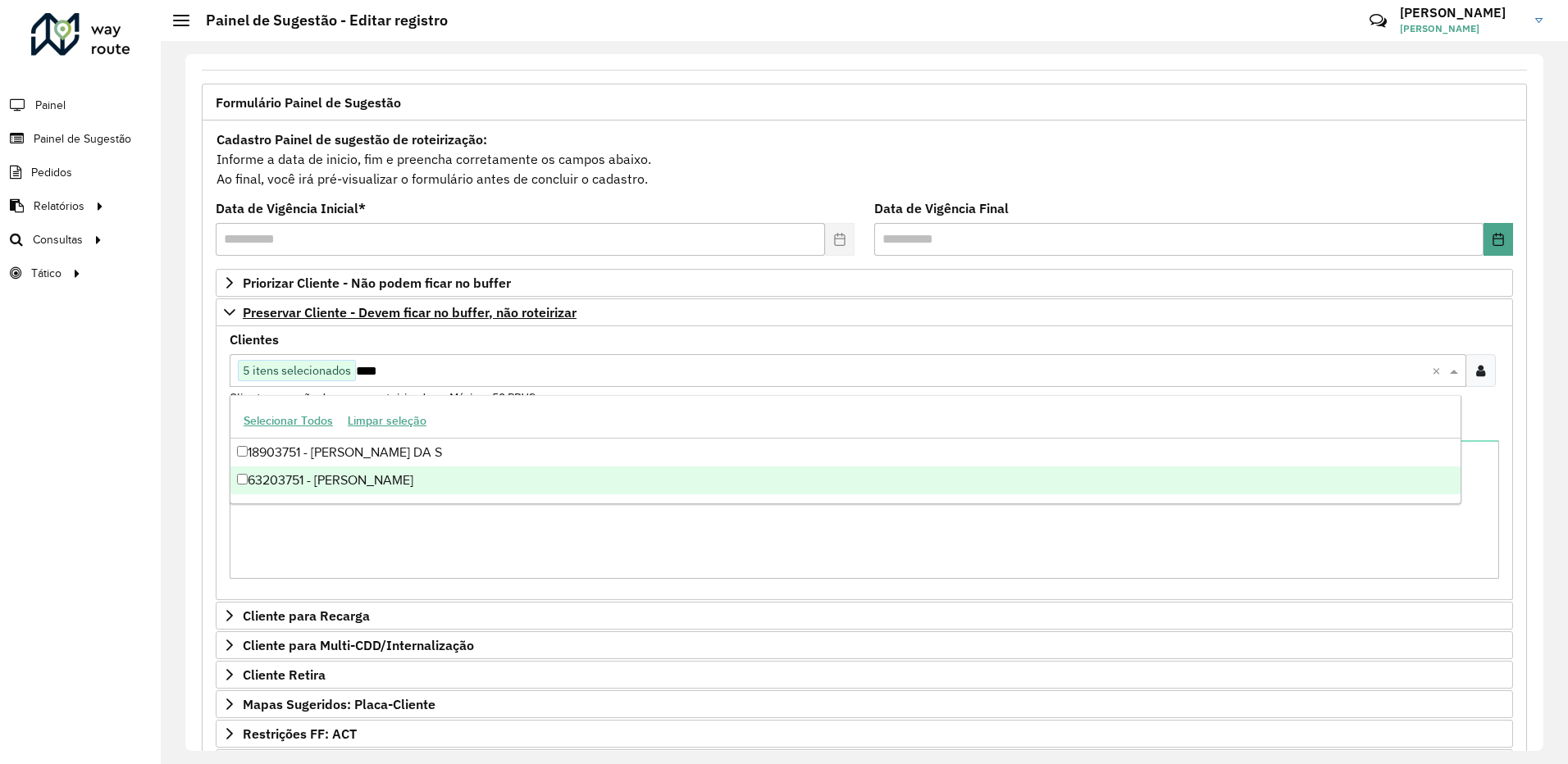
type input "****"
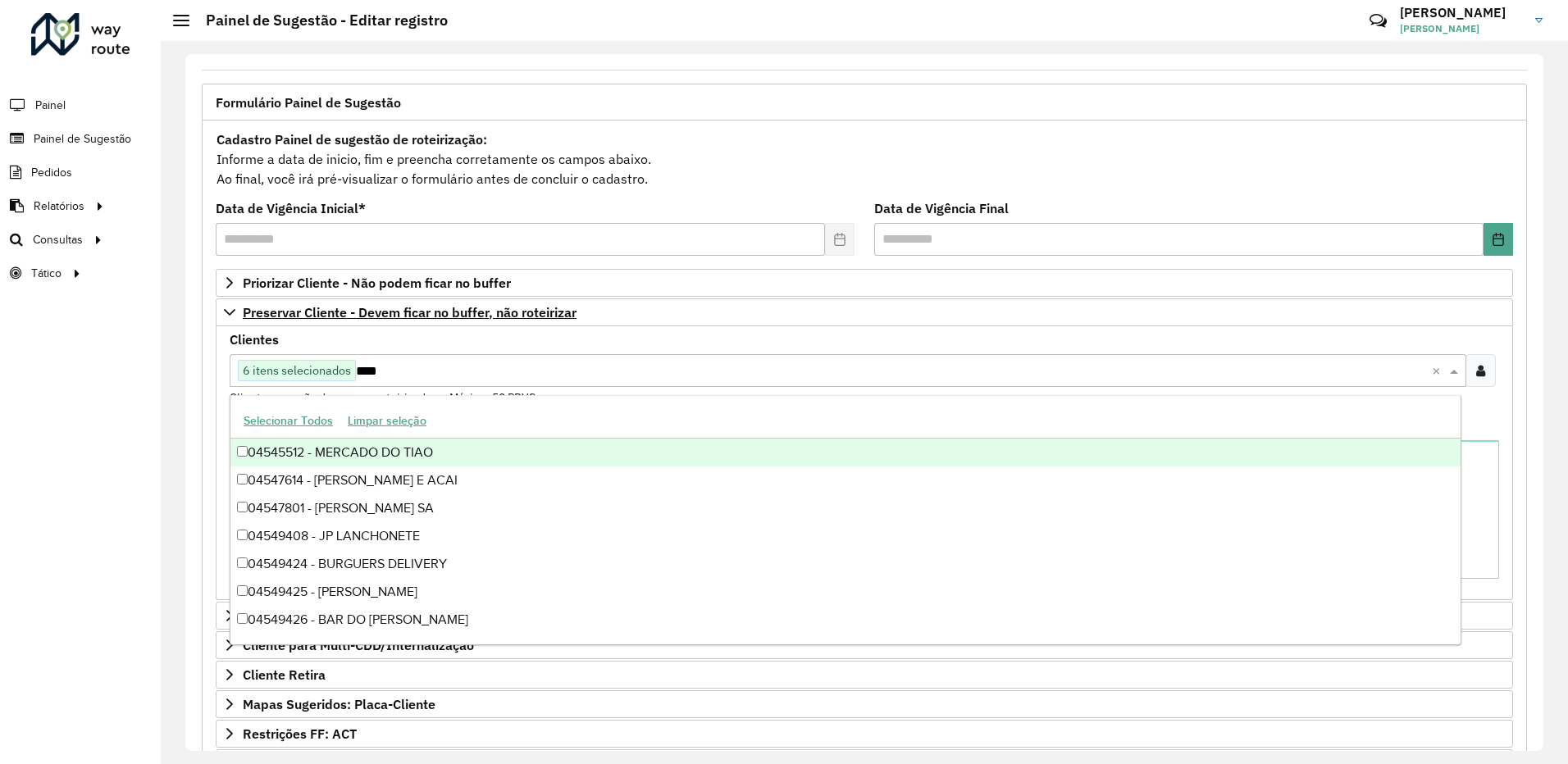
click at [391, 368] on input "****" at bounding box center [894, 371] width 1076 height 20
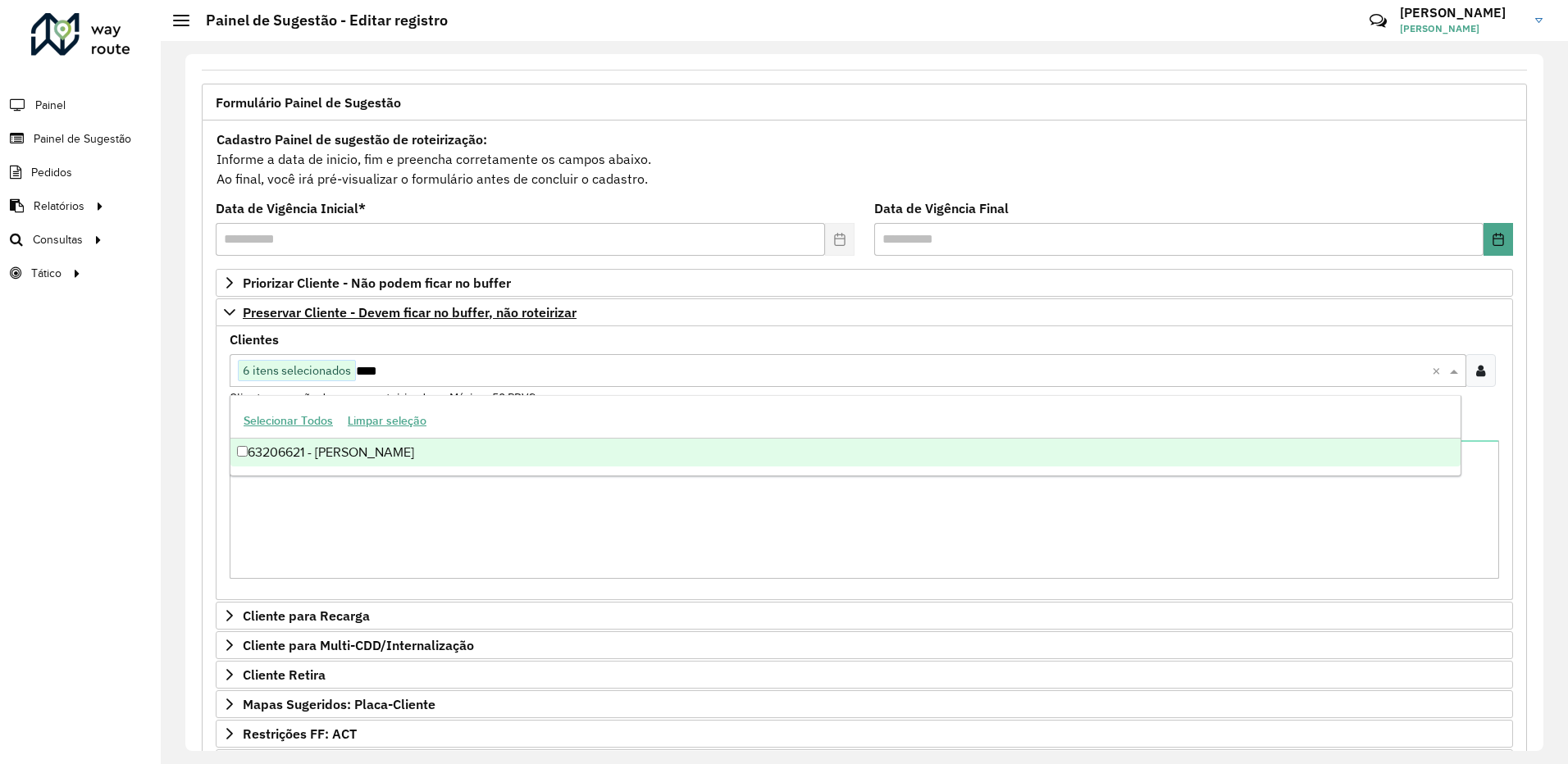
type input "****"
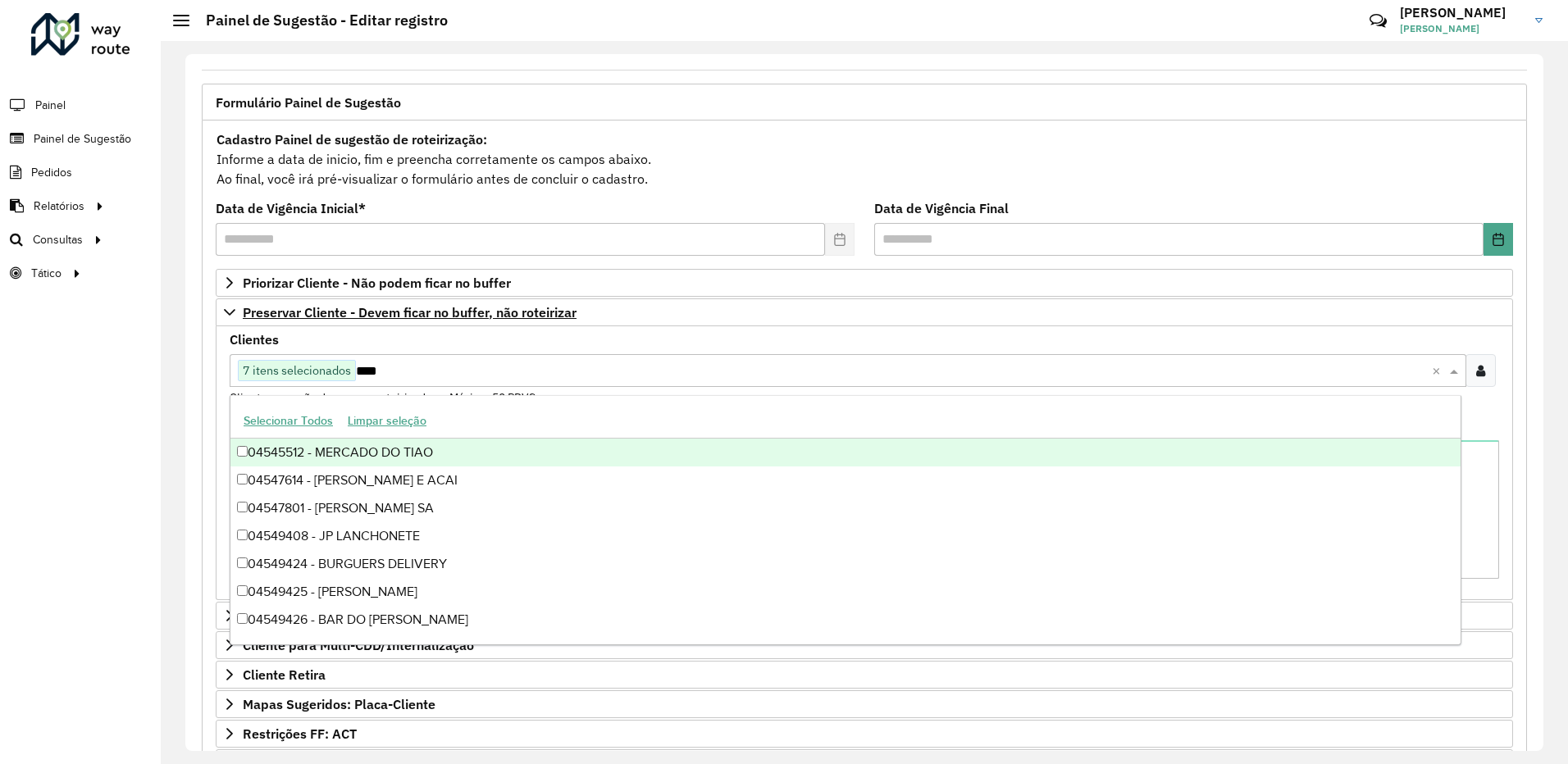
click at [452, 366] on input "****" at bounding box center [894, 371] width 1076 height 20
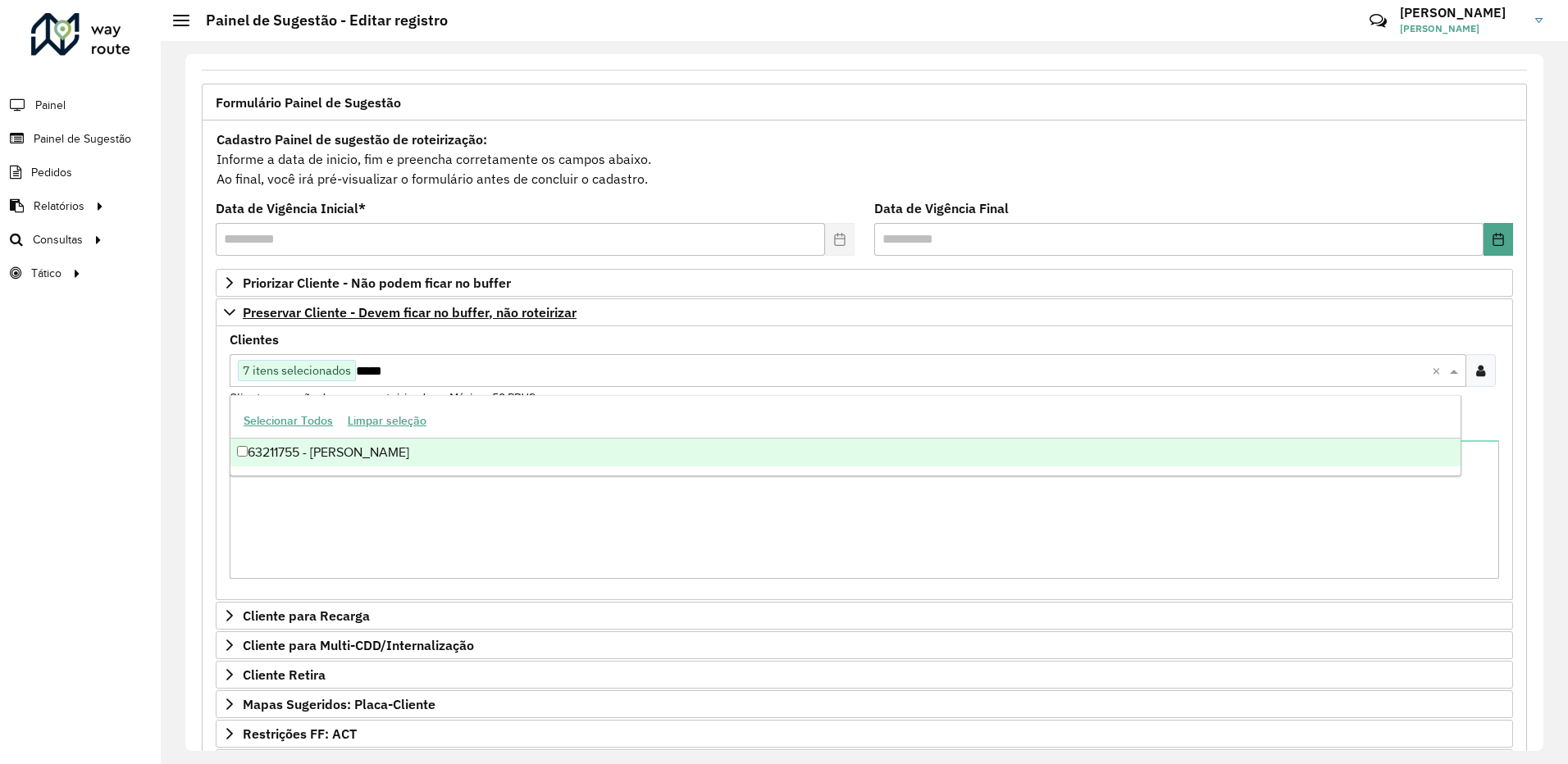
type input "*****"
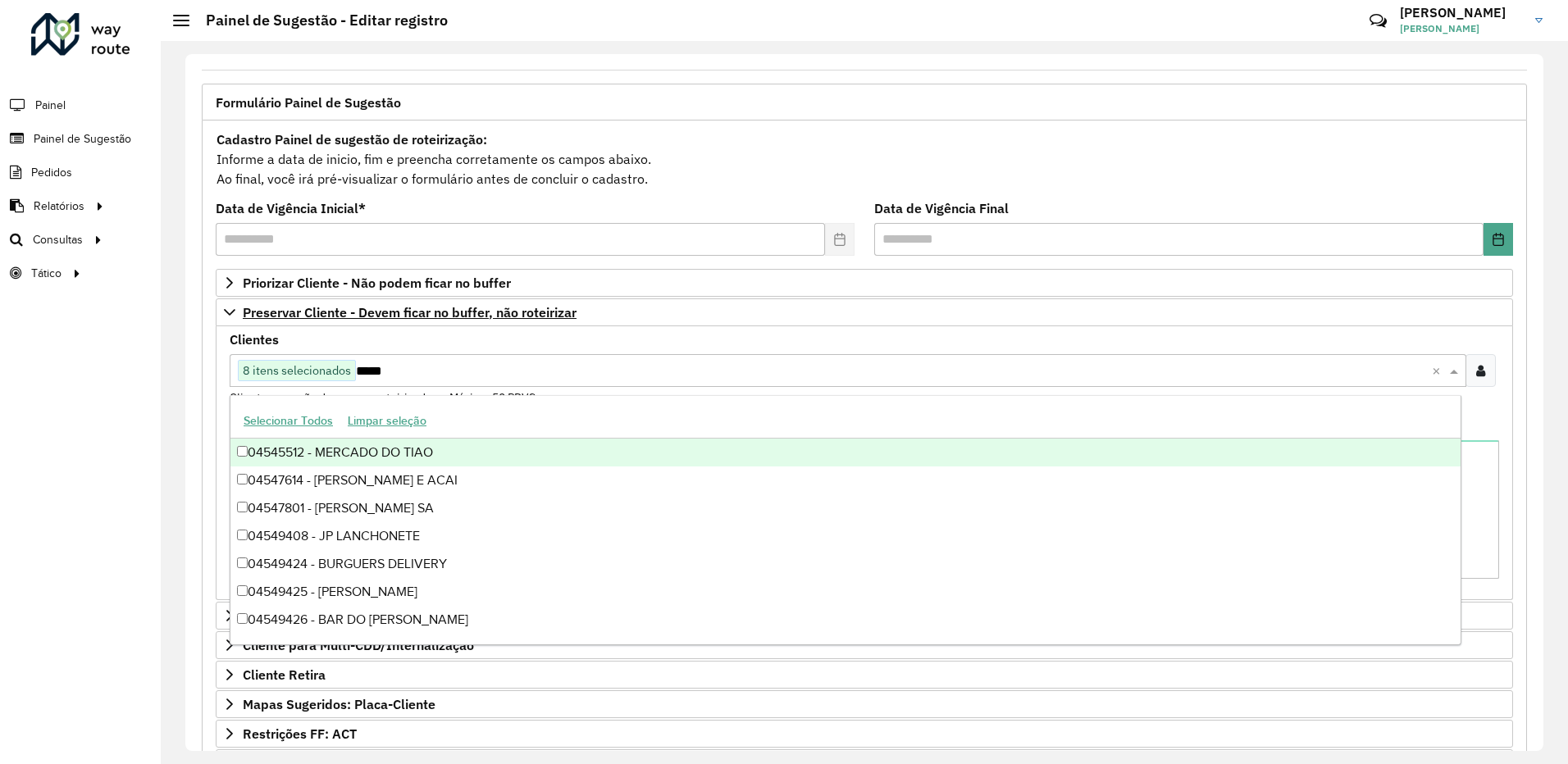
click at [142, 403] on div "Roteirizador AmbevTech Painel Painel de Sugestão Pedidos Relatórios Clientes Cl…" at bounding box center [81, 382] width 161 height 764
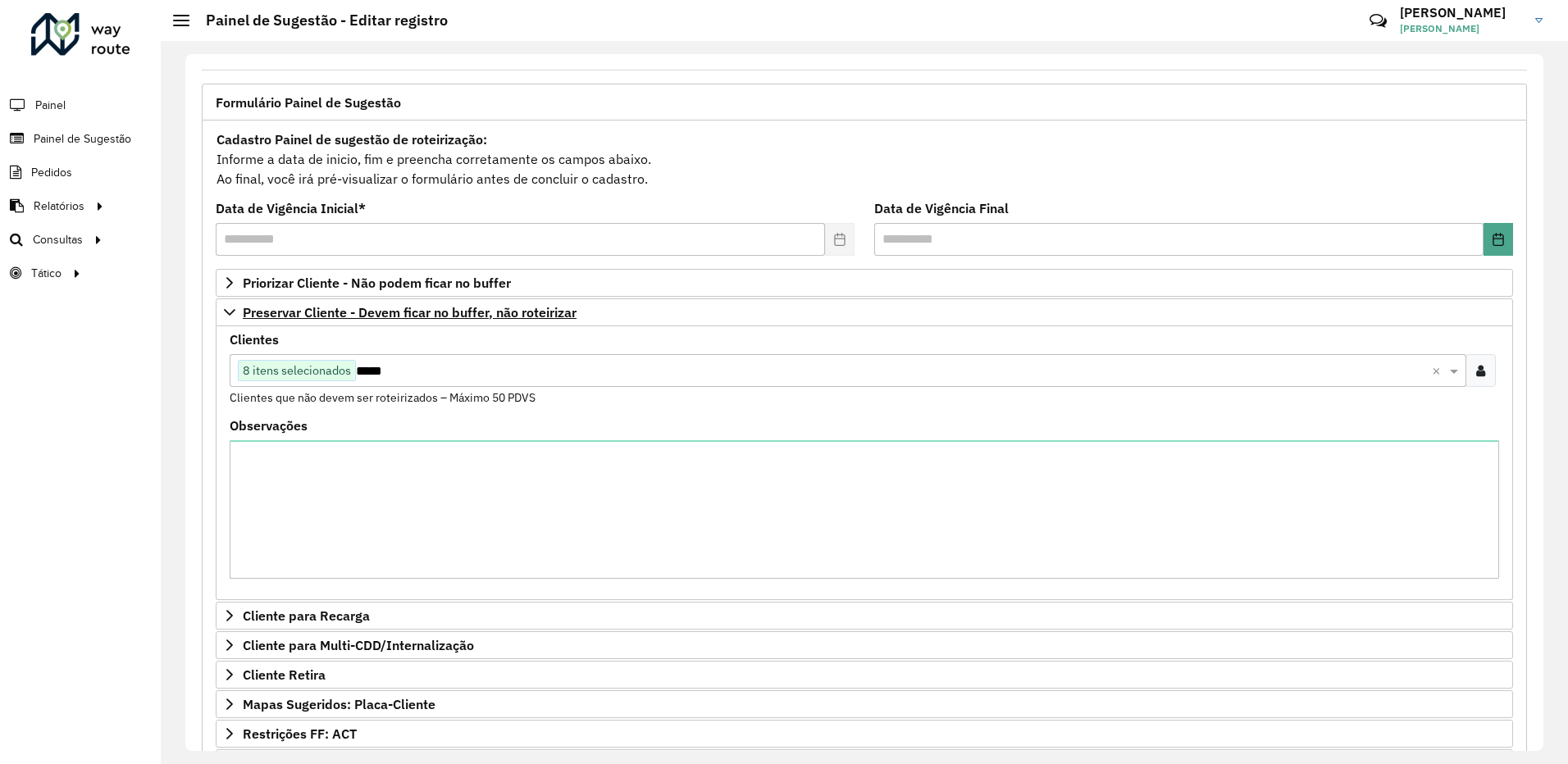
scroll to position [327, 0]
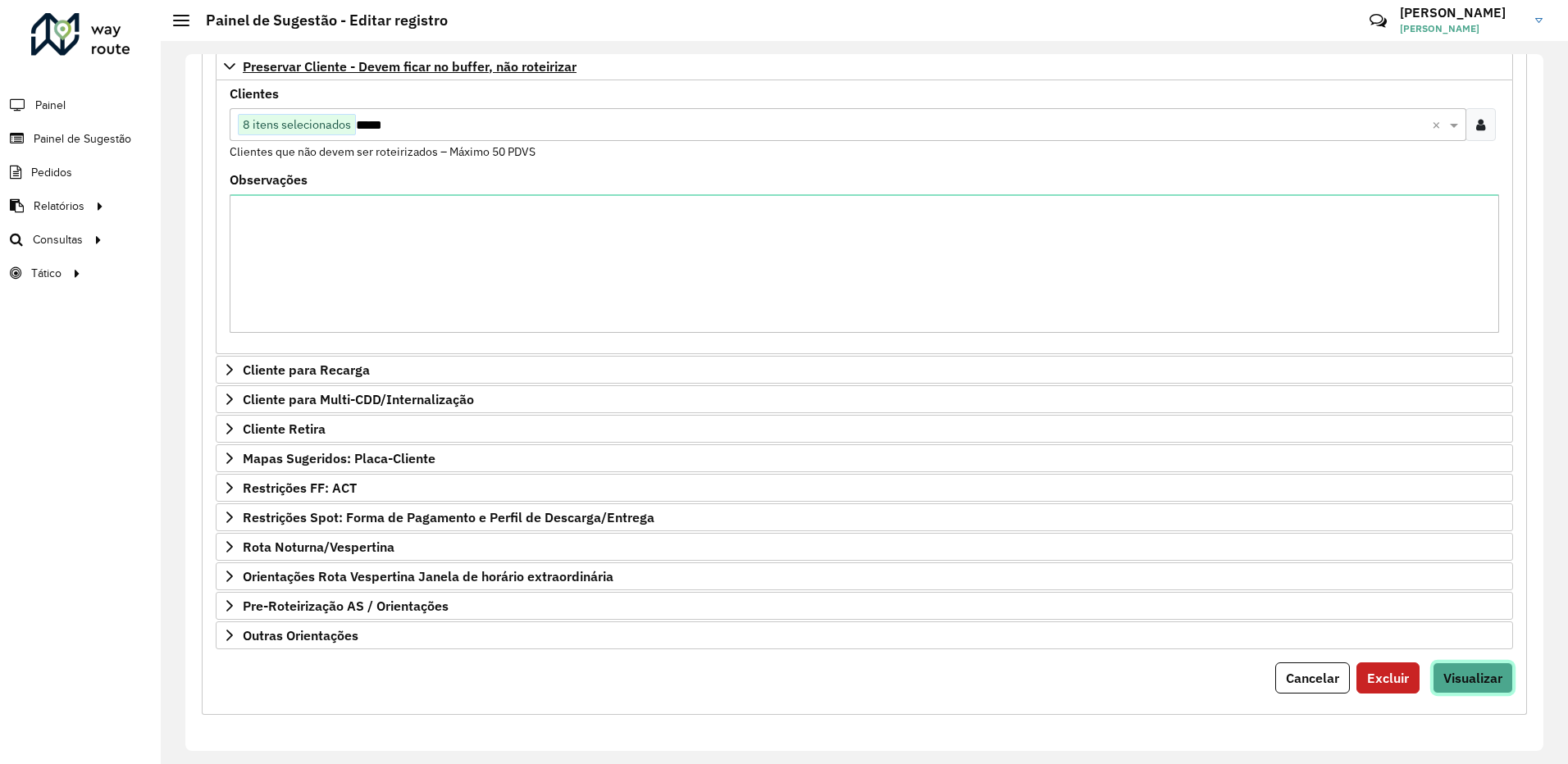
click at [1462, 671] on span "Visualizar" at bounding box center [1473, 678] width 59 height 16
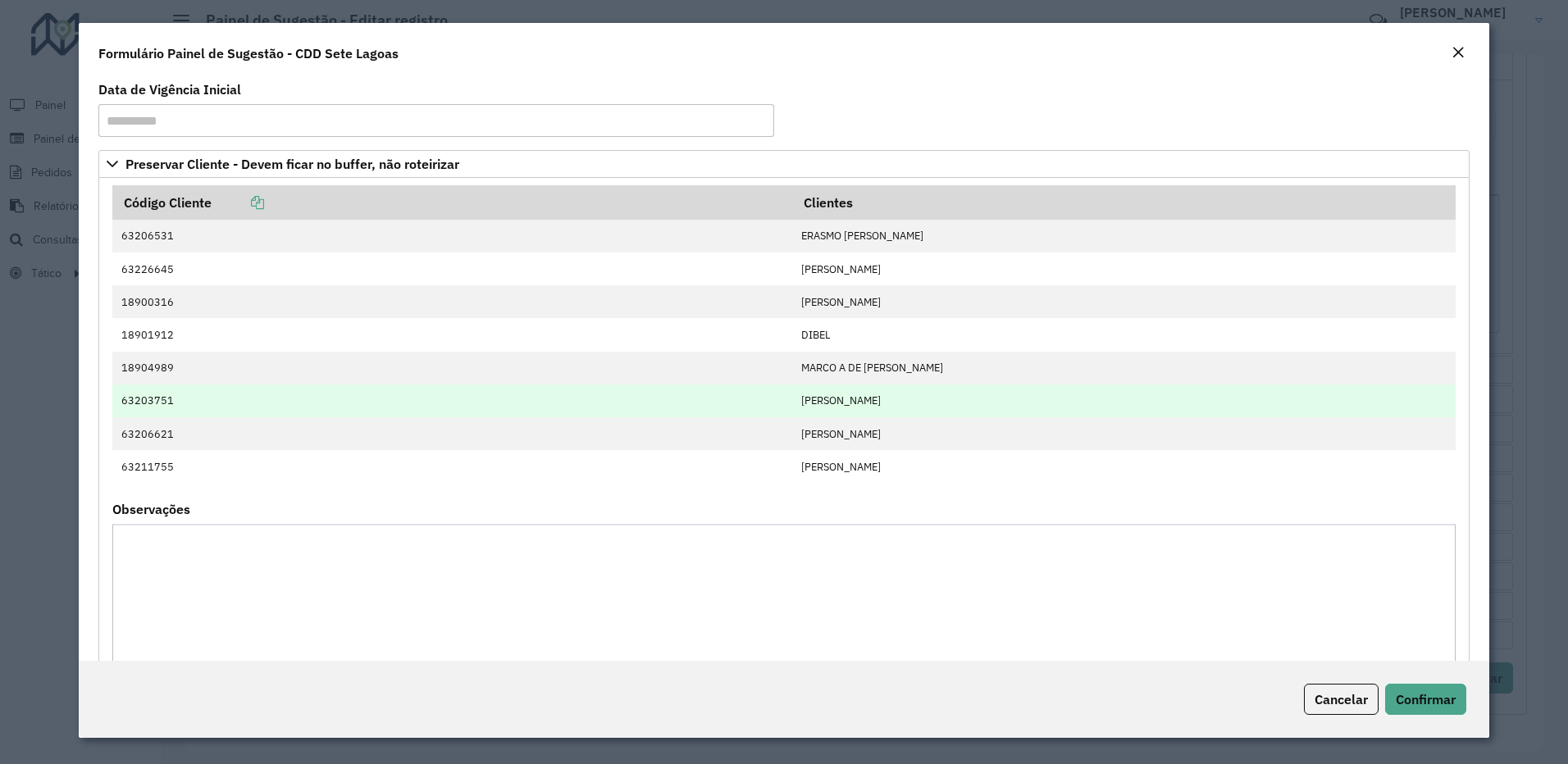
scroll to position [82, 0]
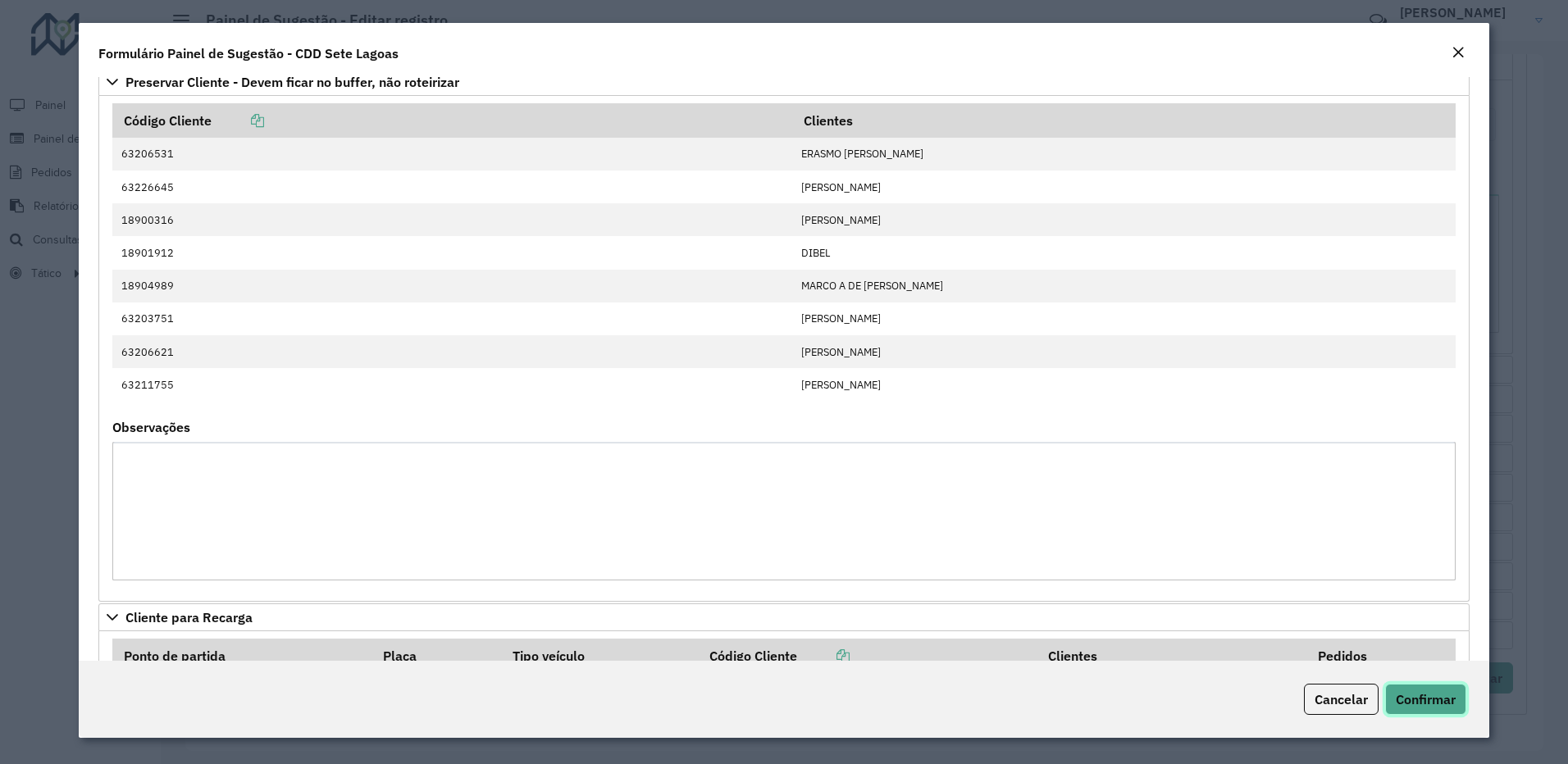
click at [1424, 712] on button "Confirmar" at bounding box center [1426, 699] width 81 height 31
